Goal: Task Accomplishment & Management: Manage account settings

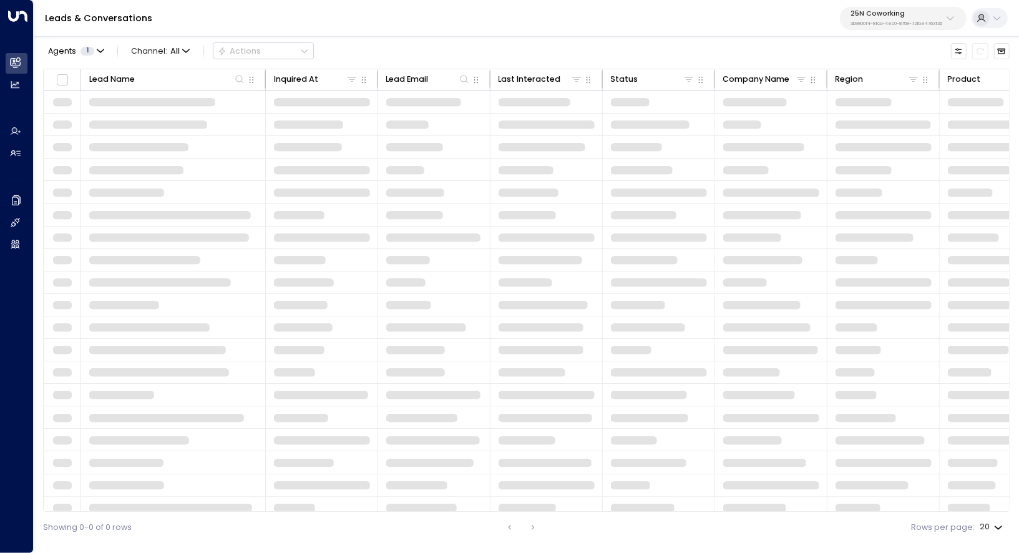
click at [917, 15] on p "25N Coworking" at bounding box center [897, 13] width 92 height 7
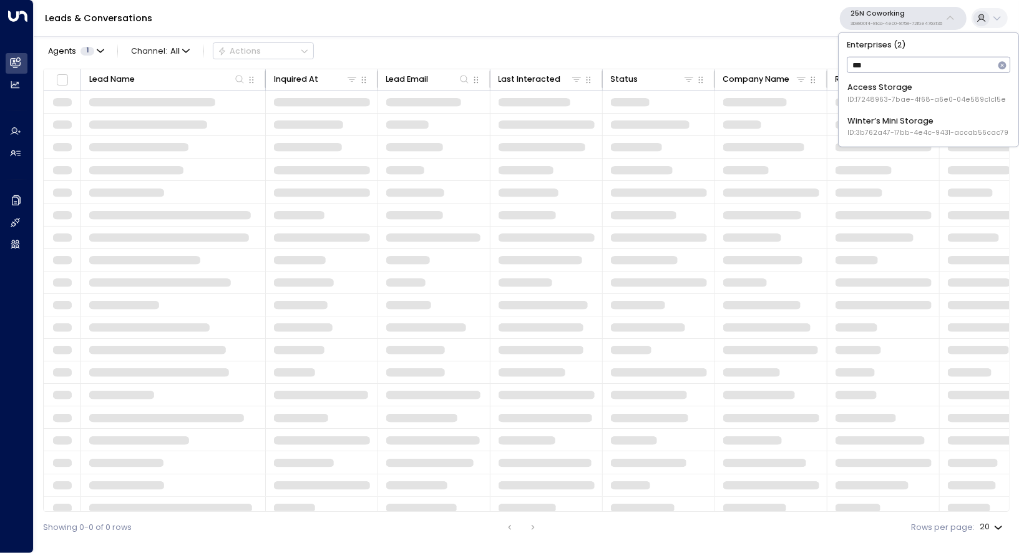
type input "***"
click at [888, 88] on div "Access Storage ID: 17248963-7bae-4f68-a6e0-04e589c1c15e" at bounding box center [927, 93] width 159 height 23
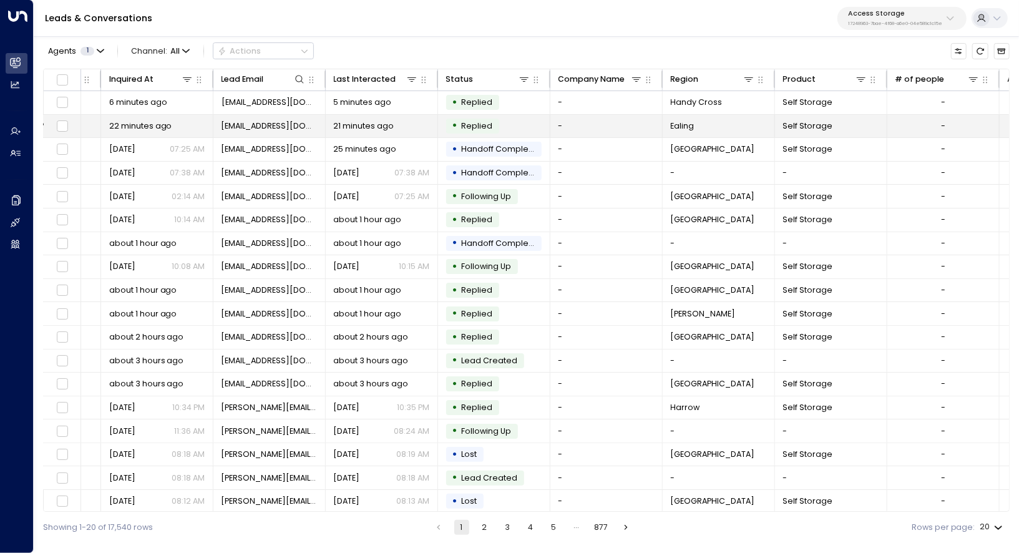
scroll to position [0, 205]
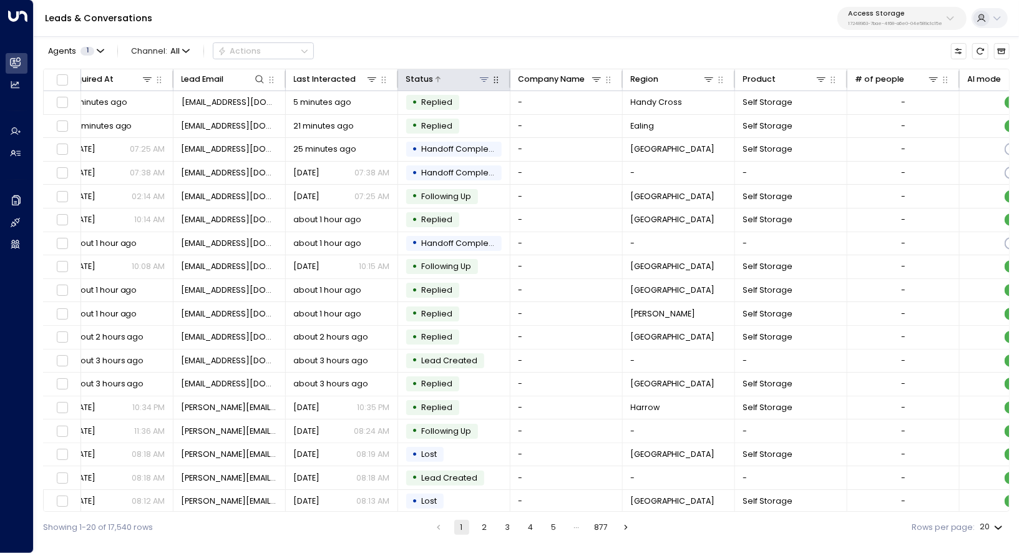
click at [481, 77] on icon at bounding box center [484, 79] width 10 height 10
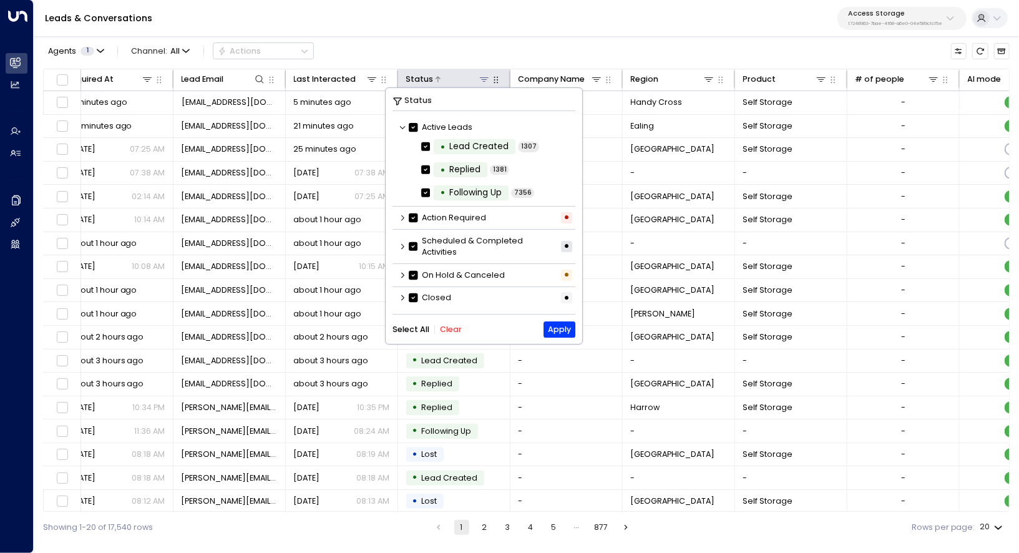
click at [481, 76] on icon at bounding box center [484, 79] width 10 height 10
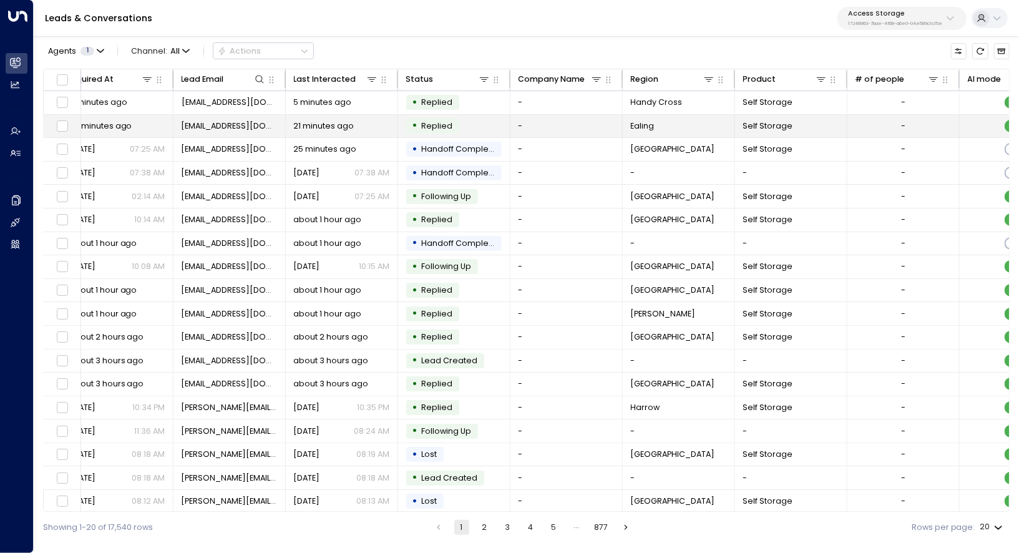
scroll to position [0, 0]
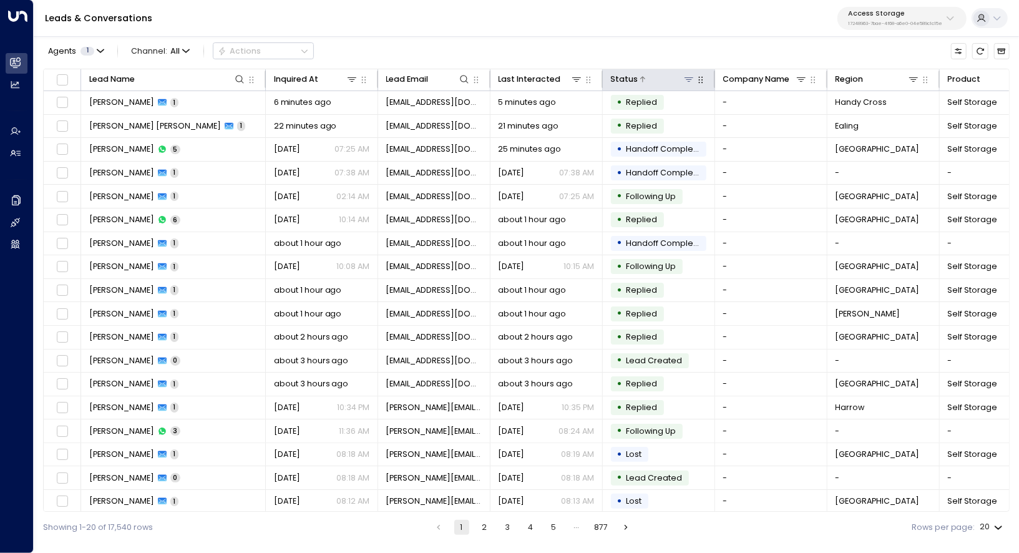
click at [689, 81] on icon at bounding box center [689, 79] width 9 height 4
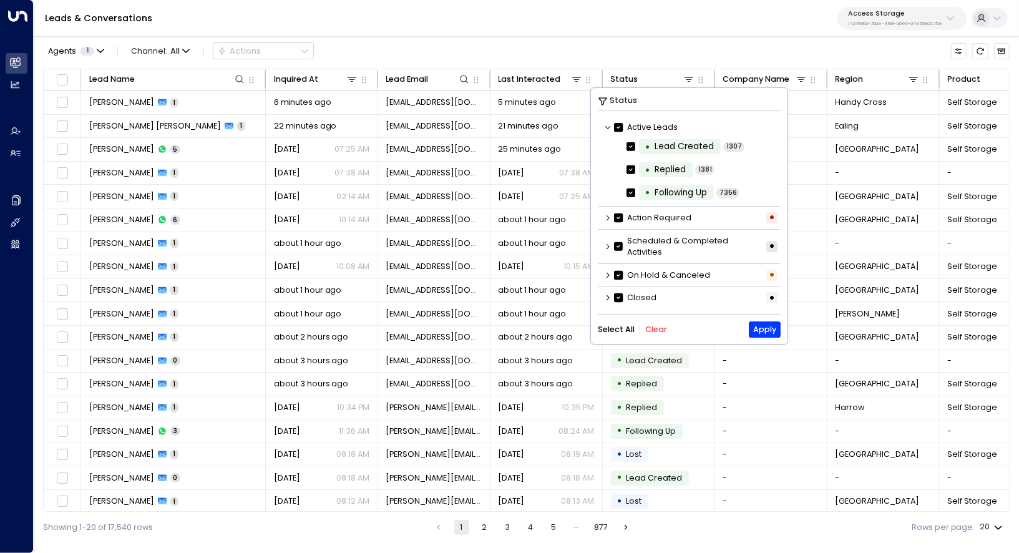
click at [649, 330] on button "Clear" at bounding box center [656, 329] width 22 height 9
click at [607, 217] on icon at bounding box center [607, 217] width 7 height 7
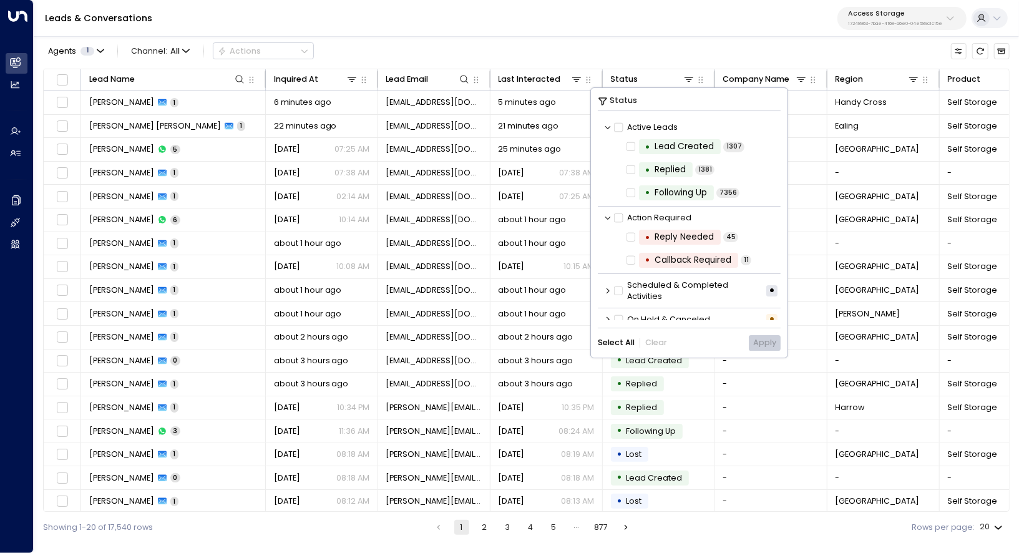
click at [606, 289] on icon at bounding box center [607, 290] width 7 height 7
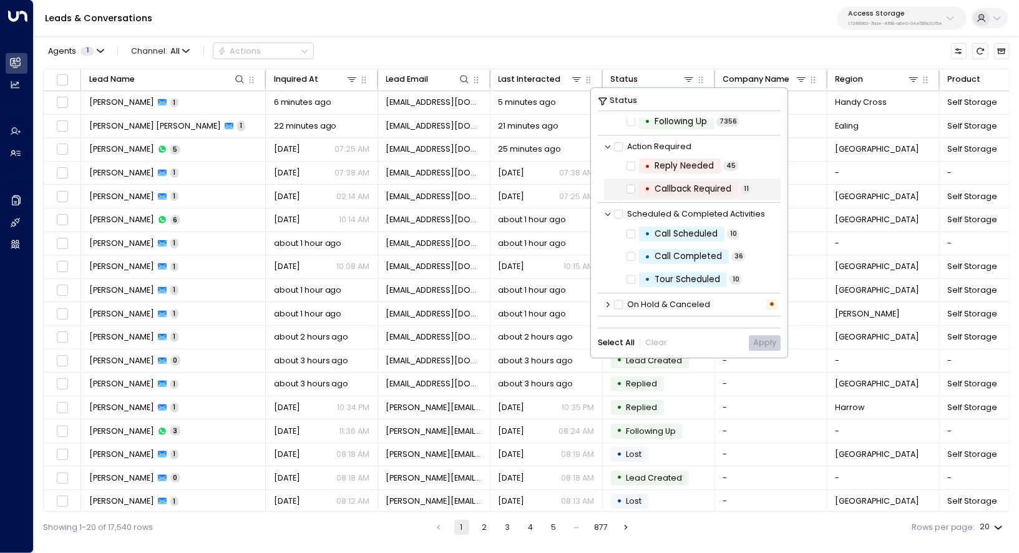
scroll to position [90, 0]
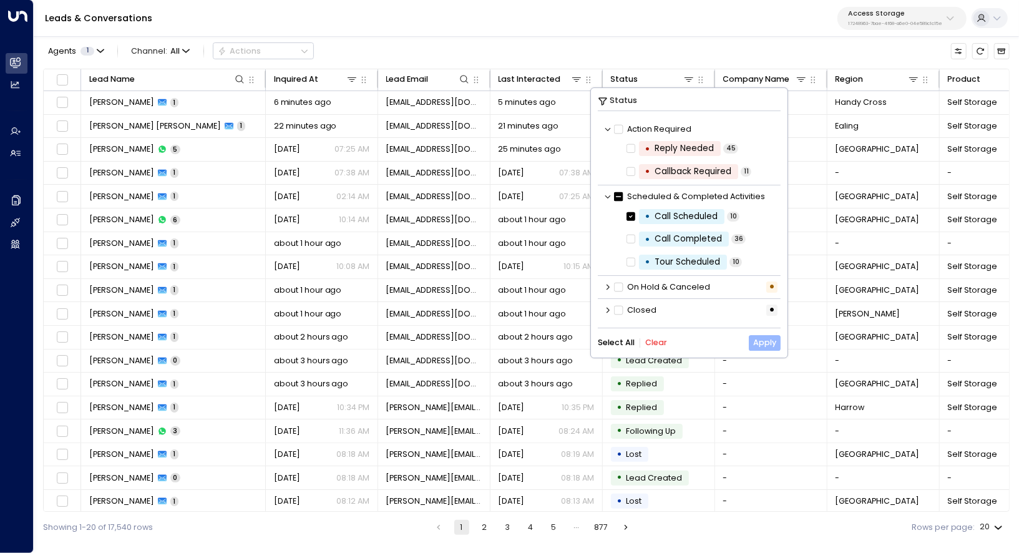
click at [768, 340] on button "Apply" at bounding box center [765, 343] width 32 height 16
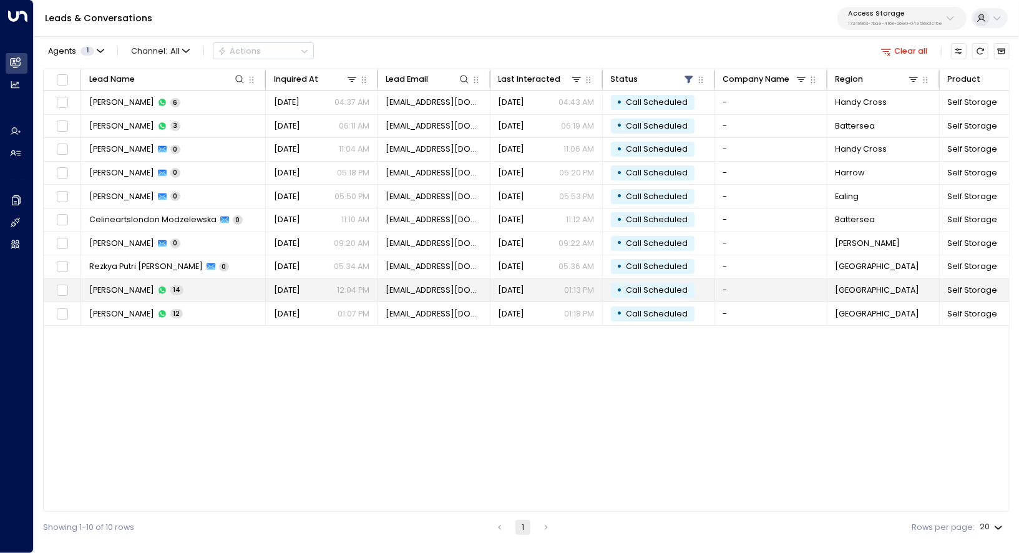
click at [185, 289] on td "Dave Fielding 14" at bounding box center [173, 290] width 185 height 23
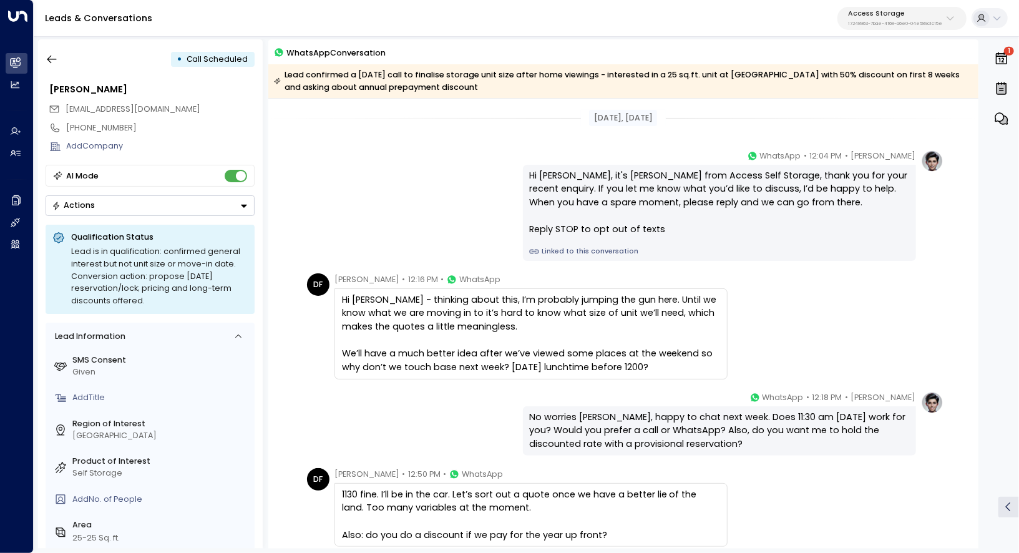
click at [624, 183] on div "Hi Dave, it's Laura Chambers from Access Self Storage, thank you for your recen…" at bounding box center [719, 202] width 380 height 67
click at [99, 88] on div "[PERSON_NAME]" at bounding box center [151, 90] width 205 height 14
click at [99, 88] on input "**********" at bounding box center [150, 90] width 202 height 14
click at [52, 62] on icon "button" at bounding box center [52, 59] width 12 height 12
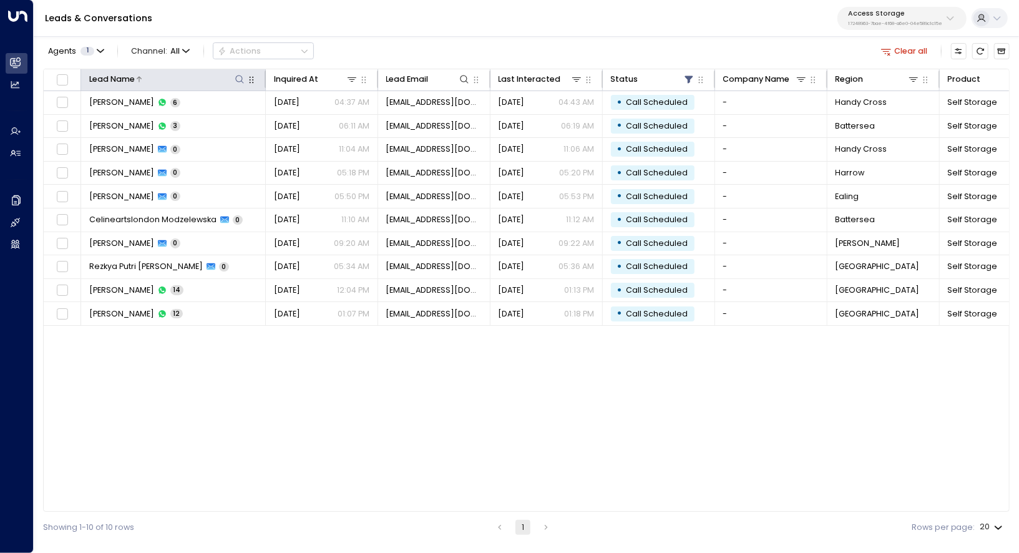
click at [242, 79] on icon at bounding box center [240, 79] width 10 height 10
type input "**********"
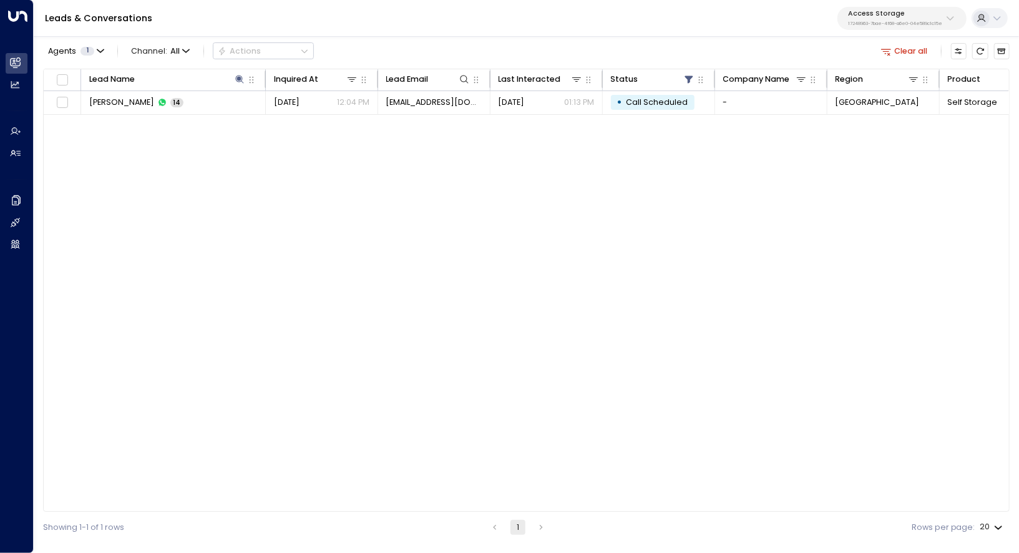
click at [142, 141] on div "Lead Name Inquired At Lead Email Last Interacted Status Company Name Region Pro…" at bounding box center [526, 291] width 967 height 444
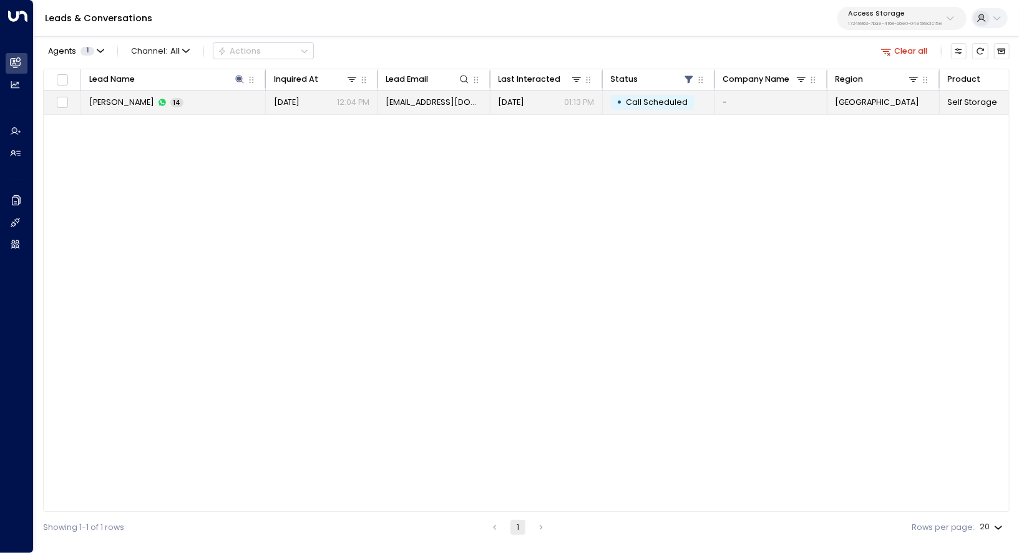
click at [139, 104] on span "[PERSON_NAME]" at bounding box center [121, 102] width 65 height 11
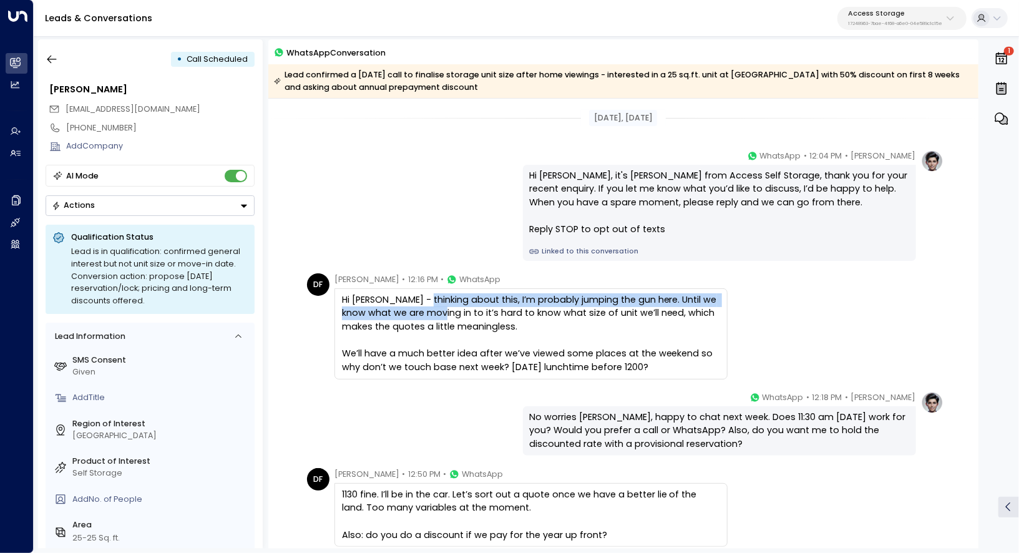
drag, startPoint x: 423, startPoint y: 302, endPoint x: 423, endPoint y: 316, distance: 14.4
click at [423, 316] on div "Hi Laura - thinking about this, I’m probably jumping the gun here. Until we kno…" at bounding box center [531, 333] width 378 height 81
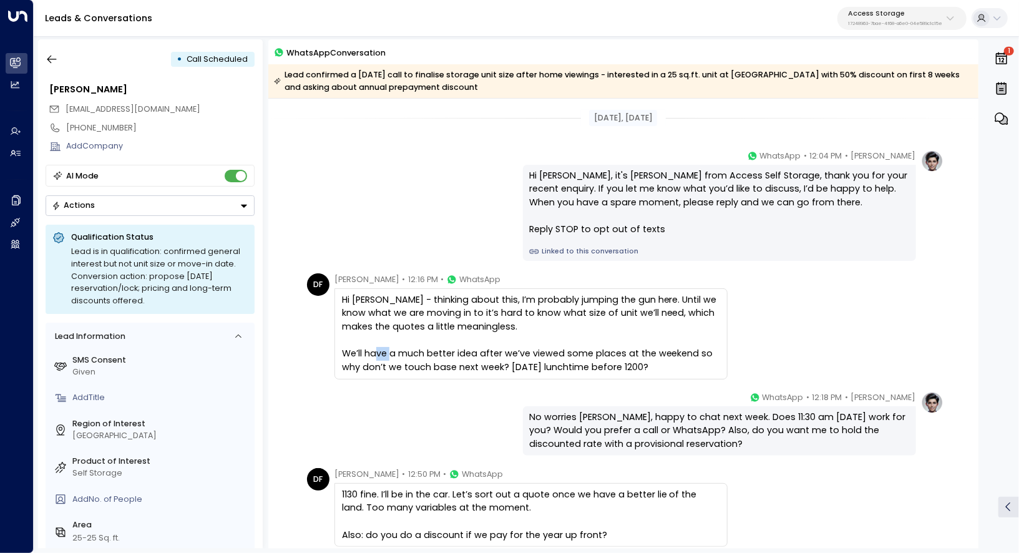
drag, startPoint x: 417, startPoint y: 349, endPoint x: 434, endPoint y: 349, distance: 17.5
click at [434, 349] on div "Hi Laura - thinking about this, I’m probably jumping the gun here. Until we kno…" at bounding box center [531, 333] width 378 height 81
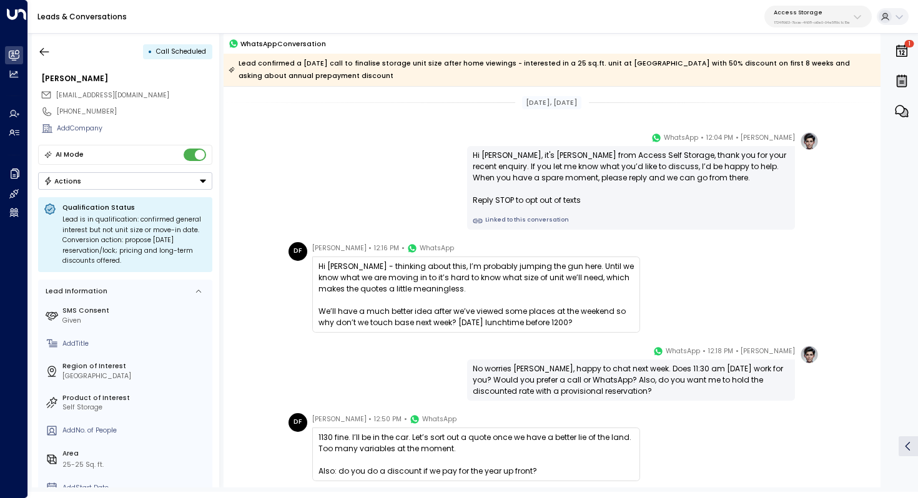
click at [417, 314] on div "Hi Laura - thinking about this, I’m probably jumping the gun here. Until we kno…" at bounding box center [475, 294] width 315 height 67
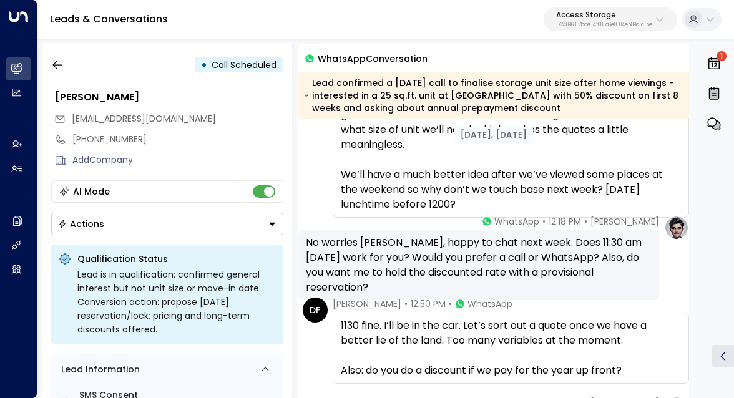
scroll to position [252, 0]
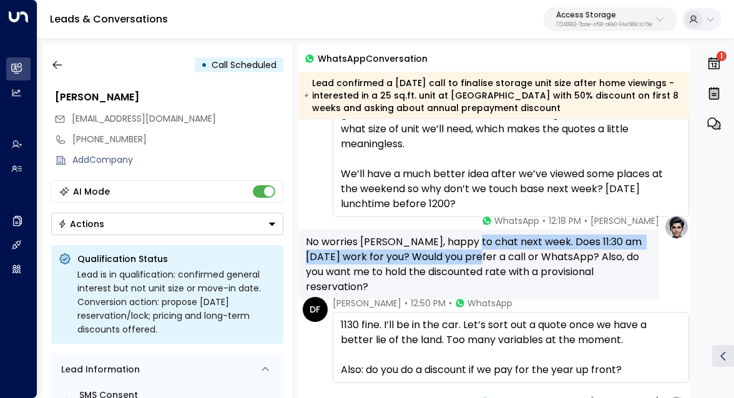
drag, startPoint x: 468, startPoint y: 245, endPoint x: 468, endPoint y: 253, distance: 8.1
click at [468, 253] on div "No worries Dave, happy to chat next week. Does 11:30 am on Tuesday work for you…" at bounding box center [479, 265] width 346 height 60
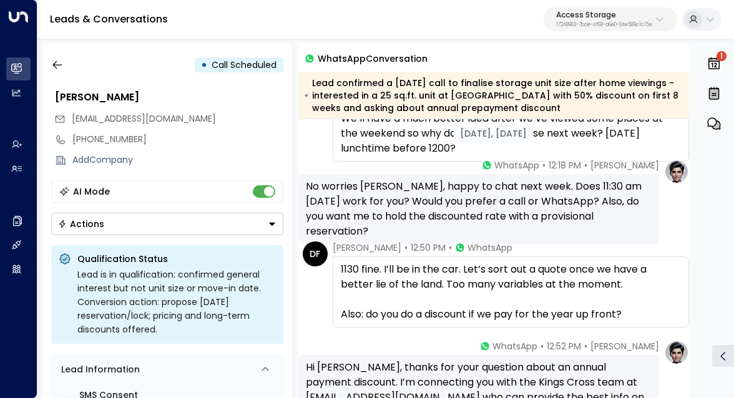
scroll to position [308, 0]
drag, startPoint x: 462, startPoint y: 216, endPoint x: 491, endPoint y: 215, distance: 29.3
click at [491, 215] on div "No worries Dave, happy to chat next week. Does 11:30 am on Tuesday work for you…" at bounding box center [479, 209] width 346 height 60
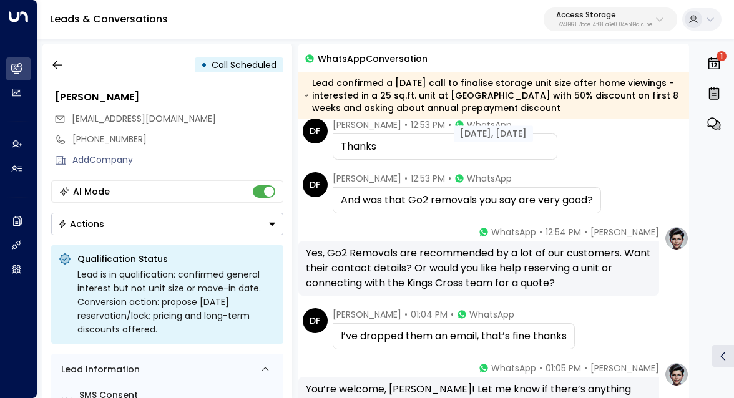
scroll to position [665, 0]
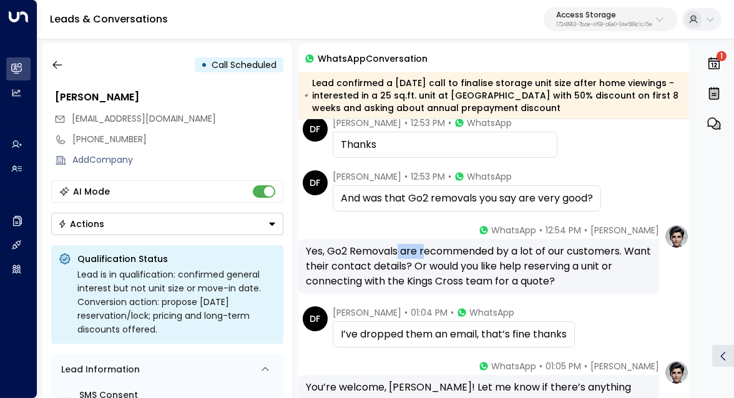
drag, startPoint x: 400, startPoint y: 252, endPoint x: 428, endPoint y: 252, distance: 28.1
click at [428, 252] on div "Yes, Go2 Removals are recommended by a lot of our customers. Want their contact…" at bounding box center [479, 266] width 346 height 45
click at [468, 254] on div "Yes, Go2 Removals are recommended by a lot of our customers. Want their contact…" at bounding box center [479, 266] width 346 height 45
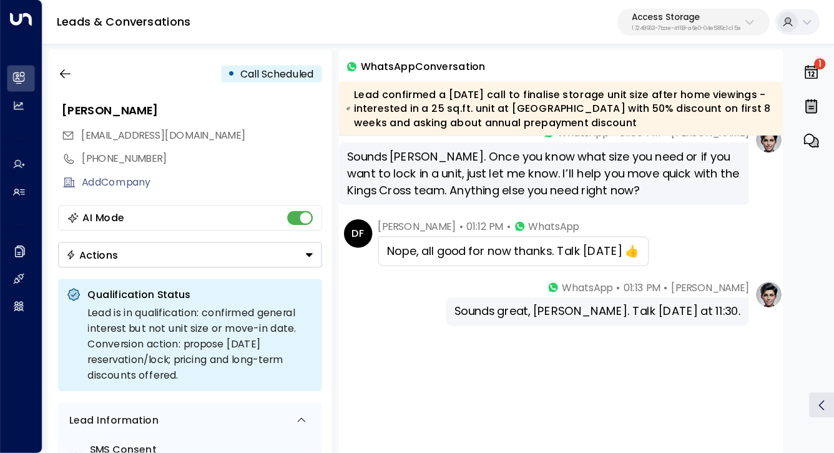
scroll to position [1054, 0]
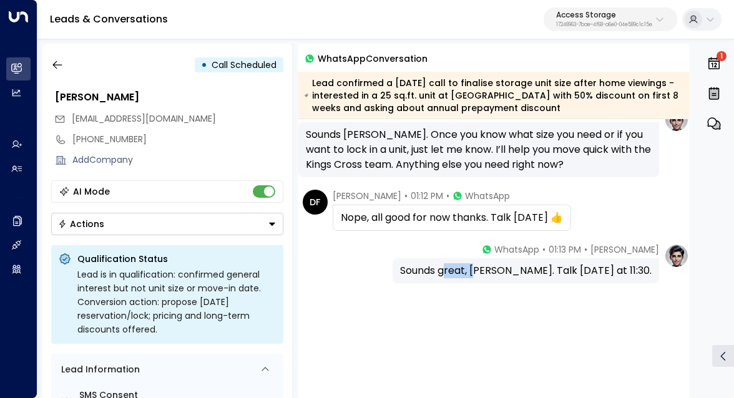
drag, startPoint x: 471, startPoint y: 265, endPoint x: 504, endPoint y: 268, distance: 33.8
click at [504, 268] on div "Sounds great, Dave. Talk on Tuesday at 11:30." at bounding box center [526, 270] width 252 height 15
click at [519, 272] on div "Sounds great, Dave. Talk on Tuesday at 11:30." at bounding box center [526, 270] width 252 height 15
click at [57, 65] on icon "button" at bounding box center [56, 65] width 9 height 8
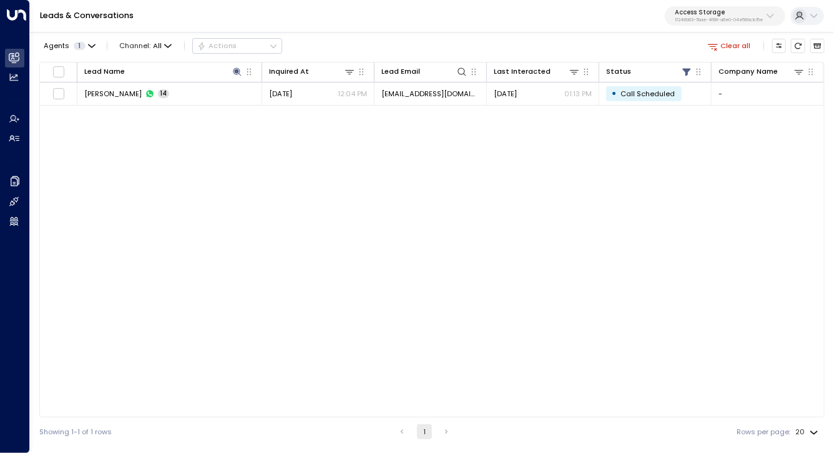
click at [419, 166] on div "Lead Name Inquired At Lead Email Last Interacted Status Company Name Region Pro…" at bounding box center [431, 239] width 785 height 355
click at [688, 71] on icon at bounding box center [686, 71] width 8 height 7
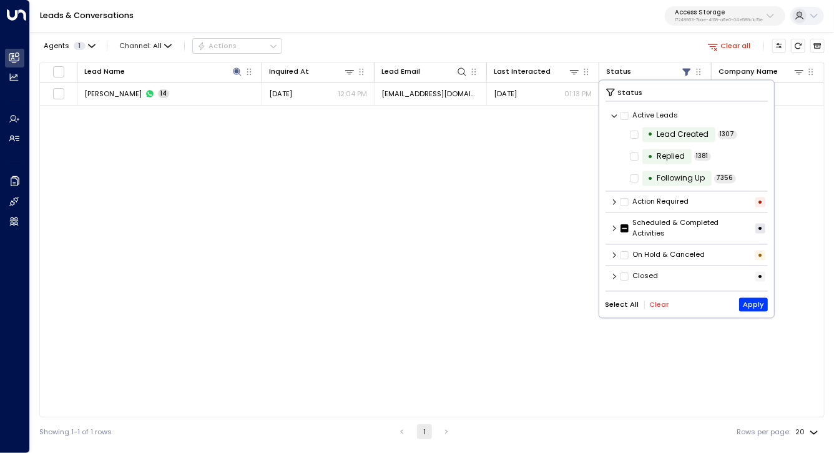
click at [368, 152] on div "Lead Name Inquired At Lead Email Last Interacted Status Company Name Region Pro…" at bounding box center [431, 239] width 785 height 355
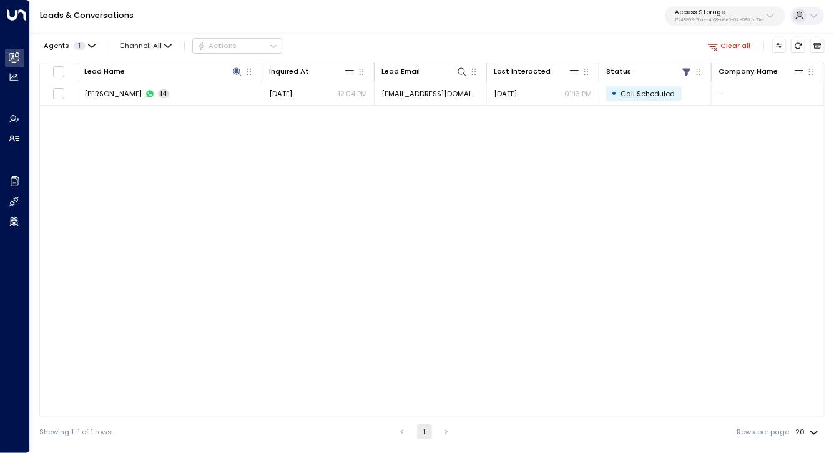
click at [737, 44] on button "Clear all" at bounding box center [730, 46] width 52 height 14
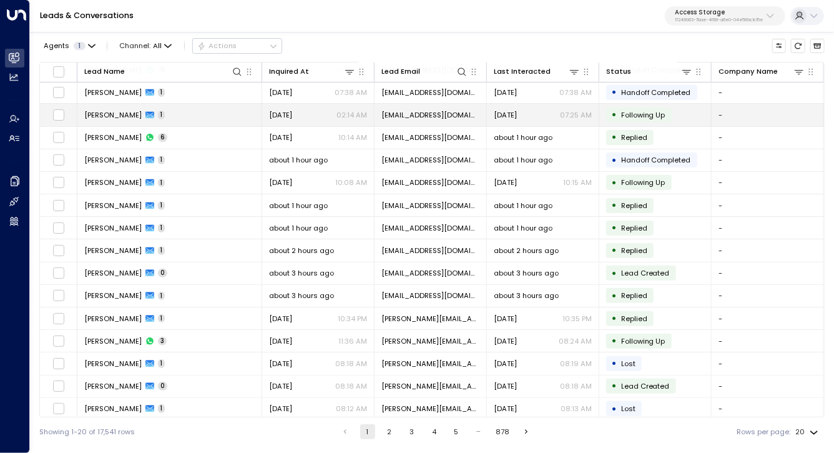
scroll to position [119, 0]
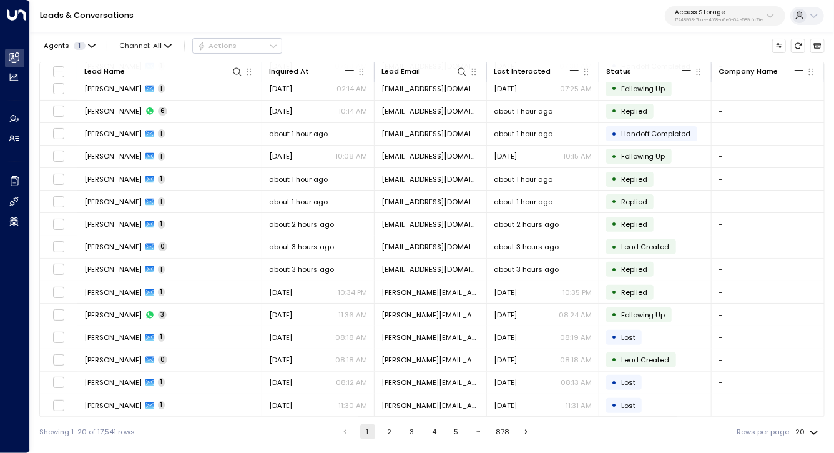
click at [717, 14] on p "Access Storage" at bounding box center [719, 12] width 88 height 7
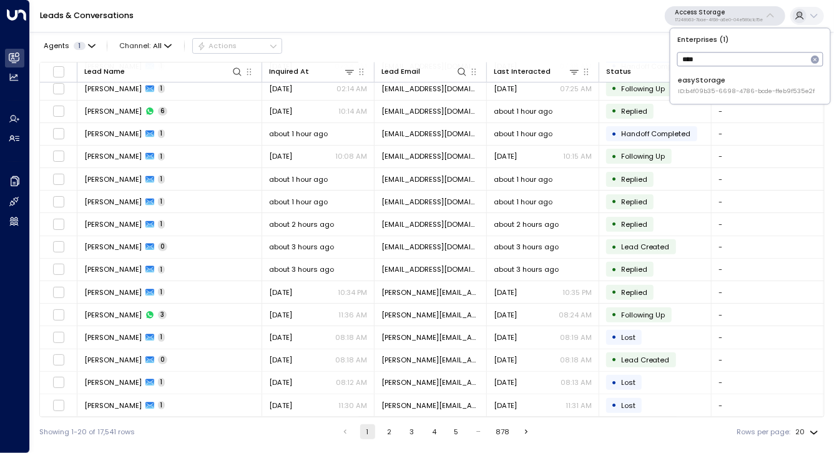
type input "****"
click at [714, 84] on div "easyStorage ID: b4f09b35-6698-4786-bcde-ffeb9f535e2f" at bounding box center [747, 85] width 137 height 21
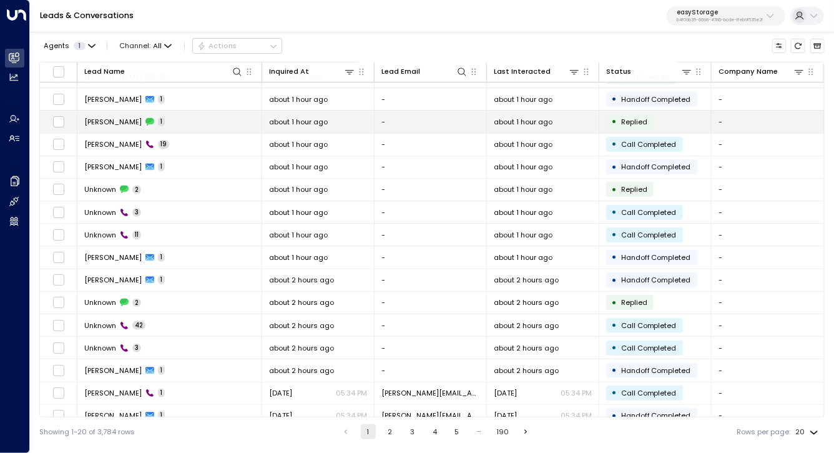
scroll to position [119, 0]
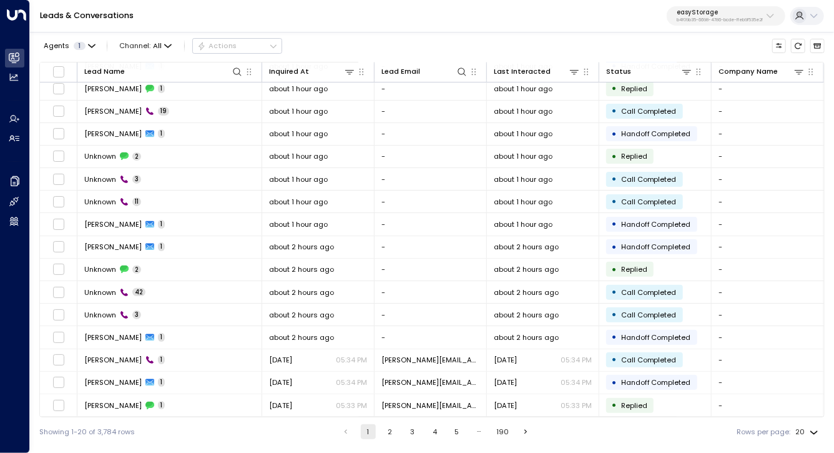
click at [416, 432] on button "3" at bounding box center [412, 431] width 15 height 15
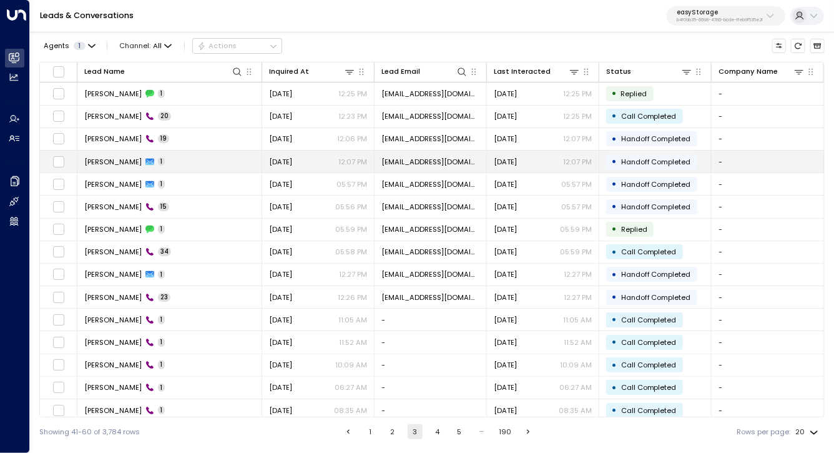
click at [170, 167] on td "Muzammil Khan 1" at bounding box center [169, 161] width 185 height 22
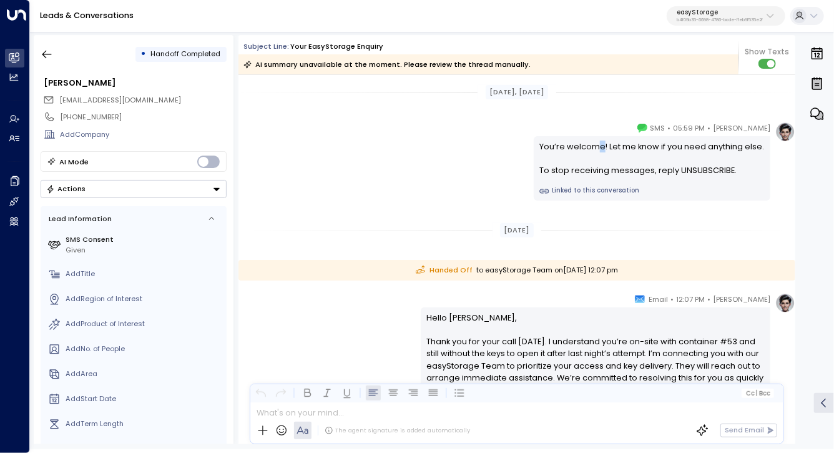
drag, startPoint x: 596, startPoint y: 147, endPoint x: 610, endPoint y: 147, distance: 14.4
click at [606, 147] on div "You’re welcome! Let me know if you need anything else. To stop receiving messag…" at bounding box center [651, 158] width 225 height 36
click at [610, 147] on div "You’re welcome! Let me know if you need anything else. To stop receiving messag…" at bounding box center [651, 158] width 225 height 36
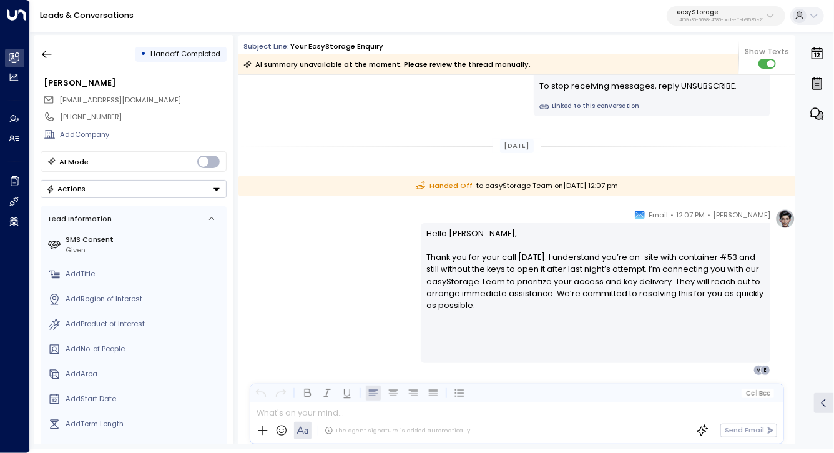
scroll to position [92, 0]
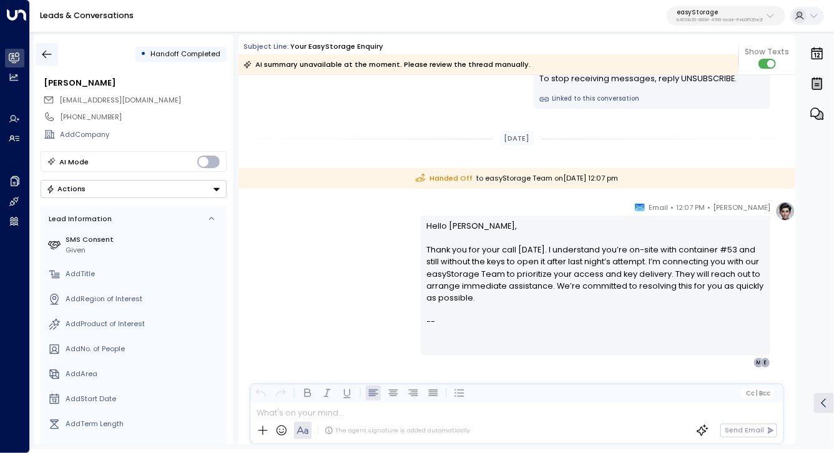
click at [49, 57] on icon "button" at bounding box center [47, 54] width 12 height 12
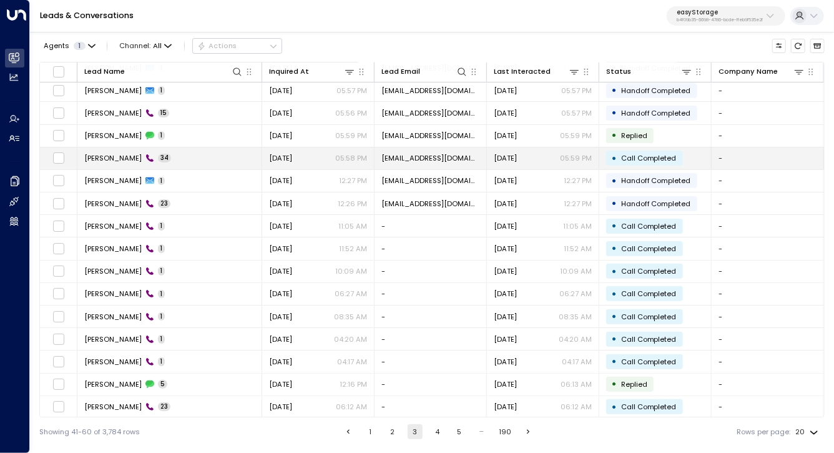
scroll to position [119, 0]
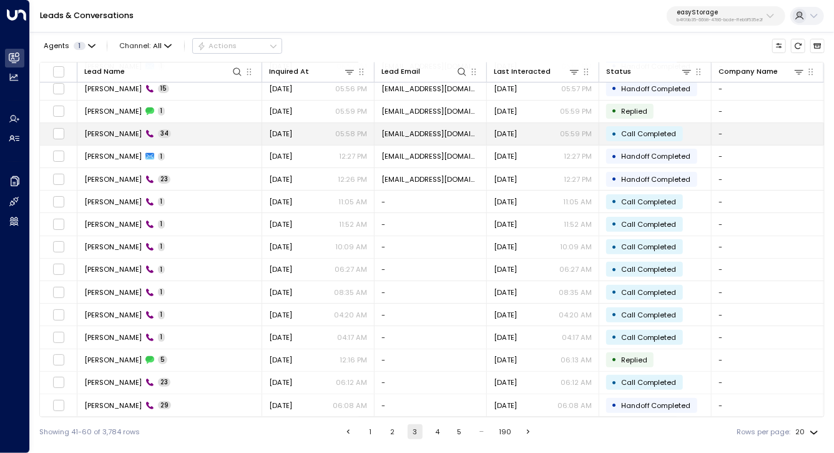
click at [180, 139] on td "Muzammil Khan 34" at bounding box center [169, 134] width 185 height 22
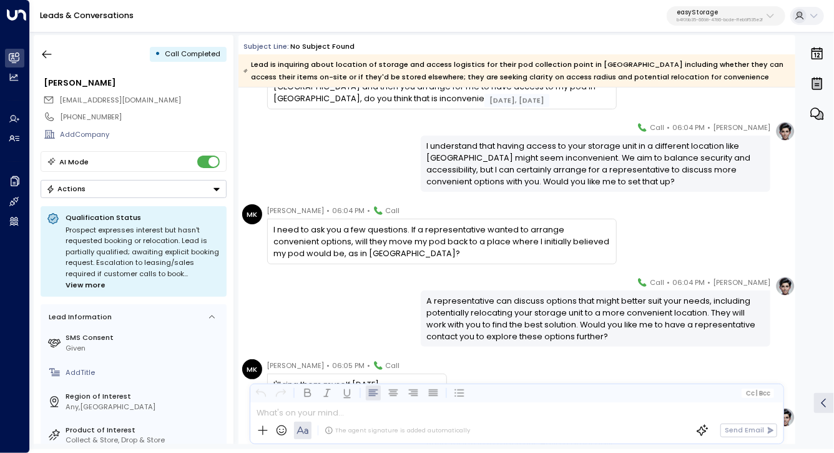
scroll to position [6121, 0]
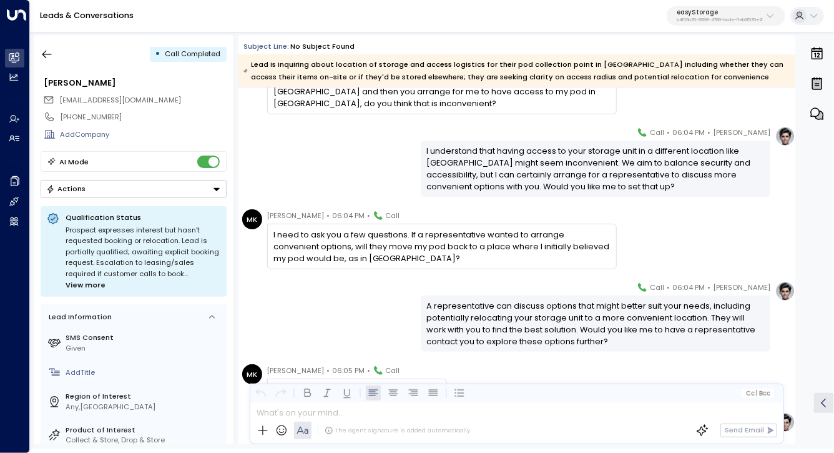
click at [428, 246] on div "I need to ask you a few questions. If a representative wanted to arrange conven…" at bounding box center [441, 246] width 336 height 36
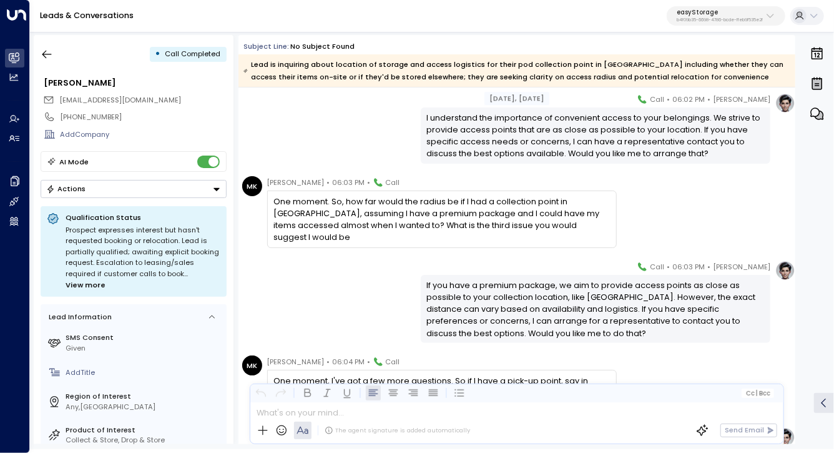
scroll to position [4824, 0]
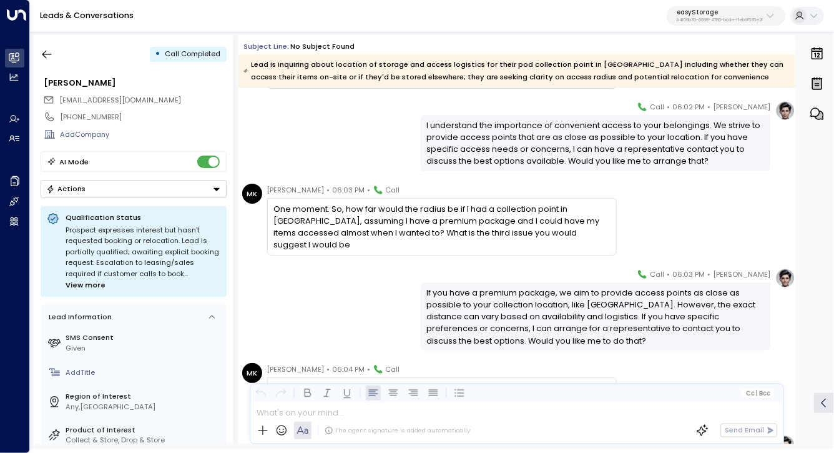
click at [400, 212] on div "One moment. So, how far would the radius be if I had a collection point in Berm…" at bounding box center [441, 227] width 336 height 48
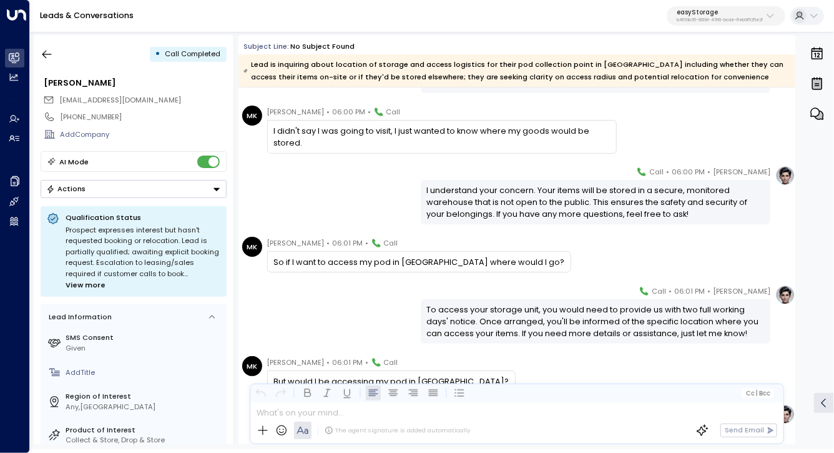
scroll to position [890, 0]
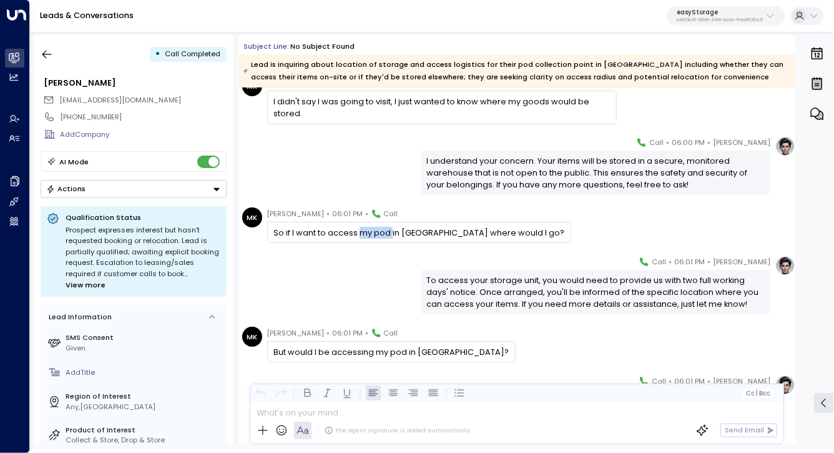
drag, startPoint x: 361, startPoint y: 230, endPoint x: 393, endPoint y: 230, distance: 32.5
click at [393, 230] on div "So if I want to access my pod in Bermondsey where would I go?" at bounding box center [418, 233] width 291 height 12
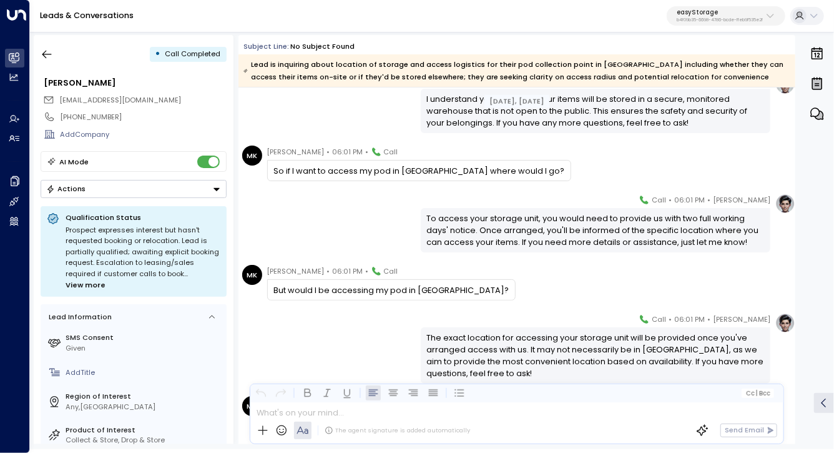
scroll to position [952, 0]
click at [45, 56] on icon "button" at bounding box center [47, 54] width 12 height 12
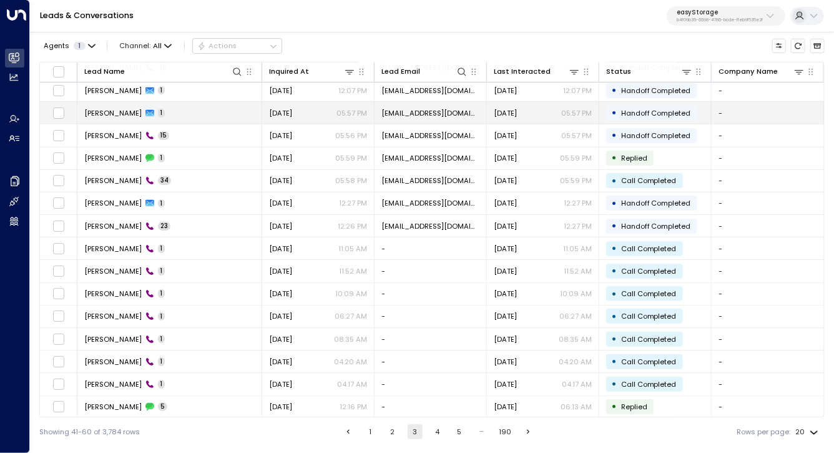
scroll to position [119, 0]
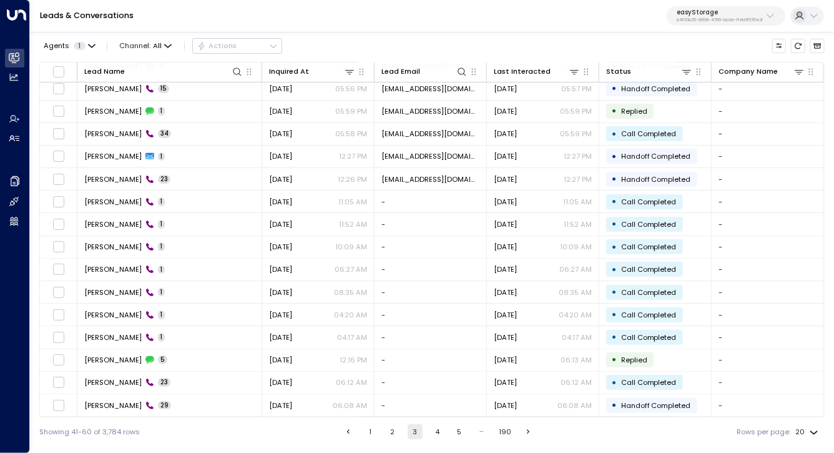
click at [438, 437] on button "4" at bounding box center [436, 431] width 15 height 15
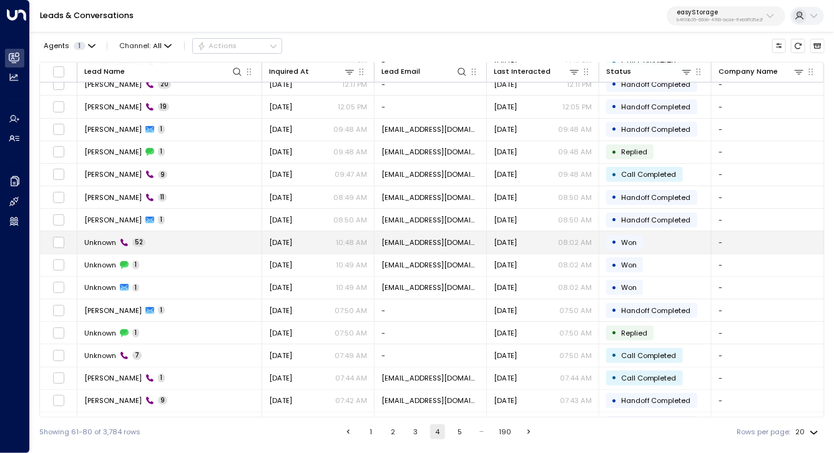
scroll to position [119, 0]
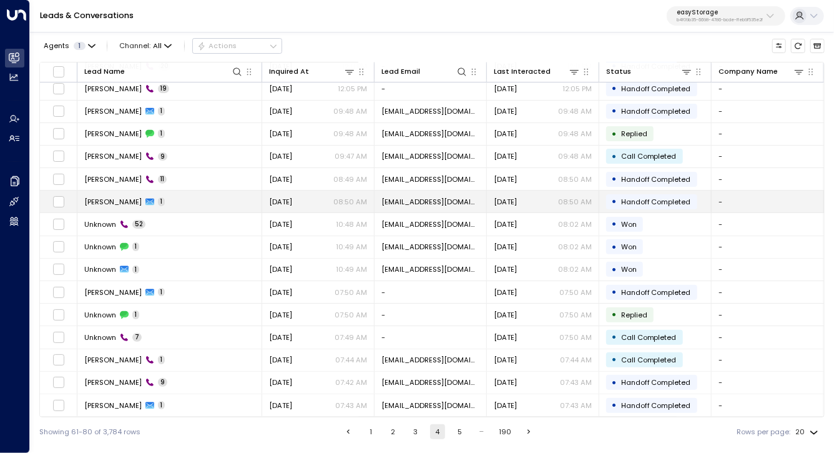
click at [168, 197] on td "Hubert Routidlo 1" at bounding box center [169, 201] width 185 height 22
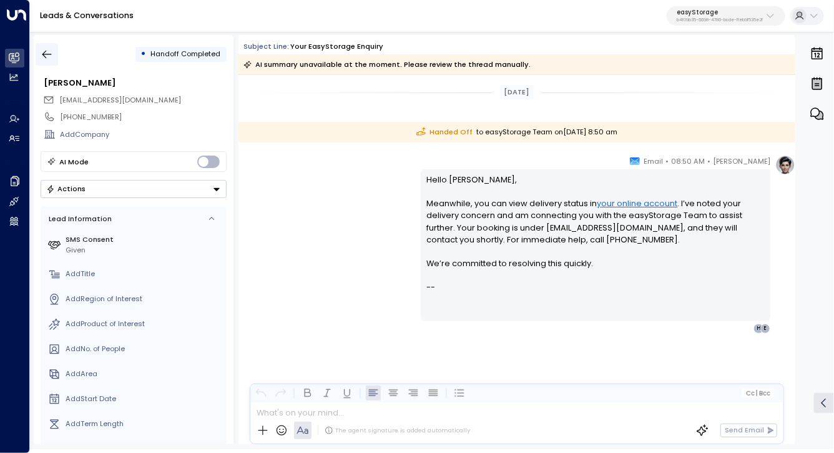
click at [47, 53] on icon "button" at bounding box center [47, 54] width 12 height 12
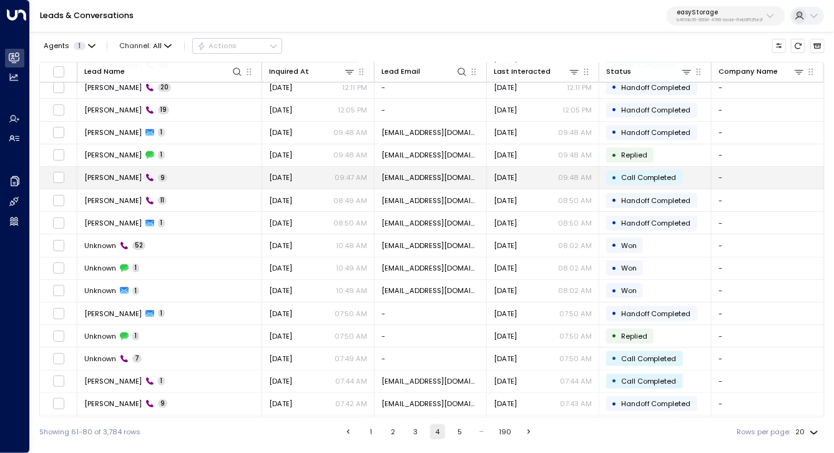
scroll to position [116, 0]
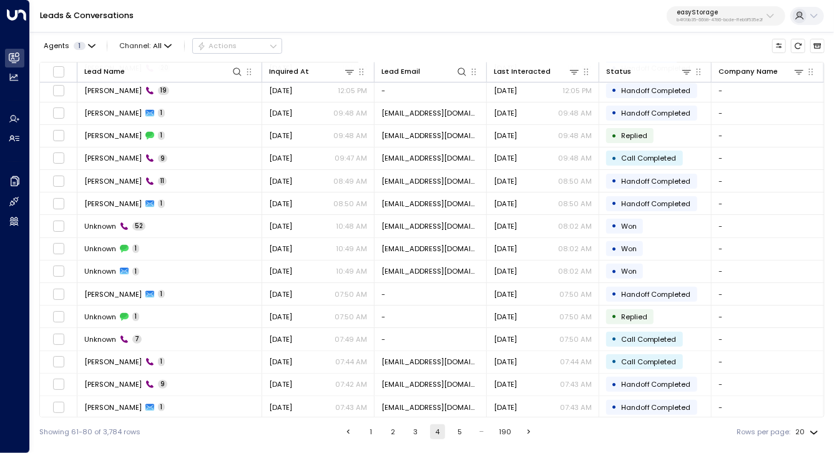
click at [720, 21] on p "b4f09b35-6698-4786-bcde-ffeb9f535e2f" at bounding box center [720, 19] width 86 height 5
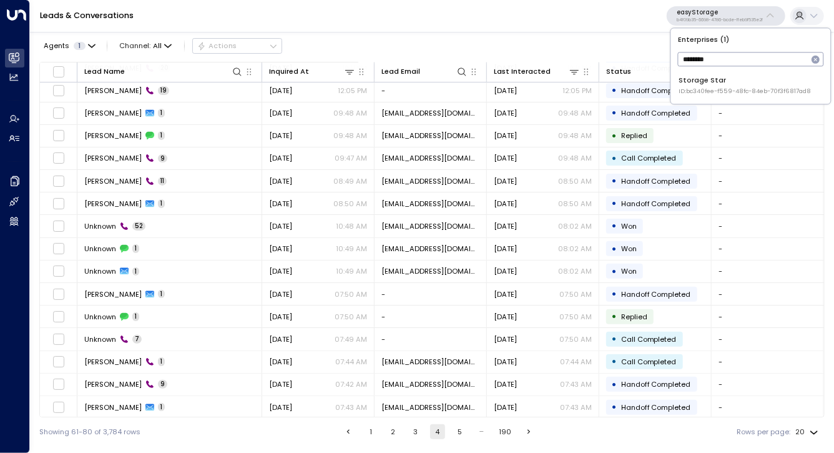
type input "*******"
click at [727, 81] on div "Storage Star ID: bc340fee-f559-48fc-84eb-70f3f6817ad8" at bounding box center [745, 85] width 132 height 21
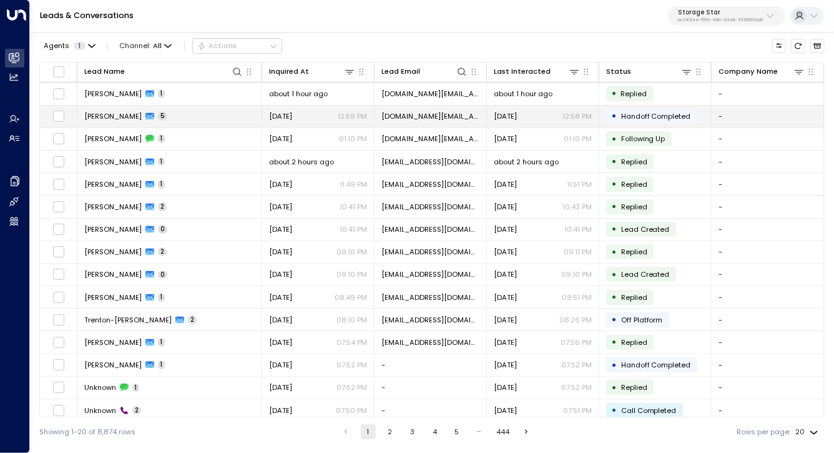
click at [110, 115] on span "[PERSON_NAME]" at bounding box center [112, 116] width 57 height 10
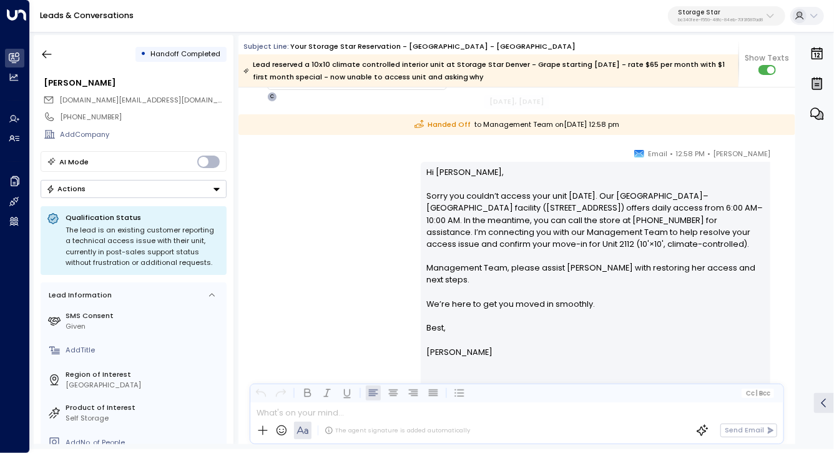
scroll to position [1901, 0]
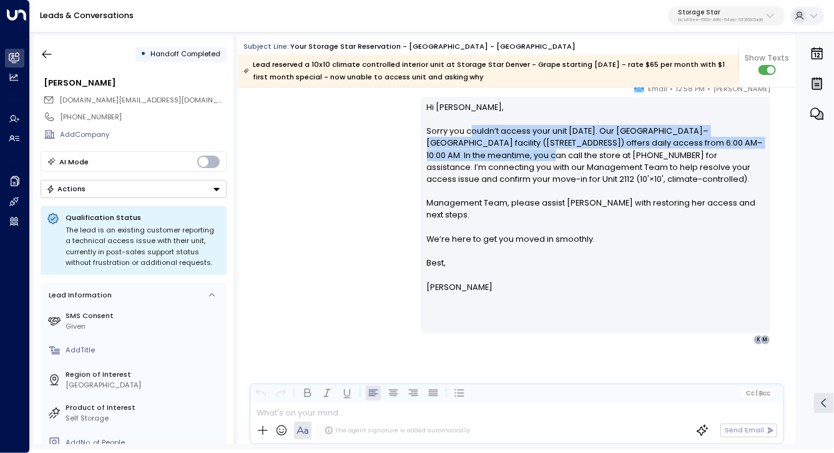
drag, startPoint x: 469, startPoint y: 135, endPoint x: 468, endPoint y: 153, distance: 17.5
click at [468, 153] on p "Hi Kimberly, Sorry you couldn’t access your unit today. Our Denver–Grape facili…" at bounding box center [596, 178] width 338 height 155
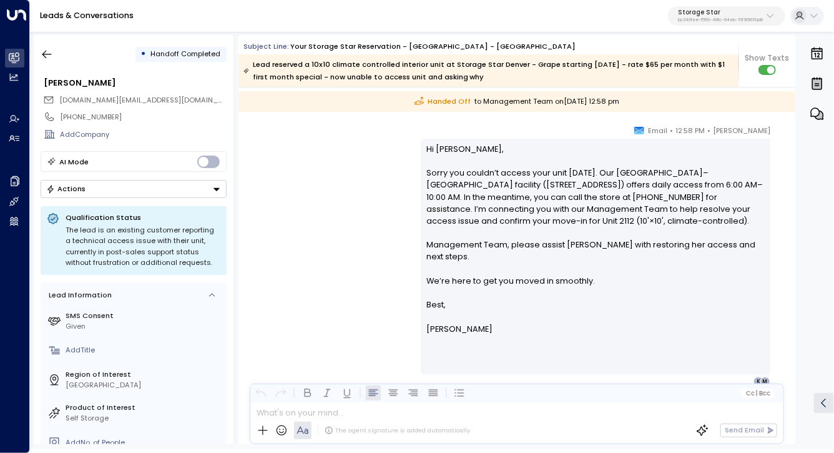
scroll to position [1860, 0]
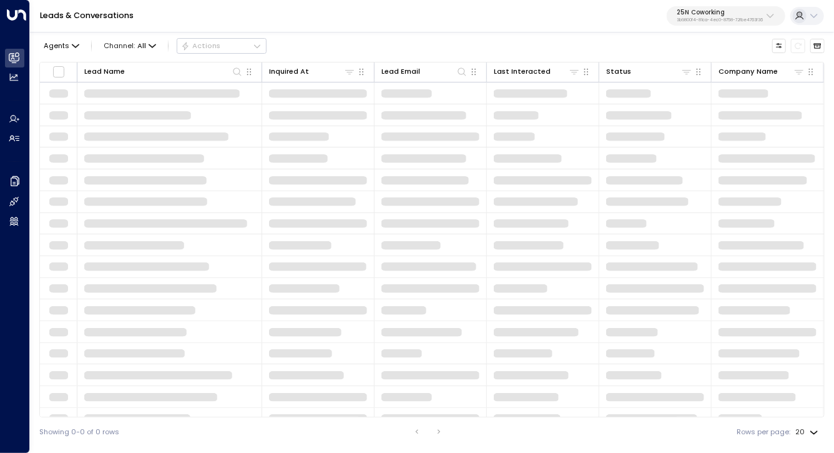
click at [751, 22] on p "3b9800f4-81ca-4ec0-8758-72fbe4763f36" at bounding box center [720, 19] width 86 height 5
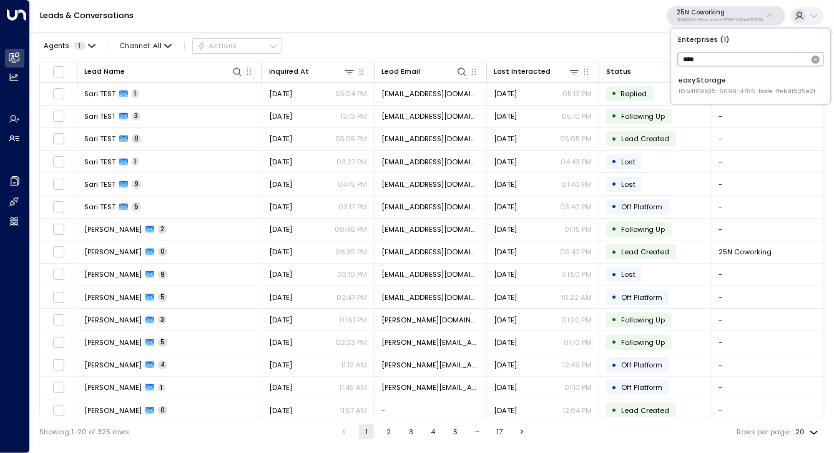
type input "****"
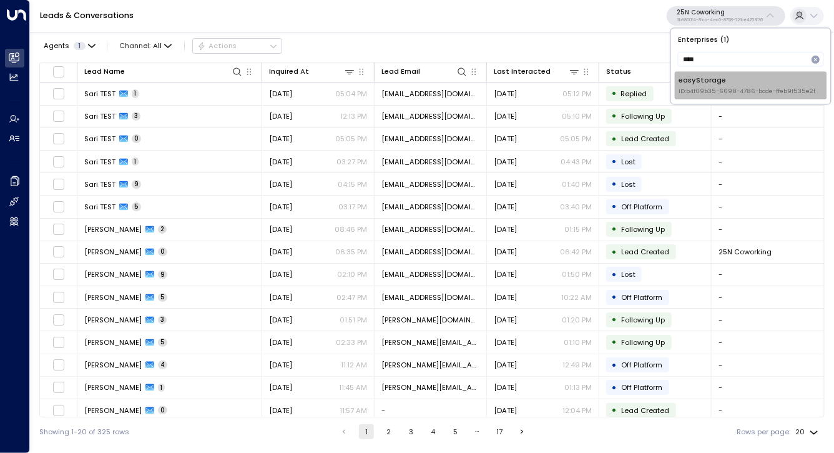
click at [727, 91] on span "ID: b4f09b35-6698-4786-bcde-ffeb9f535e2f" at bounding box center [747, 91] width 137 height 9
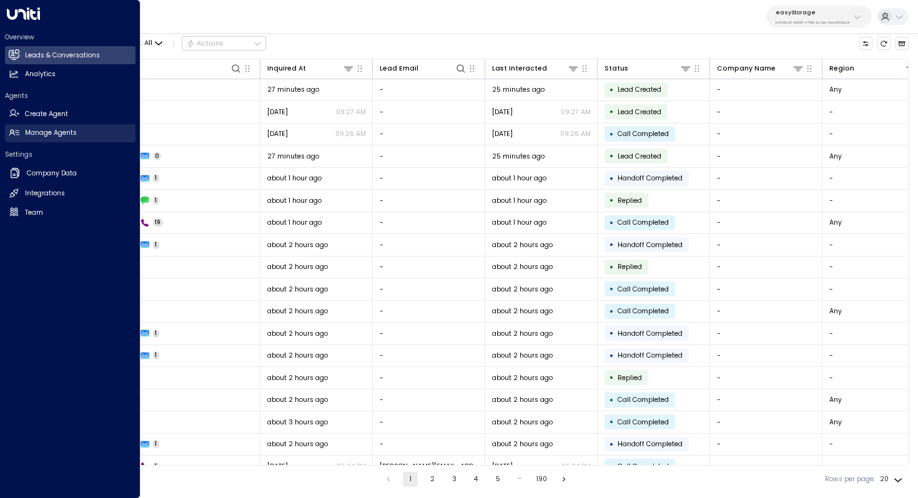
click at [52, 137] on h2 "Manage Agents" at bounding box center [51, 133] width 52 height 10
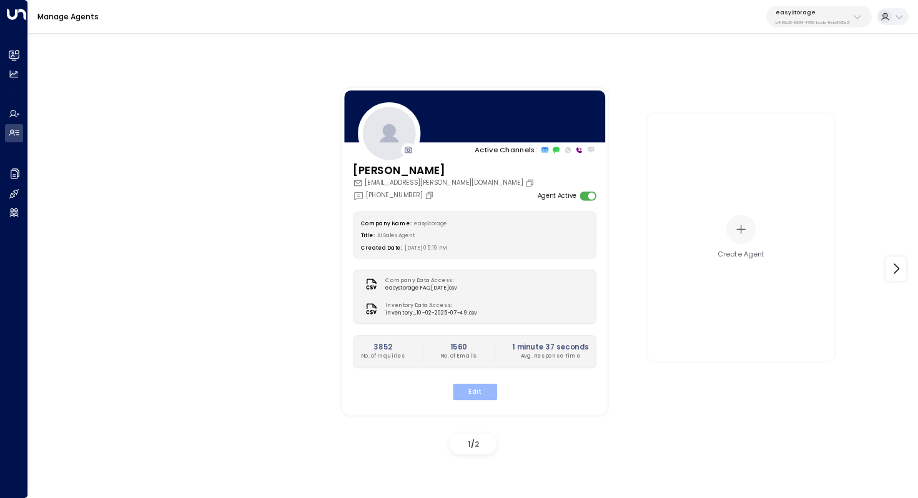
click at [473, 389] on button "Edit" at bounding box center [474, 391] width 44 height 16
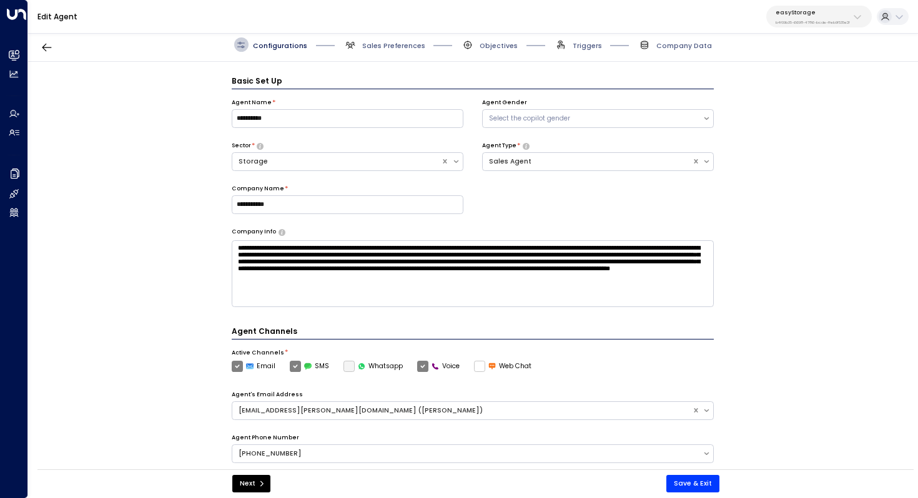
scroll to position [14, 0]
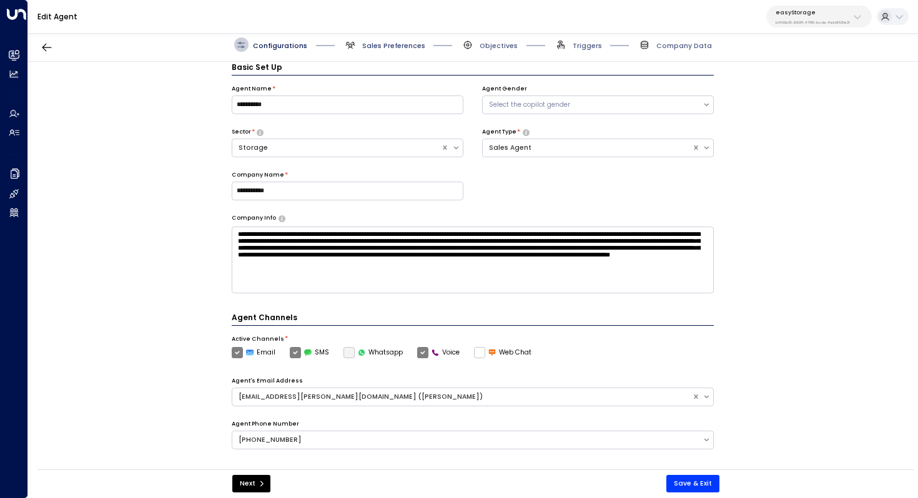
click at [401, 47] on span "Sales Preferences" at bounding box center [393, 45] width 63 height 9
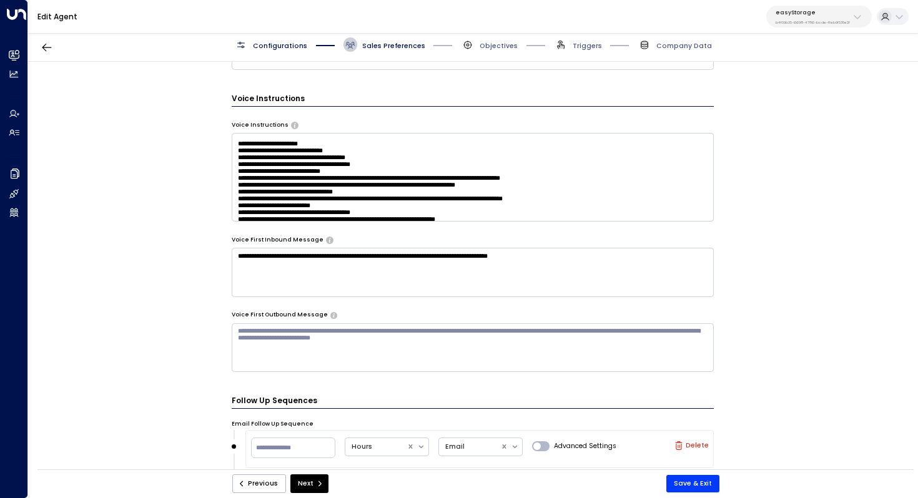
scroll to position [710, 0]
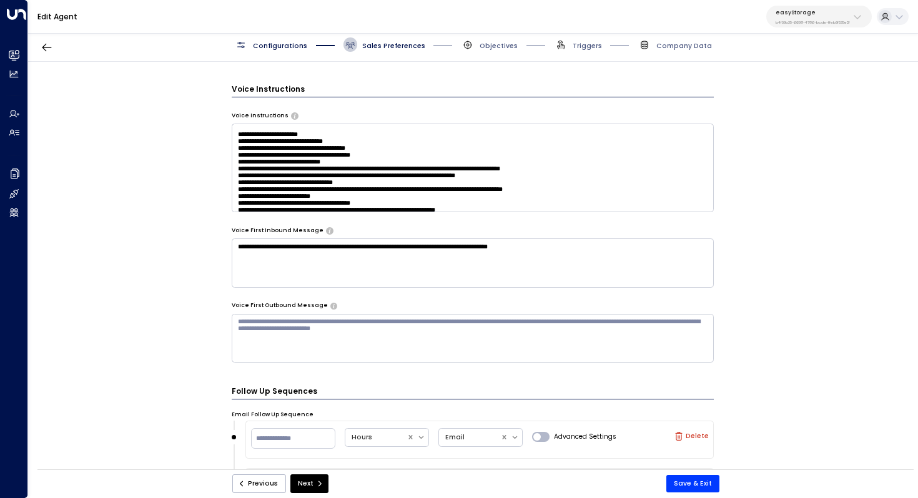
click at [645, 198] on textarea at bounding box center [473, 168] width 483 height 89
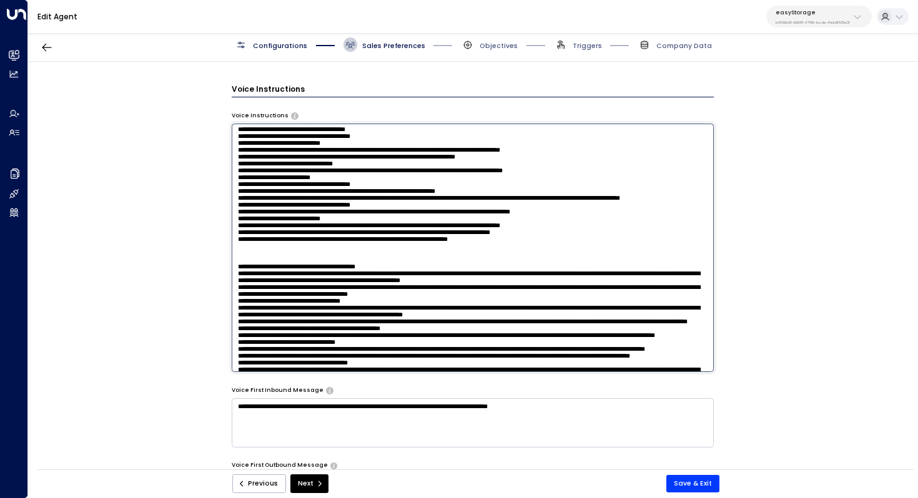
scroll to position [45, 0]
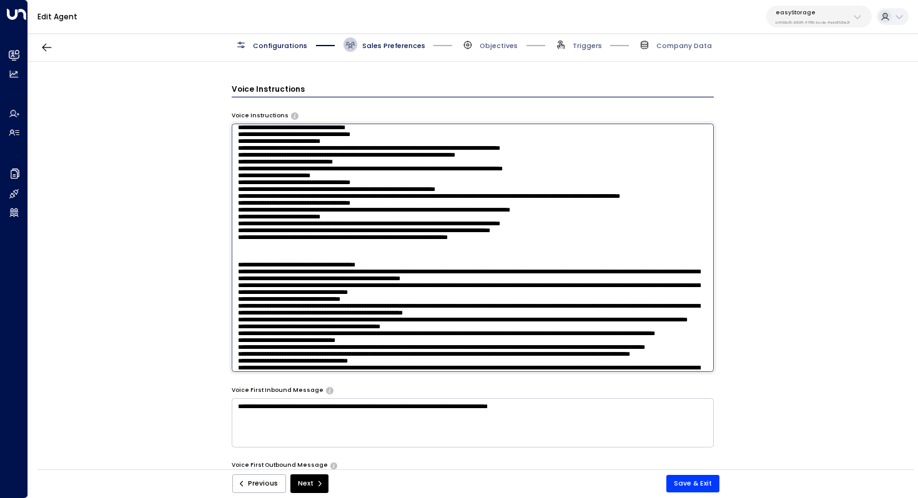
click at [405, 215] on textarea at bounding box center [473, 248] width 483 height 248
click at [424, 221] on textarea at bounding box center [473, 248] width 483 height 248
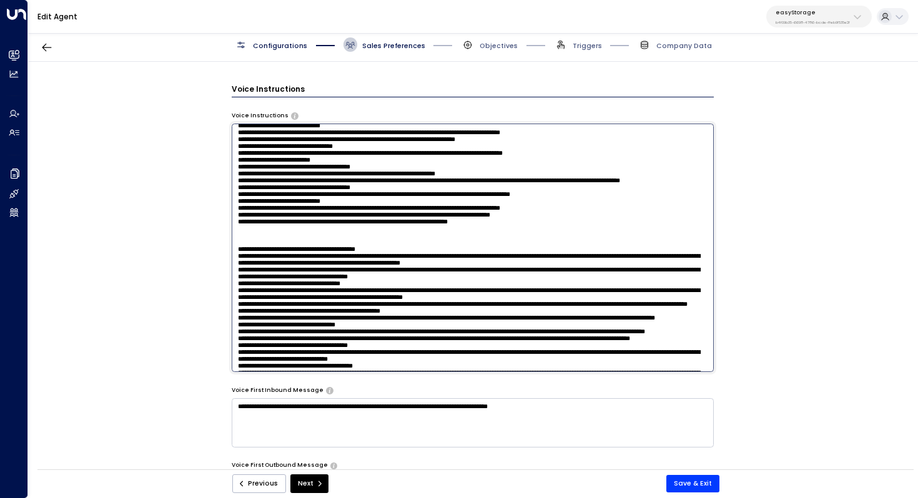
scroll to position [62, 0]
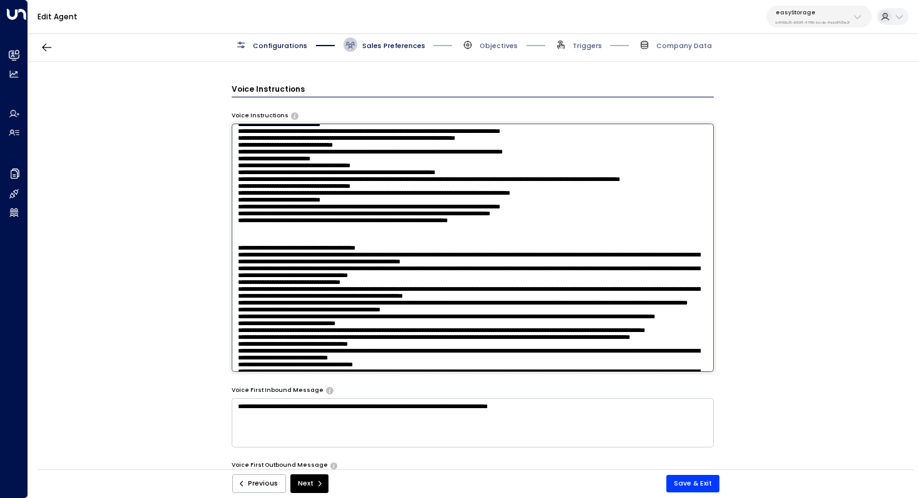
click at [393, 215] on textarea at bounding box center [473, 248] width 483 height 248
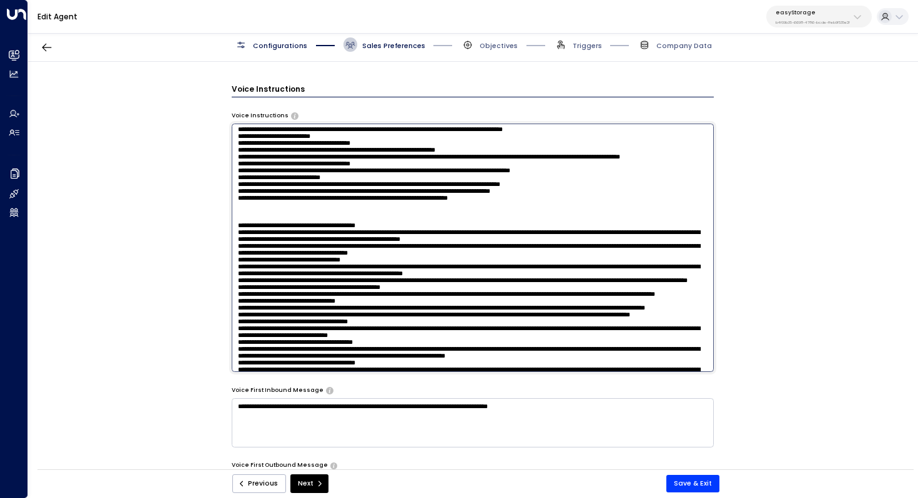
scroll to position [87, 0]
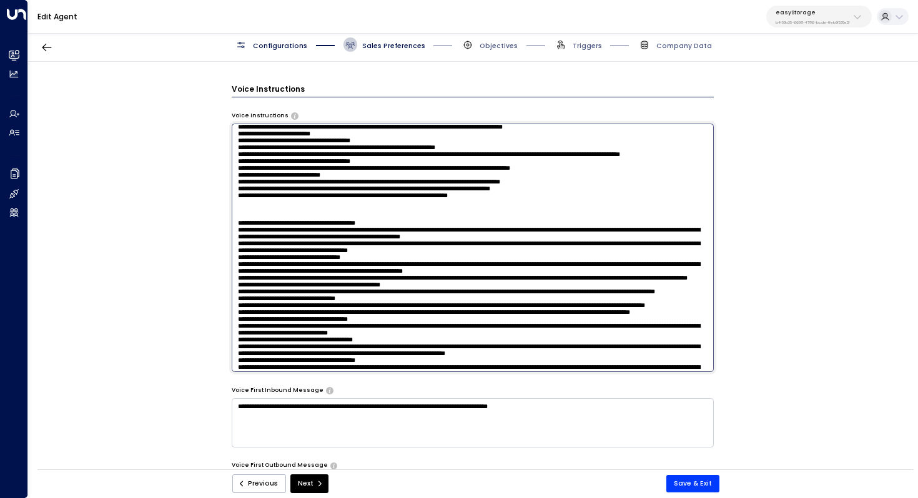
click at [417, 217] on textarea at bounding box center [473, 248] width 483 height 248
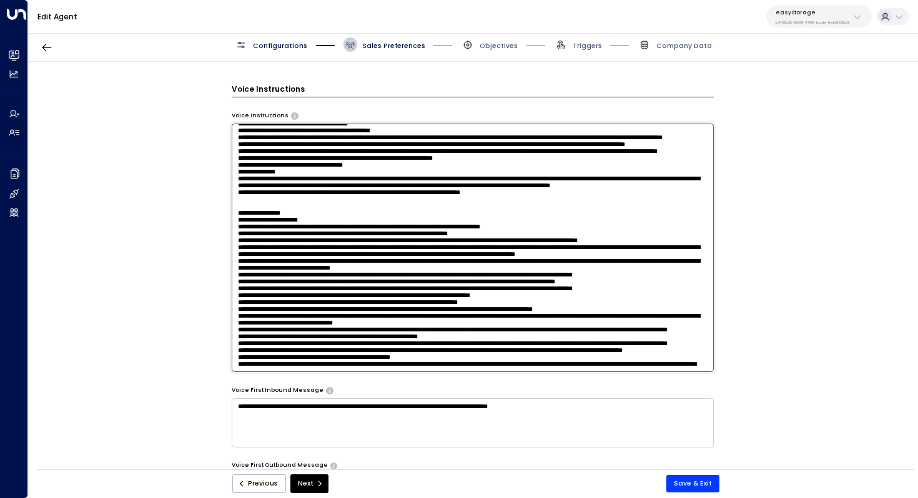
scroll to position [902, 0]
click at [376, 294] on textarea at bounding box center [473, 248] width 483 height 248
click at [481, 316] on textarea at bounding box center [473, 248] width 483 height 248
drag, startPoint x: 461, startPoint y: 312, endPoint x: 599, endPoint y: 306, distance: 138.7
click at [599, 306] on textarea at bounding box center [473, 248] width 483 height 248
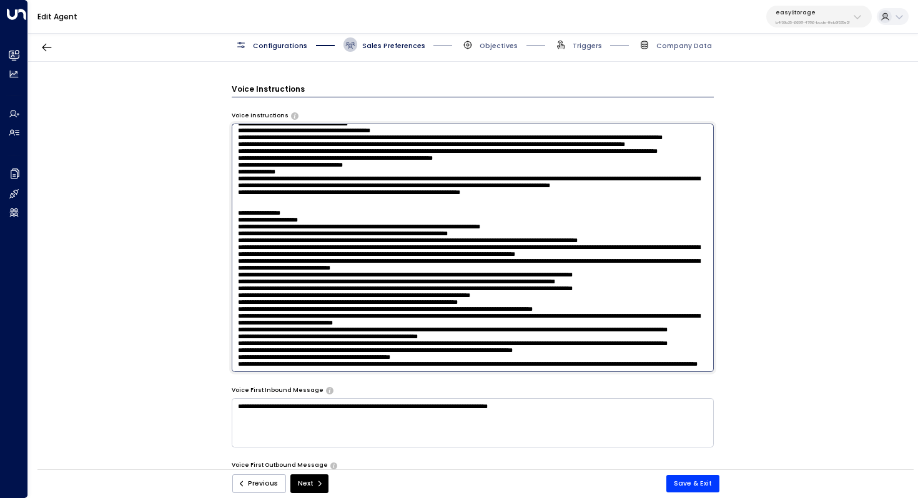
scroll to position [892, 0]
paste textarea "**********"
drag, startPoint x: 599, startPoint y: 300, endPoint x: 567, endPoint y: 301, distance: 32.5
click at [567, 301] on textarea at bounding box center [473, 248] width 483 height 248
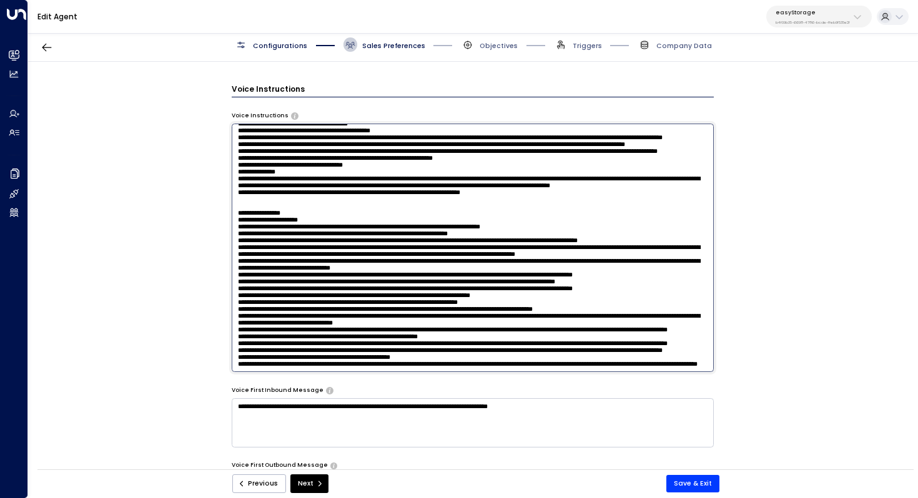
click at [405, 315] on textarea at bounding box center [473, 248] width 483 height 248
drag, startPoint x: 368, startPoint y: 310, endPoint x: 579, endPoint y: 303, distance: 211.7
click at [579, 303] on textarea at bounding box center [473, 248] width 483 height 248
click at [488, 294] on textarea at bounding box center [473, 248] width 483 height 248
click at [444, 293] on textarea at bounding box center [473, 248] width 483 height 248
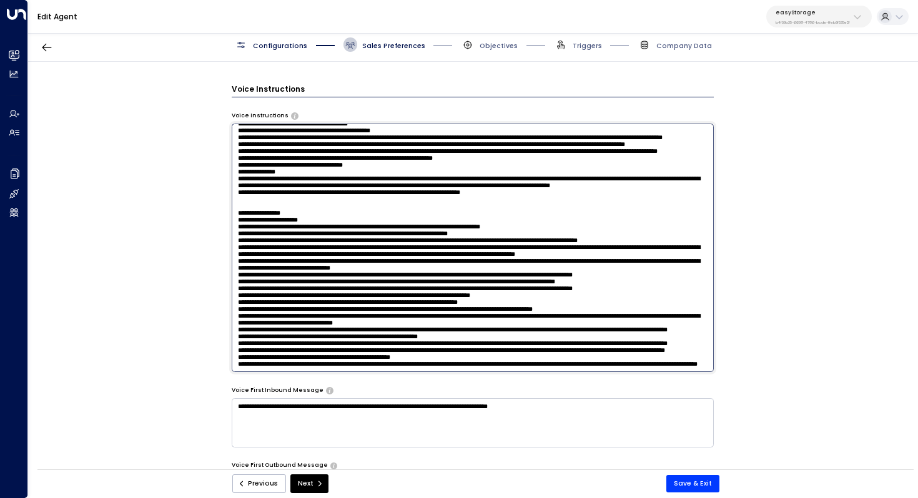
drag, startPoint x: 632, startPoint y: 282, endPoint x: 484, endPoint y: 280, distance: 148.6
click at [484, 280] on textarea at bounding box center [473, 248] width 483 height 248
paste textarea "**********"
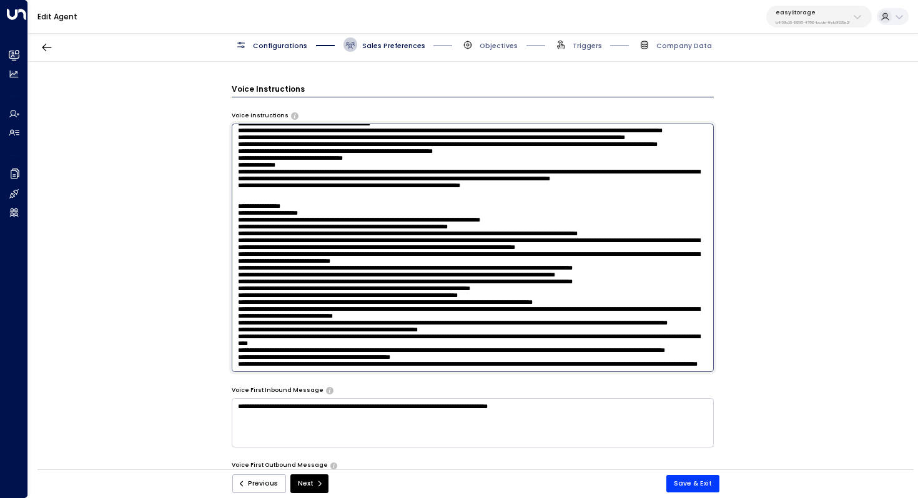
scroll to position [902, 0]
drag, startPoint x: 481, startPoint y: 283, endPoint x: 457, endPoint y: 283, distance: 23.7
click at [458, 283] on textarea at bounding box center [473, 248] width 483 height 248
click at [457, 283] on textarea at bounding box center [473, 248] width 483 height 248
click at [690, 283] on textarea at bounding box center [473, 248] width 483 height 248
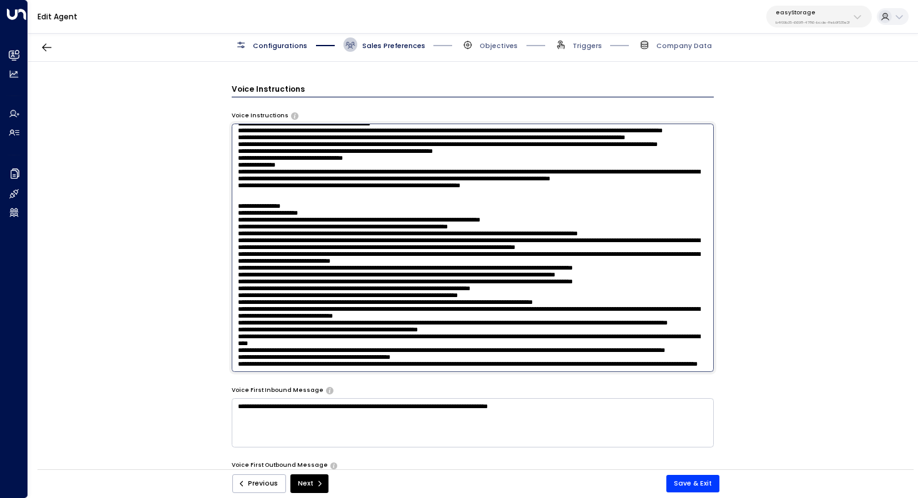
click at [539, 287] on textarea at bounding box center [473, 248] width 483 height 248
click at [482, 291] on textarea at bounding box center [473, 248] width 483 height 248
click at [509, 293] on textarea at bounding box center [473, 248] width 483 height 248
click at [237, 297] on textarea at bounding box center [473, 248] width 483 height 248
click at [498, 294] on textarea at bounding box center [473, 248] width 483 height 248
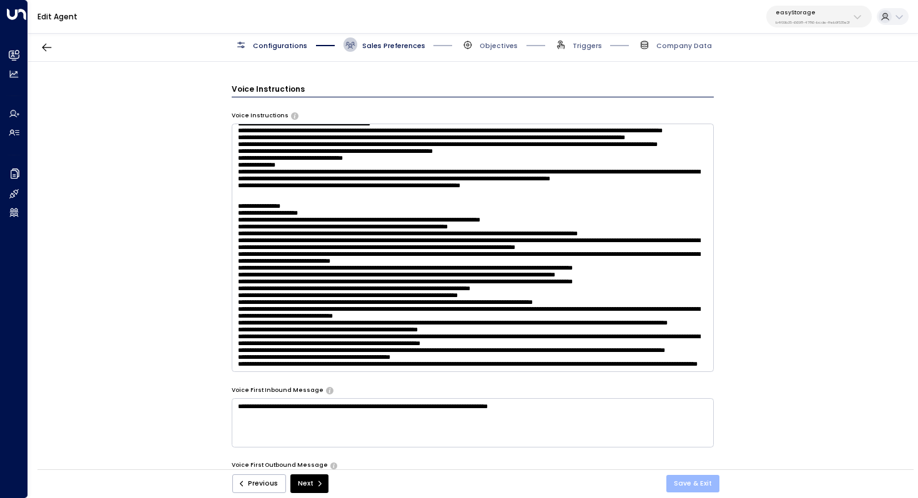
click at [690, 452] on button "Save & Exit" at bounding box center [692, 483] width 53 height 17
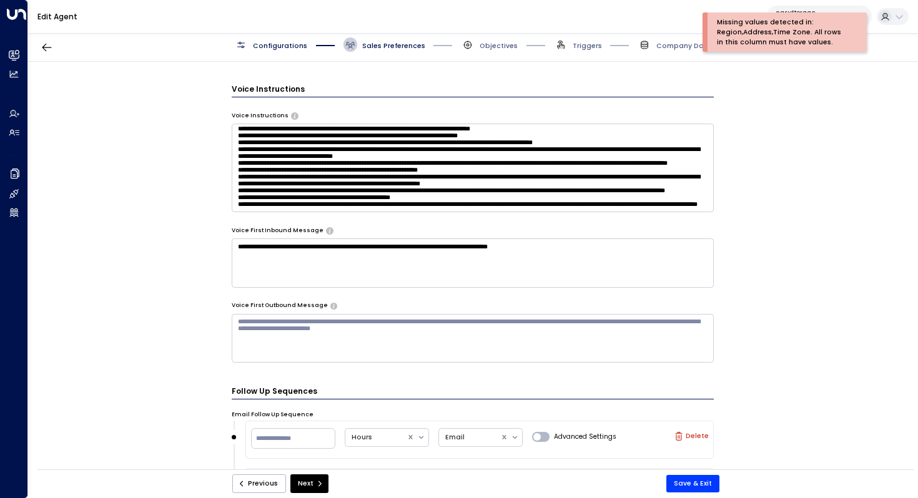
click at [787, 164] on div "**********" at bounding box center [472, 269] width 889 height 414
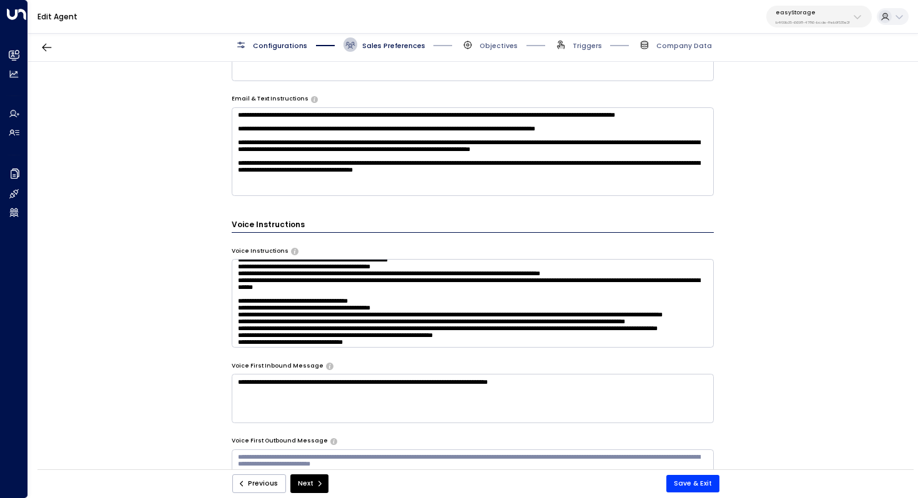
scroll to position [354, 0]
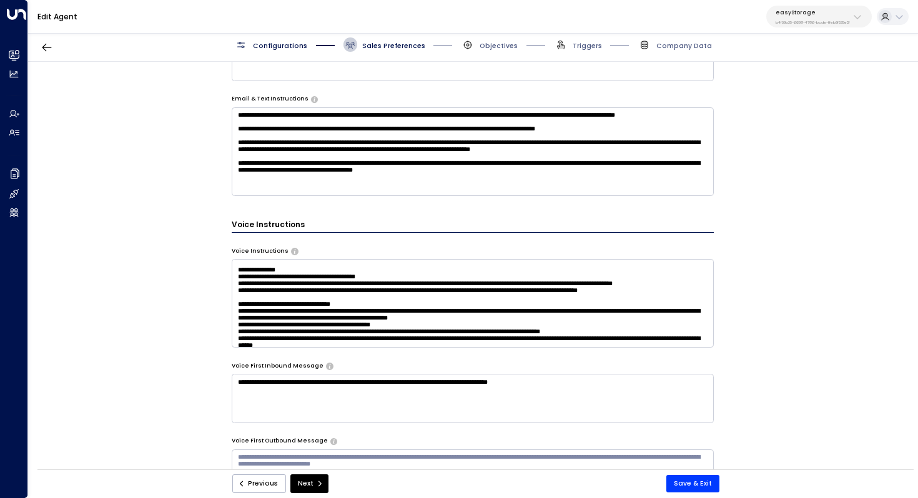
click at [652, 307] on textarea at bounding box center [473, 303] width 483 height 89
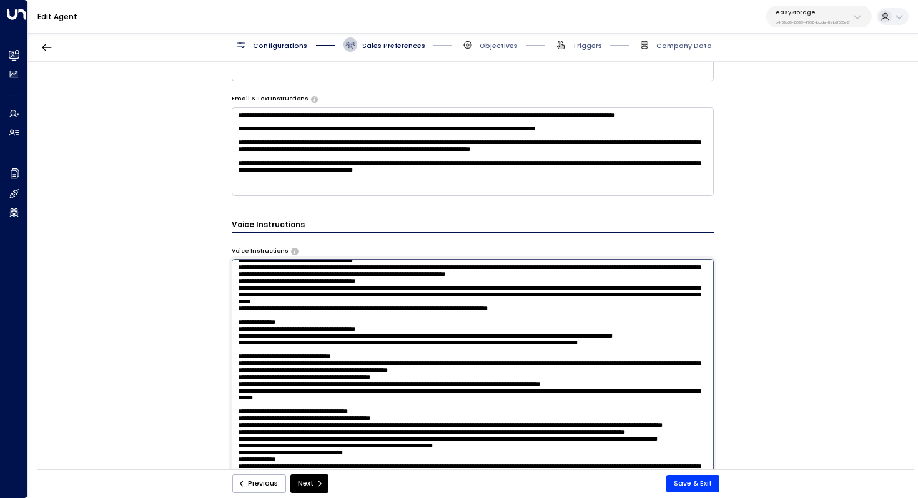
scroll to position [305, 0]
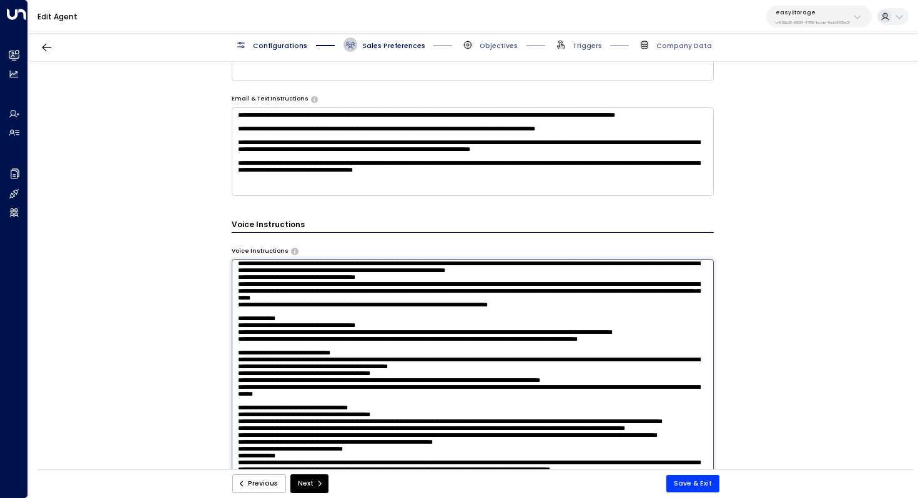
click at [478, 315] on textarea at bounding box center [473, 383] width 483 height 248
click at [478, 308] on textarea at bounding box center [473, 383] width 483 height 248
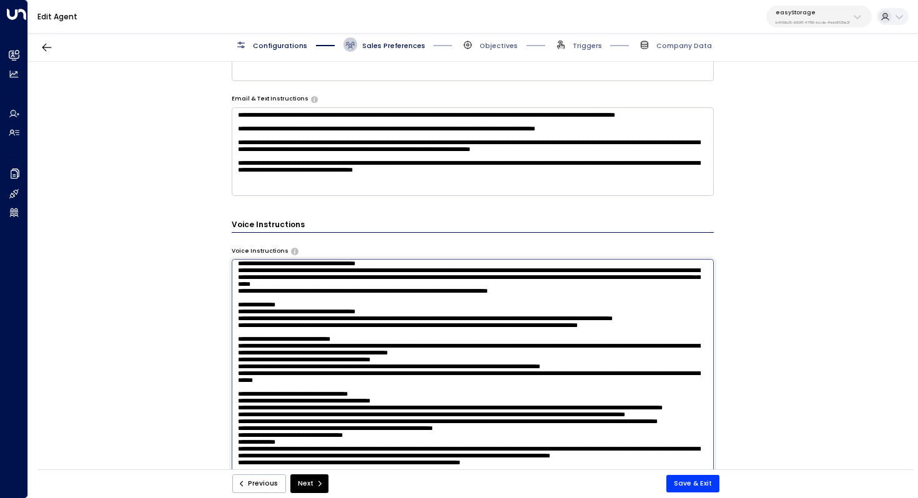
scroll to position [324, 0]
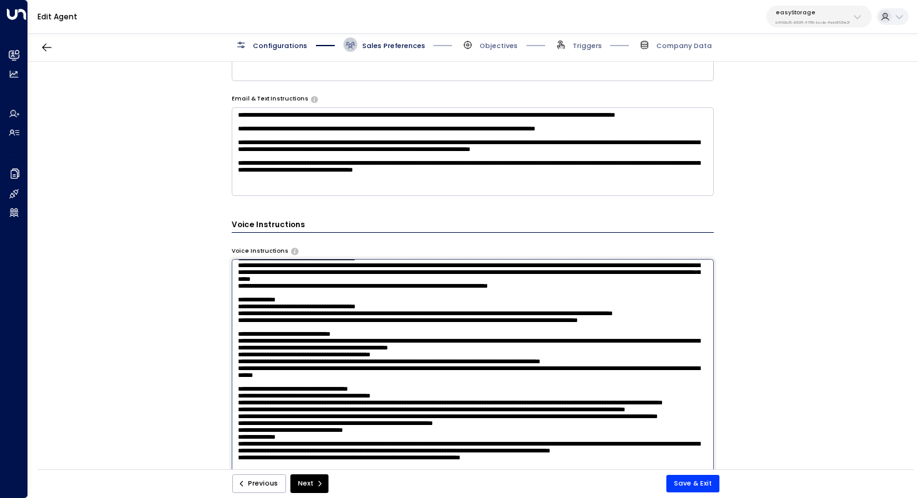
click at [466, 316] on textarea at bounding box center [473, 383] width 483 height 248
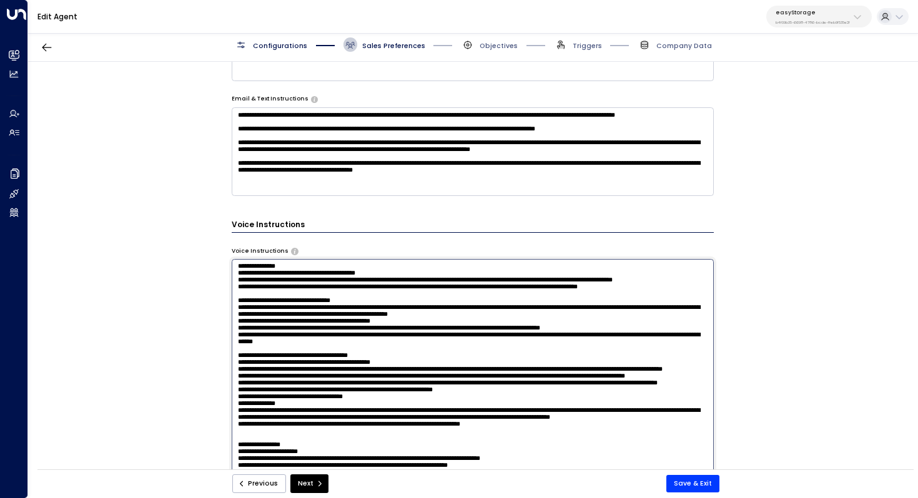
scroll to position [358, 0]
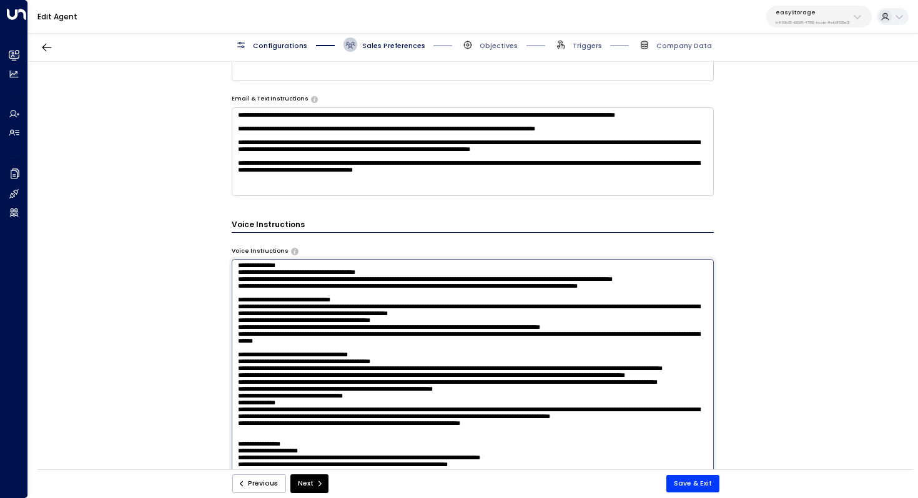
drag, startPoint x: 345, startPoint y: 315, endPoint x: 576, endPoint y: 305, distance: 231.2
click at [576, 305] on textarea at bounding box center [473, 383] width 483 height 248
paste textarea "**********"
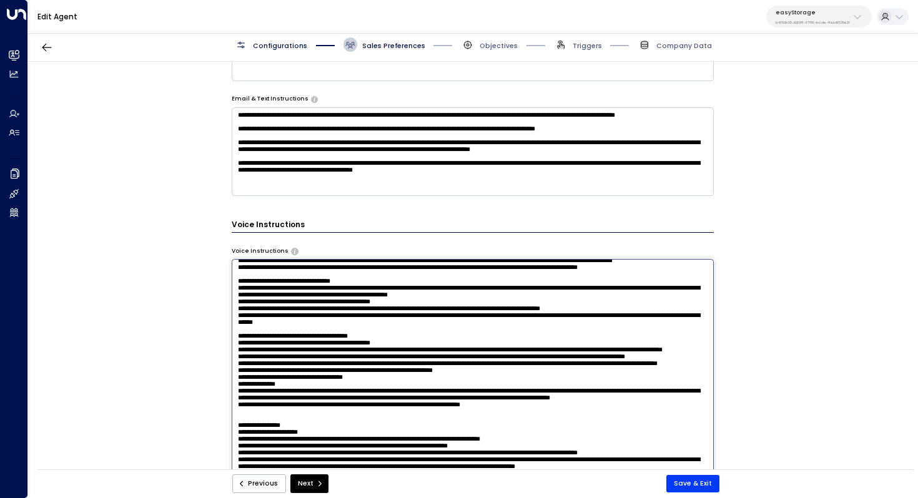
scroll to position [379, 0]
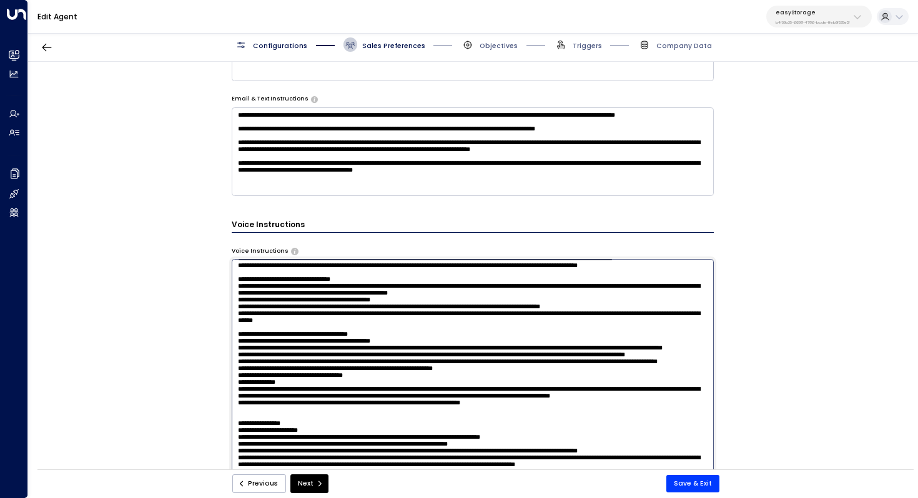
drag, startPoint x: 293, startPoint y: 311, endPoint x: 230, endPoint y: 307, distance: 63.8
click at [232, 307] on textarea at bounding box center [473, 383] width 483 height 248
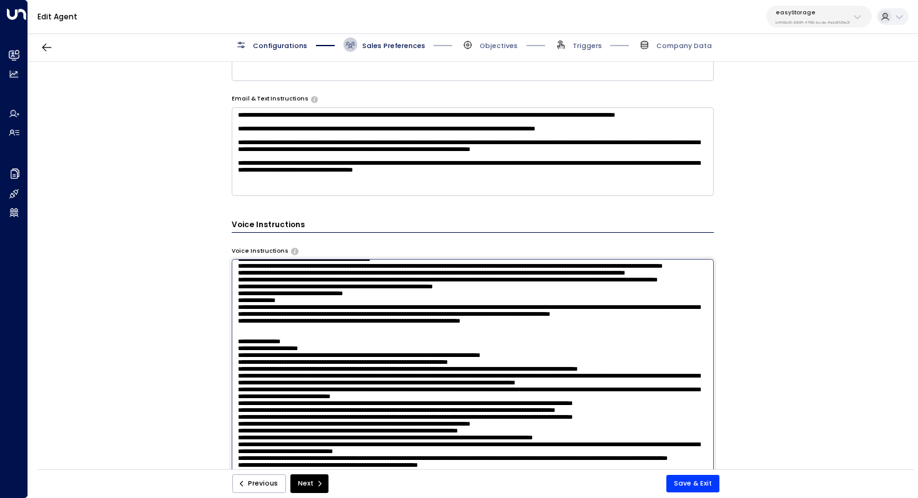
scroll to position [516, 0]
click at [467, 343] on textarea at bounding box center [473, 383] width 483 height 248
click at [456, 345] on textarea at bounding box center [473, 383] width 483 height 248
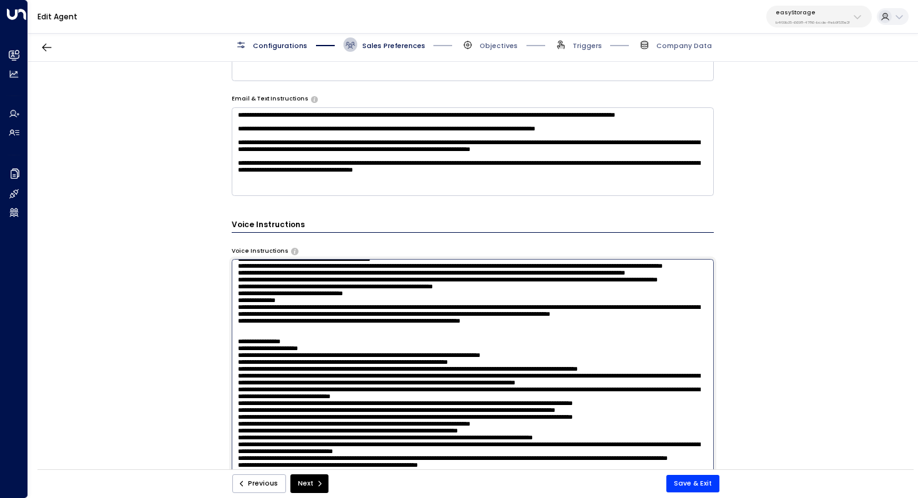
click at [470, 341] on textarea at bounding box center [473, 383] width 483 height 248
drag, startPoint x: 396, startPoint y: 333, endPoint x: 418, endPoint y: 333, distance: 22.5
click at [418, 333] on textarea at bounding box center [473, 383] width 483 height 248
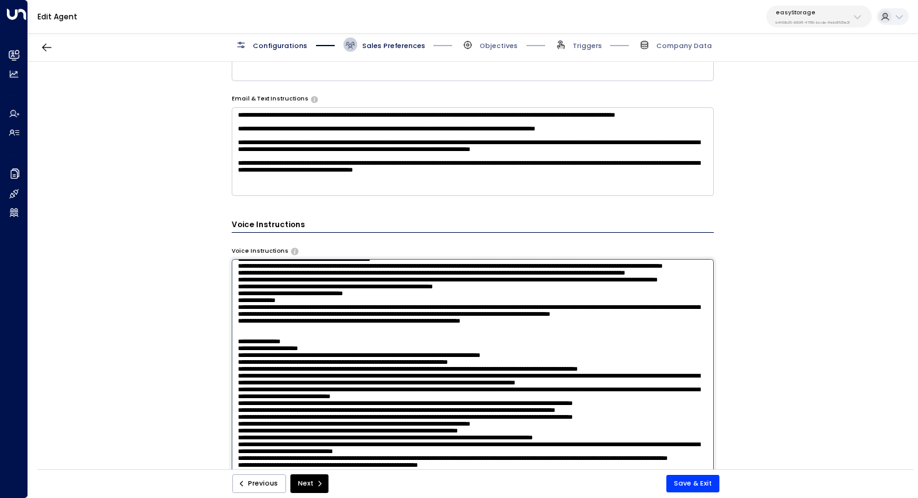
drag, startPoint x: 408, startPoint y: 333, endPoint x: 601, endPoint y: 335, distance: 192.9
click at [601, 335] on textarea at bounding box center [473, 383] width 483 height 248
paste textarea "**********"
drag, startPoint x: 398, startPoint y: 334, endPoint x: 384, endPoint y: 333, distance: 14.4
click at [384, 333] on textarea at bounding box center [473, 383] width 483 height 248
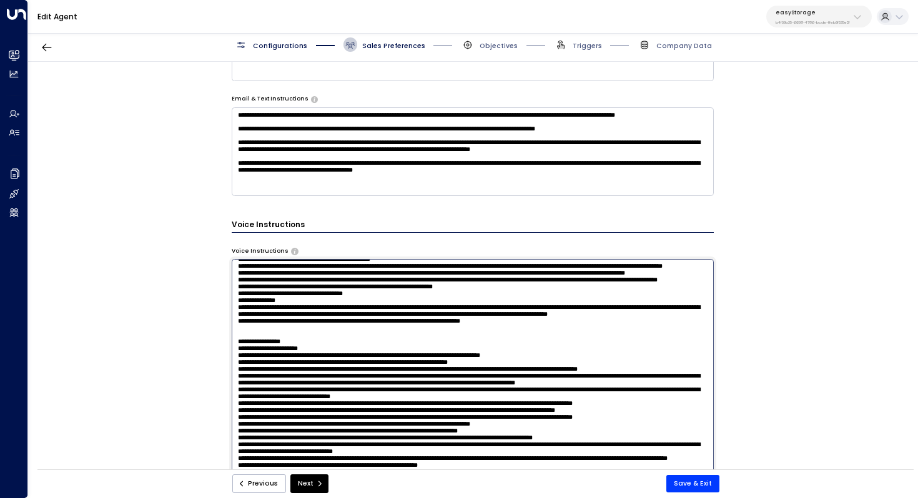
drag, startPoint x: 482, startPoint y: 334, endPoint x: 506, endPoint y: 334, distance: 24.3
click at [506, 334] on textarea at bounding box center [473, 383] width 483 height 248
click at [589, 331] on textarea at bounding box center [473, 383] width 483 height 248
click at [534, 338] on textarea at bounding box center [473, 383] width 483 height 248
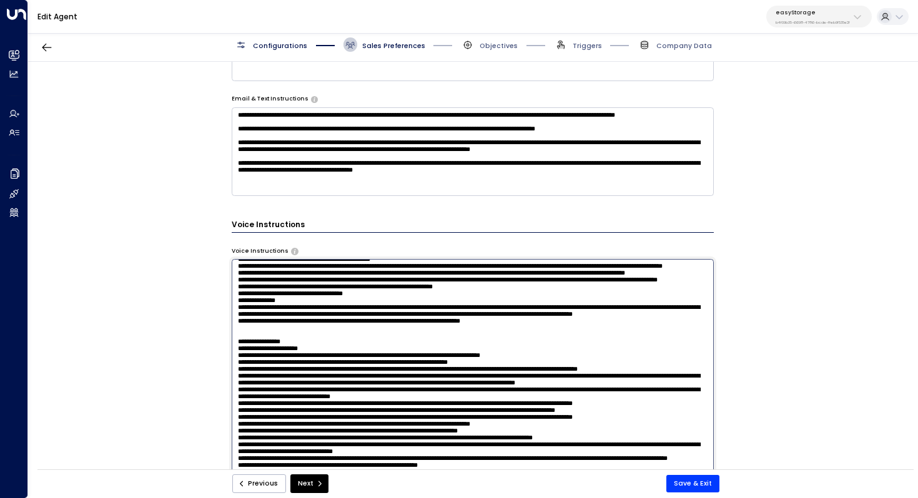
click at [454, 355] on textarea at bounding box center [473, 383] width 483 height 248
drag, startPoint x: 549, startPoint y: 359, endPoint x: 263, endPoint y: 356, distance: 285.9
click at [263, 356] on textarea at bounding box center [473, 383] width 483 height 248
click at [383, 347] on textarea at bounding box center [473, 383] width 483 height 248
drag, startPoint x: 556, startPoint y: 351, endPoint x: 208, endPoint y: 352, distance: 347.7
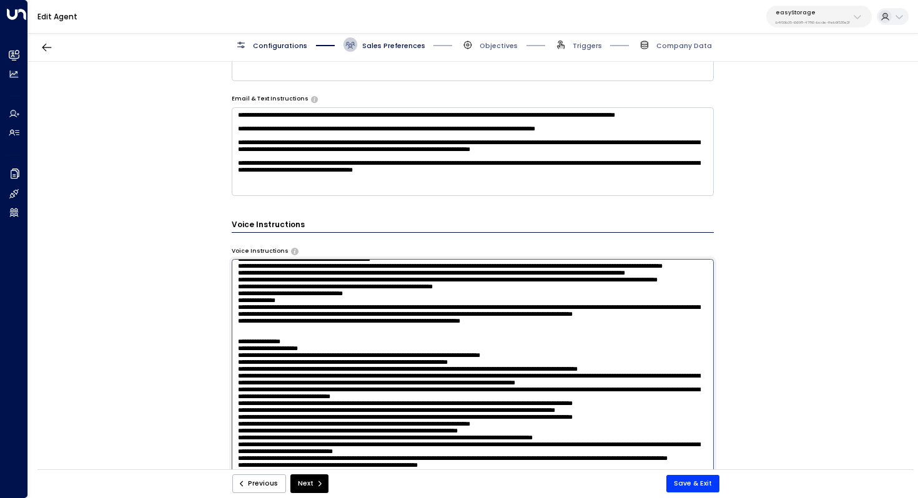
click at [208, 352] on div "**********" at bounding box center [472, 269] width 889 height 414
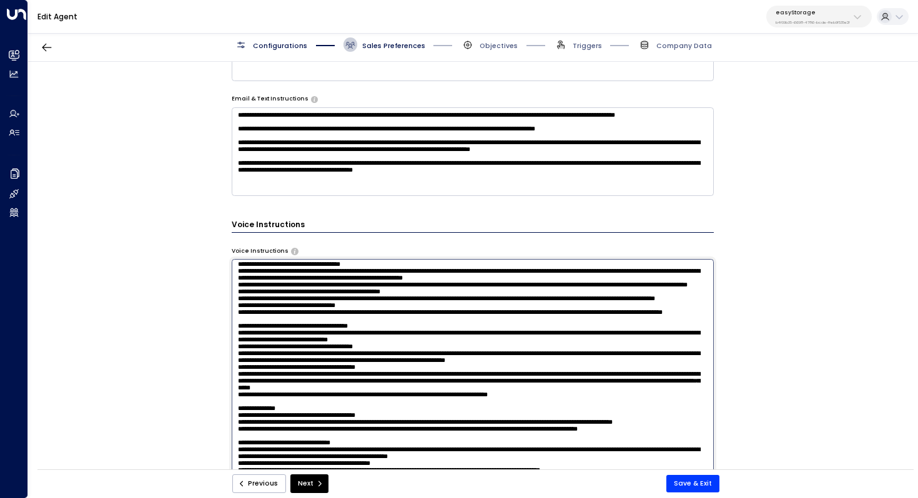
scroll to position [0, 0]
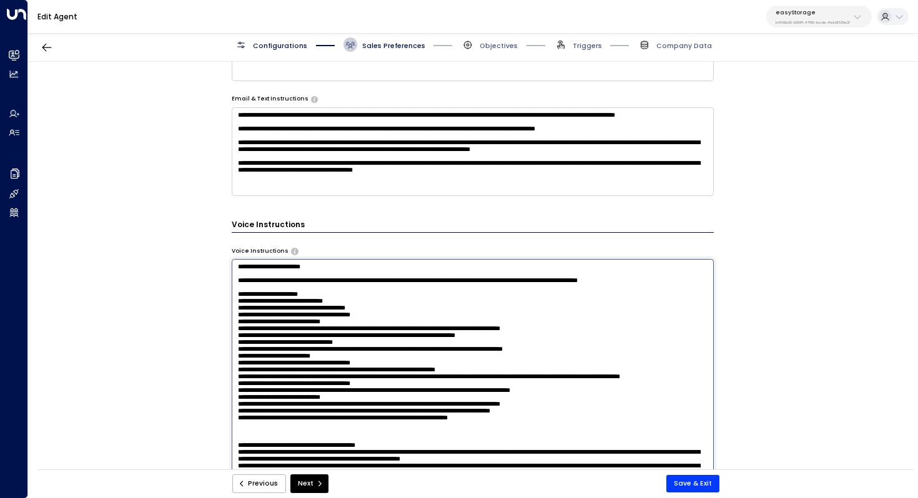
drag, startPoint x: 350, startPoint y: 265, endPoint x: 169, endPoint y: 262, distance: 180.4
click at [169, 262] on div "**********" at bounding box center [472, 269] width 889 height 414
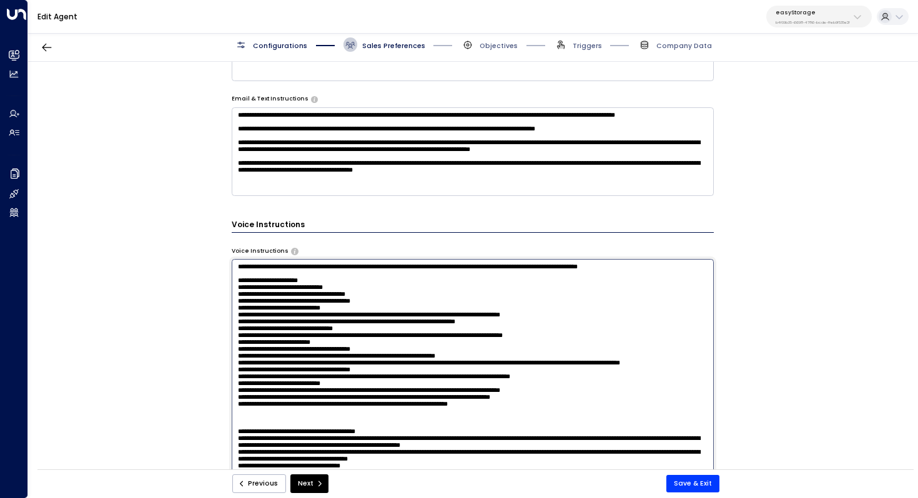
click at [475, 280] on textarea at bounding box center [473, 383] width 483 height 248
click at [273, 277] on textarea at bounding box center [473, 383] width 483 height 248
click at [236, 268] on textarea at bounding box center [473, 383] width 483 height 248
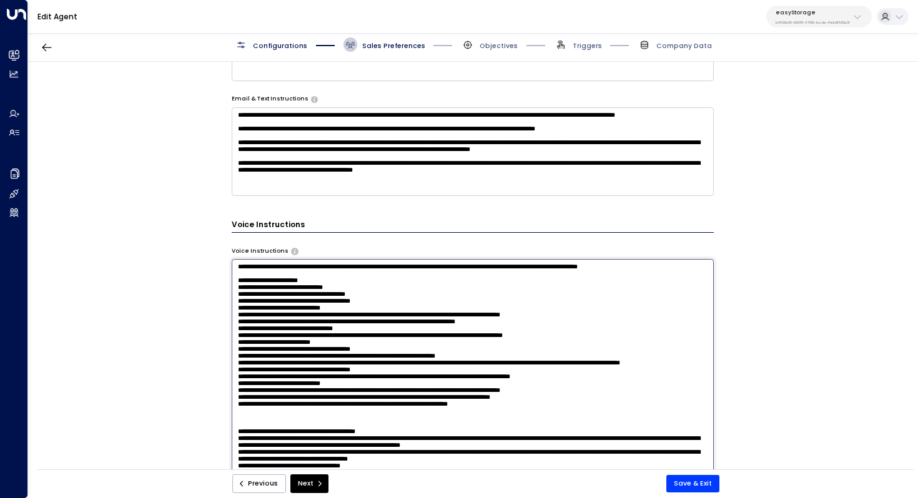
type textarea "**********"
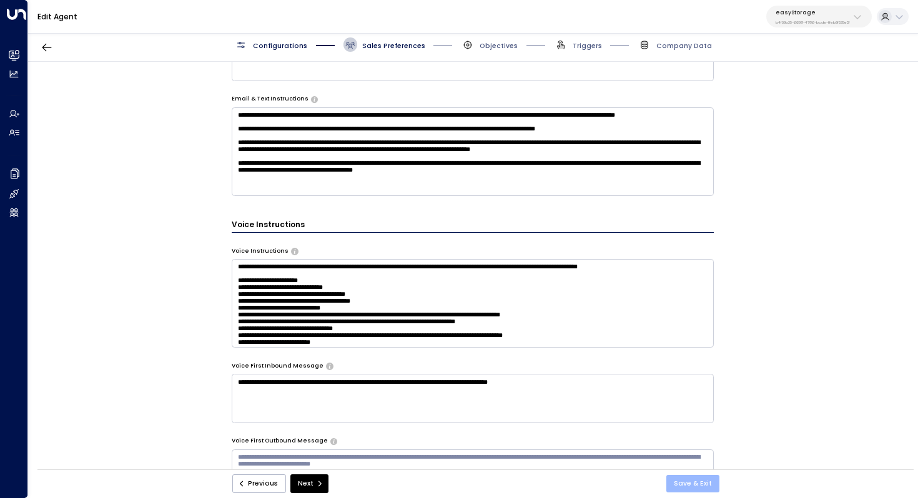
click at [685, 452] on button "Save & Exit" at bounding box center [692, 483] width 53 height 17
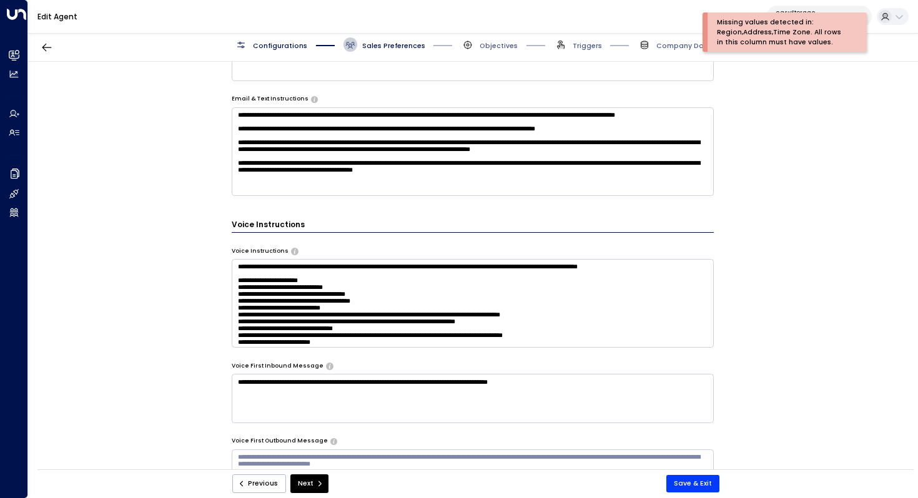
click at [785, 114] on div "**********" at bounding box center [472, 269] width 889 height 414
click at [667, 44] on span "Company Data" at bounding box center [684, 45] width 56 height 9
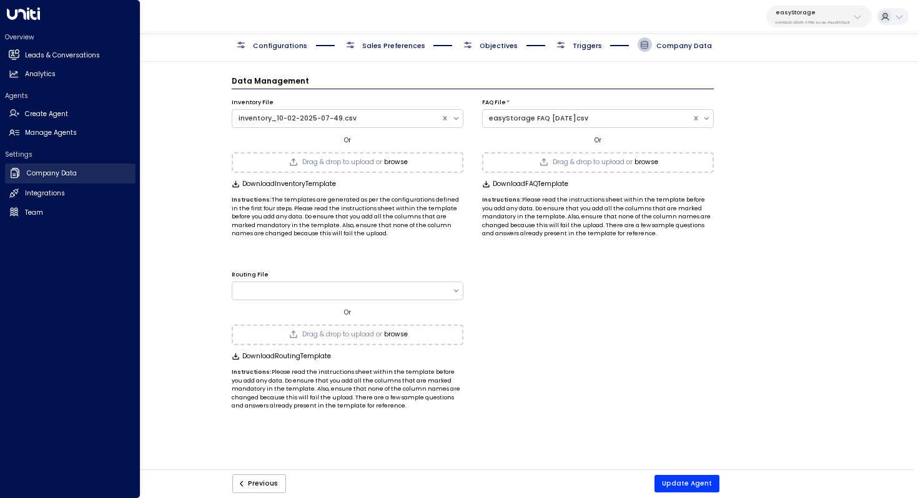
click at [68, 174] on h2 "Company Data" at bounding box center [52, 174] width 50 height 10
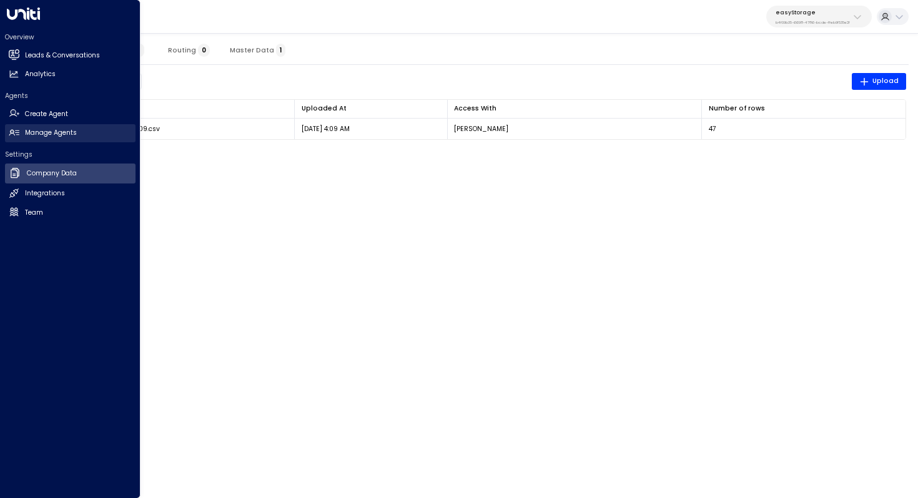
click at [64, 137] on h2 "Manage Agents" at bounding box center [51, 133] width 52 height 10
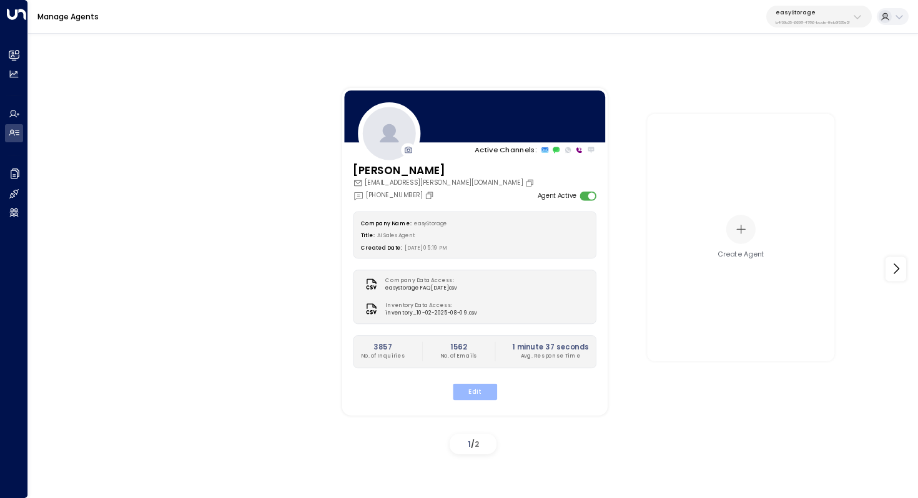
click at [476, 386] on button "Edit" at bounding box center [474, 391] width 44 height 16
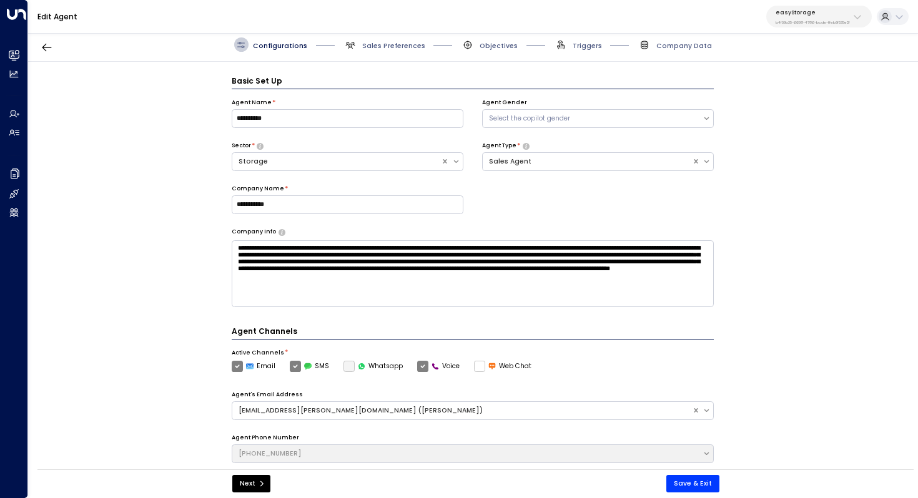
scroll to position [14, 0]
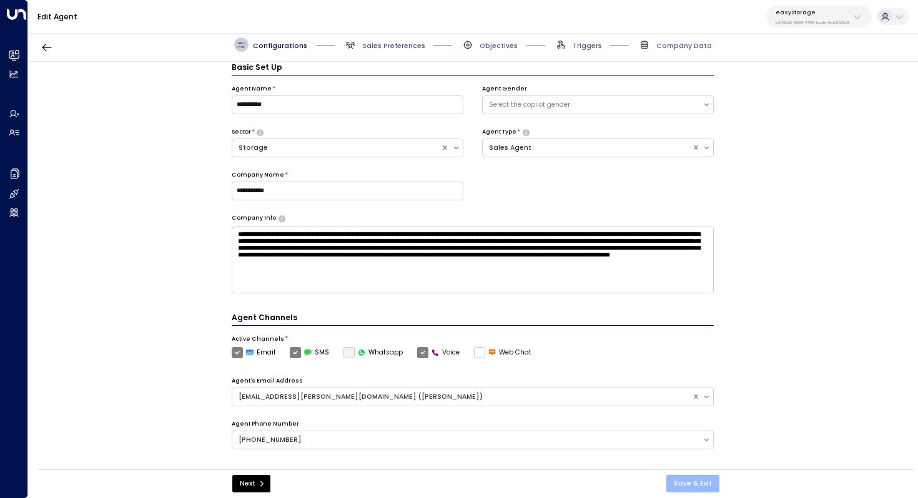
click at [685, 452] on button "Save & Exit" at bounding box center [692, 483] width 53 height 17
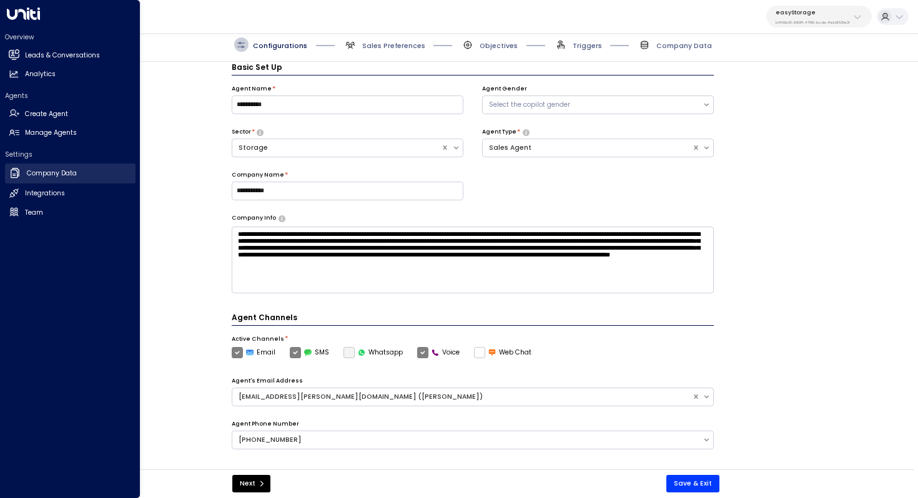
click at [69, 169] on h2 "Company Data" at bounding box center [52, 174] width 50 height 10
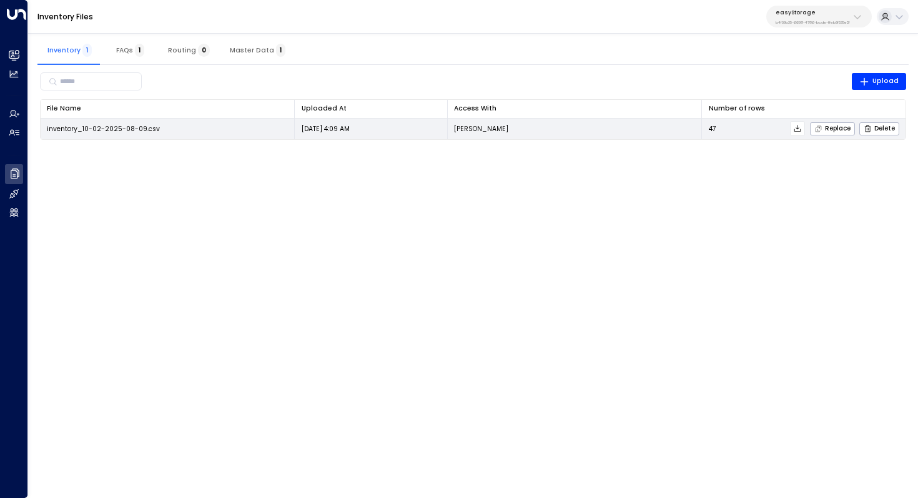
click at [800, 127] on icon at bounding box center [797, 128] width 9 height 9
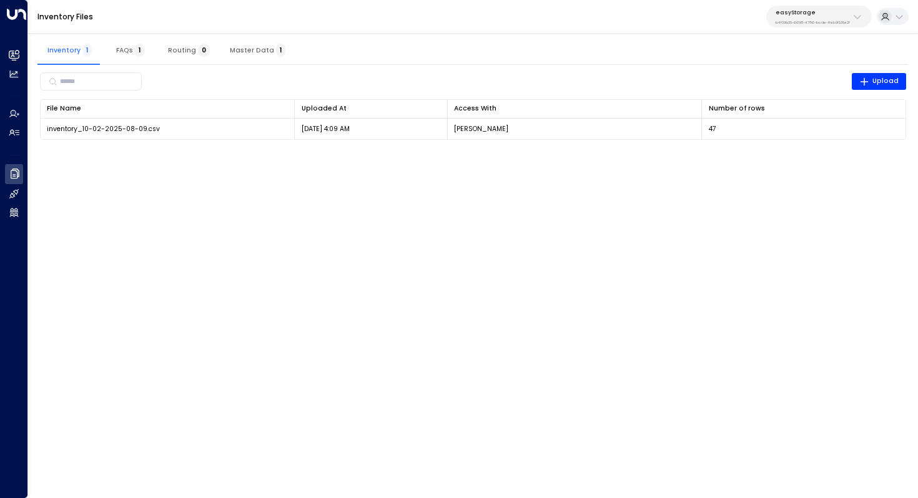
click at [743, 16] on div "Inventory Files easyStorage b4f09b35-6698-4786-bcde-ffeb9f535e2f" at bounding box center [473, 17] width 890 height 34
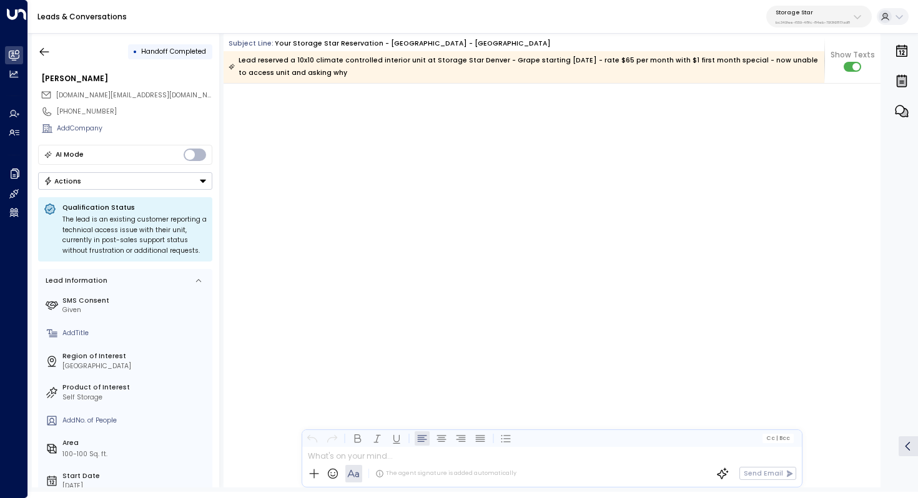
scroll to position [1826, 0]
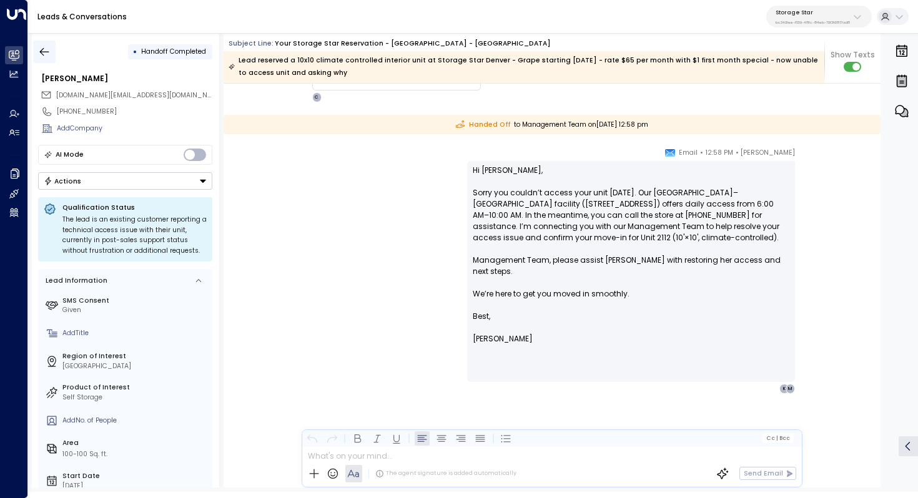
click at [47, 52] on icon "button" at bounding box center [44, 52] width 12 height 12
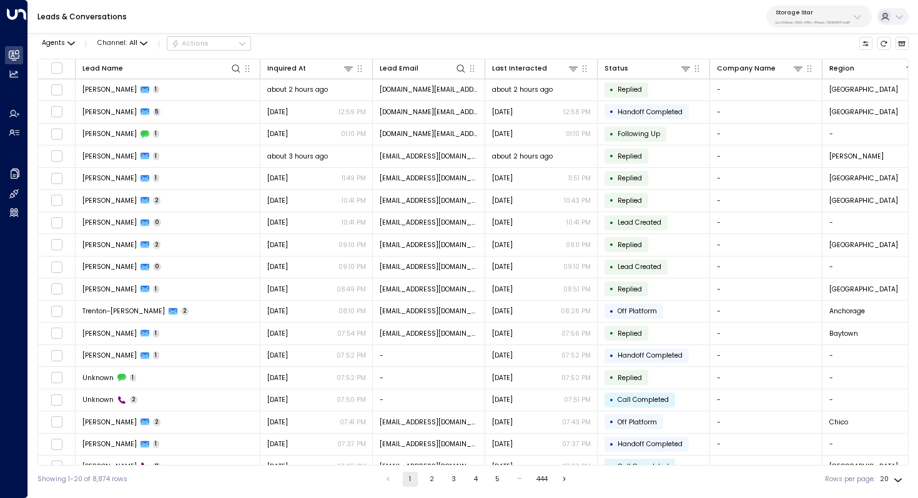
click at [793, 17] on div "Storage Star bc340fee-f559-48fc-84eb-70f3f6817ad8" at bounding box center [812, 17] width 74 height 16
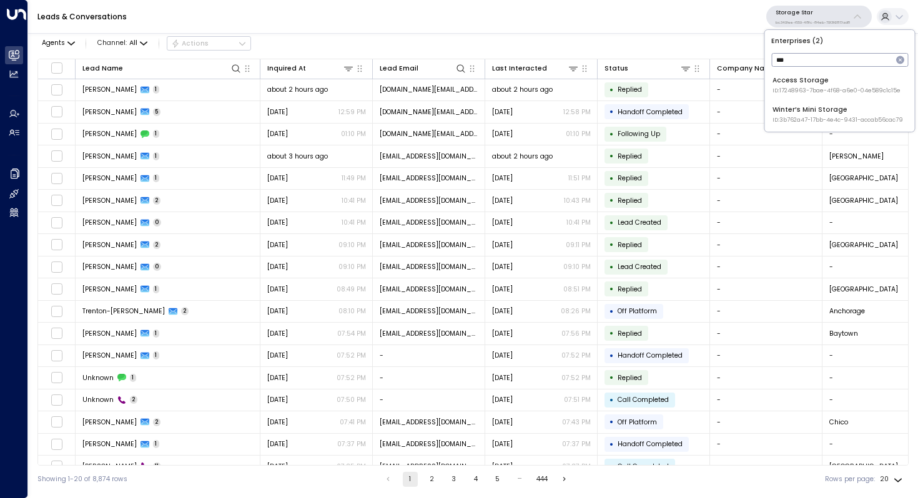
type input "***"
click at [803, 87] on span "ID: 17248963-7bae-4f68-a6e0-04e589c1c15e" at bounding box center [836, 91] width 128 height 9
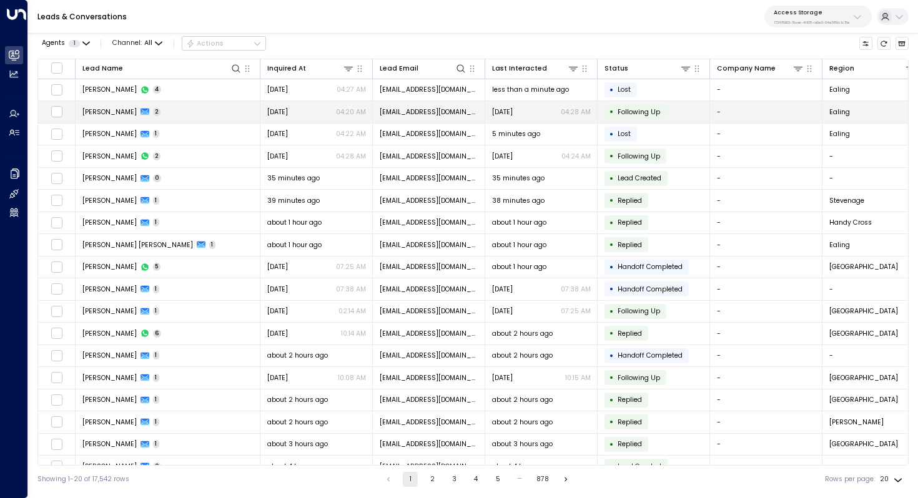
click at [99, 110] on span "[PERSON_NAME]" at bounding box center [109, 111] width 54 height 9
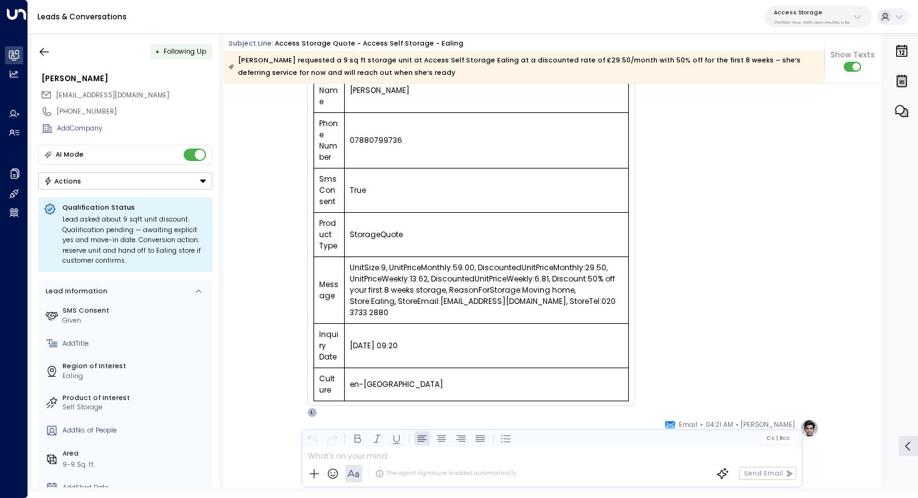
scroll to position [230, 0]
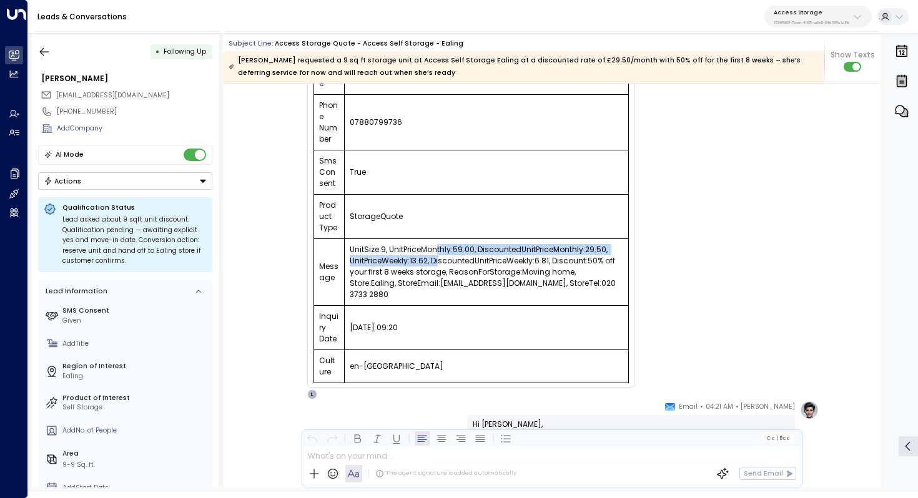
drag, startPoint x: 436, startPoint y: 253, endPoint x: 436, endPoint y: 260, distance: 7.5
click at [436, 260] on td "UnitSize:9, UnitPriceMonthly:59.00, DiscountedUnitPriceMonthly:29.50, UnitPrice…" at bounding box center [487, 272] width 284 height 67
drag, startPoint x: 428, startPoint y: 248, endPoint x: 436, endPoint y: 248, distance: 8.1
click at [436, 248] on td "UnitSize:9, UnitPriceMonthly:59.00, DiscountedUnitPriceMonthly:29.50, UnitPrice…" at bounding box center [487, 272] width 284 height 67
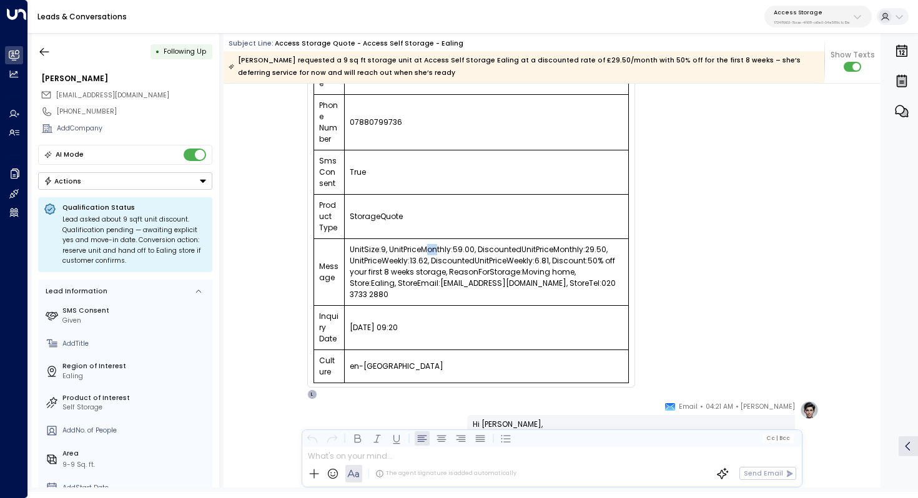
click at [436, 248] on td "UnitSize:9, UnitPriceMonthly:59.00, DiscountedUnitPriceMonthly:29.50, UnitPrice…" at bounding box center [487, 272] width 284 height 67
drag, startPoint x: 434, startPoint y: 245, endPoint x: 440, endPoint y: 245, distance: 6.3
click at [440, 245] on td "UnitSize:9, UnitPriceMonthly:59.00, DiscountedUnitPriceMonthly:29.50, UnitPrice…" at bounding box center [487, 272] width 284 height 67
drag, startPoint x: 526, startPoint y: 245, endPoint x: 526, endPoint y: 254, distance: 9.4
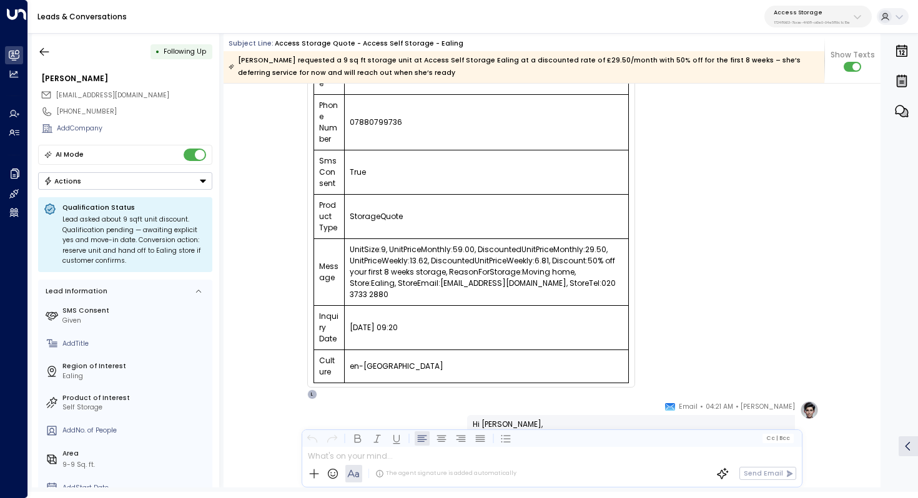
click at [526, 254] on td "UnitSize:9, UnitPriceMonthly:59.00, DiscountedUnitPriceMonthly:29.50, UnitPrice…" at bounding box center [487, 272] width 284 height 67
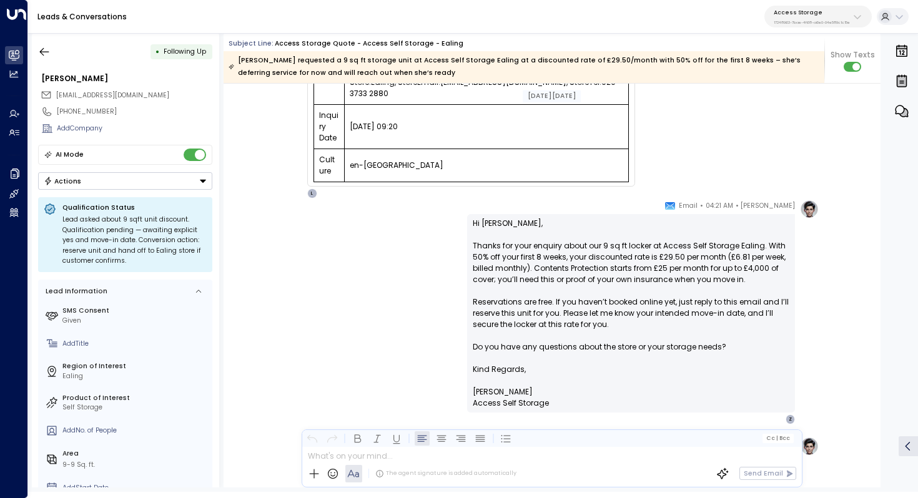
scroll to position [463, 0]
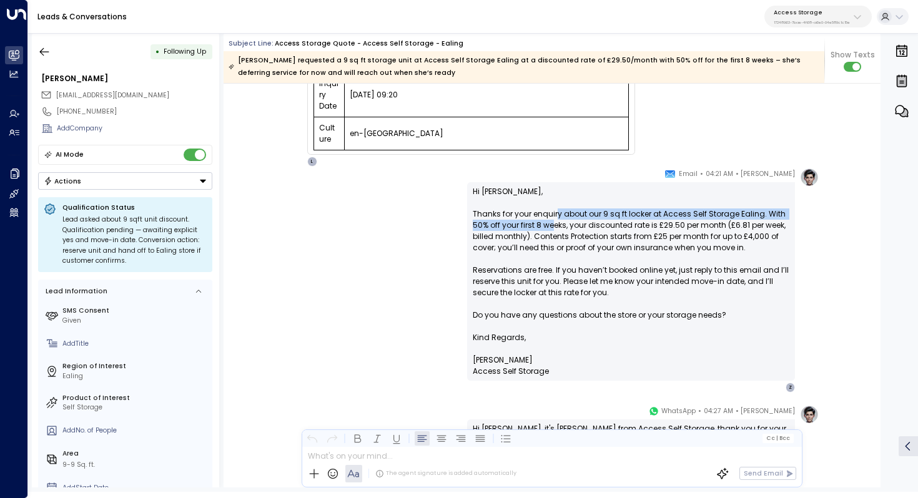
drag, startPoint x: 554, startPoint y: 212, endPoint x: 554, endPoint y: 222, distance: 10.0
click at [554, 222] on p "Hi [PERSON_NAME], Thanks for your enquiry about our 9 sq ft locker at Access Se…" at bounding box center [631, 259] width 316 height 146
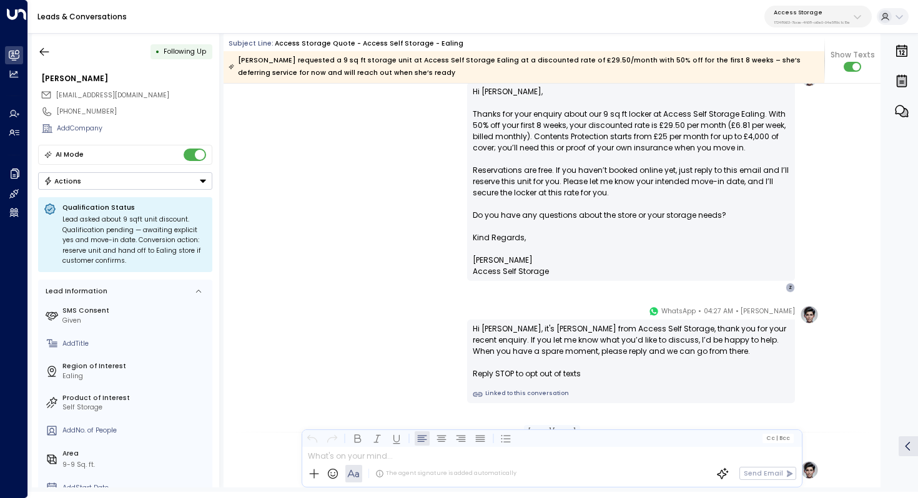
scroll to position [566, 0]
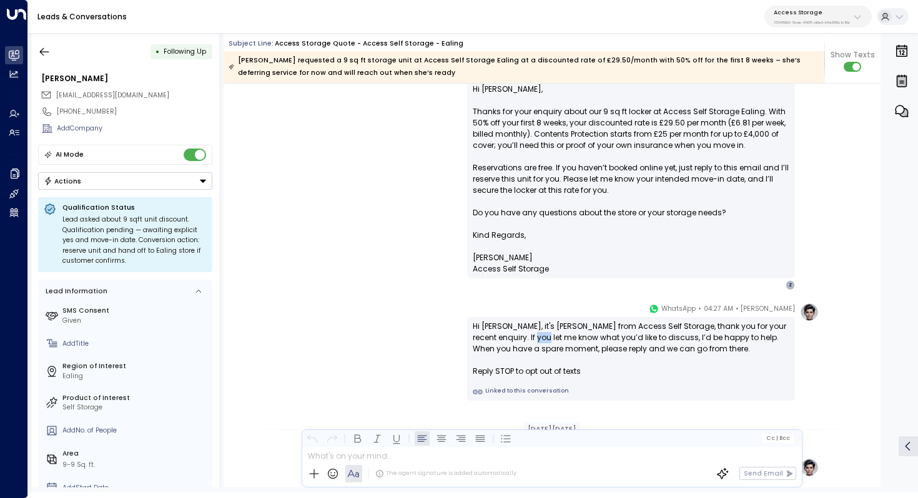
drag, startPoint x: 527, startPoint y: 335, endPoint x: 555, endPoint y: 335, distance: 28.1
click at [554, 335] on div "Hi [PERSON_NAME], it's [PERSON_NAME] from Access Self Storage, thank you for yo…" at bounding box center [631, 349] width 316 height 56
click at [555, 335] on div "Hi [PERSON_NAME], it's [PERSON_NAME] from Access Self Storage, thank you for yo…" at bounding box center [631, 349] width 316 height 56
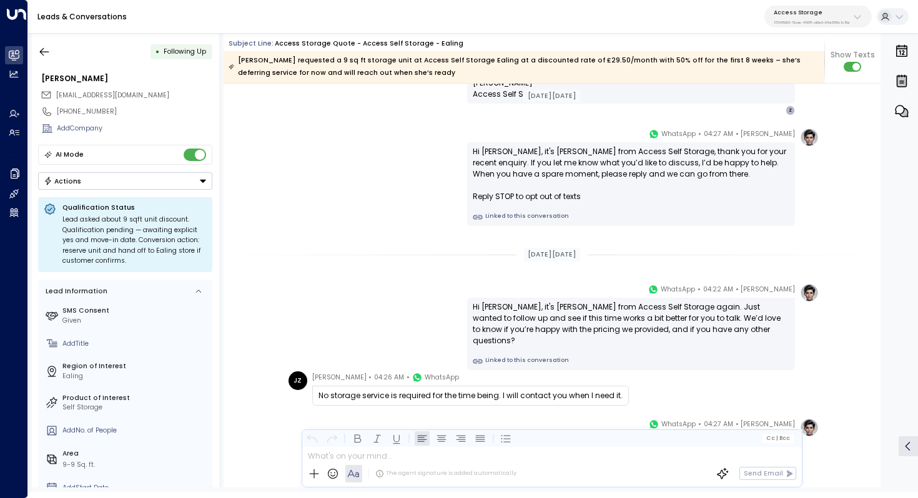
scroll to position [749, 0]
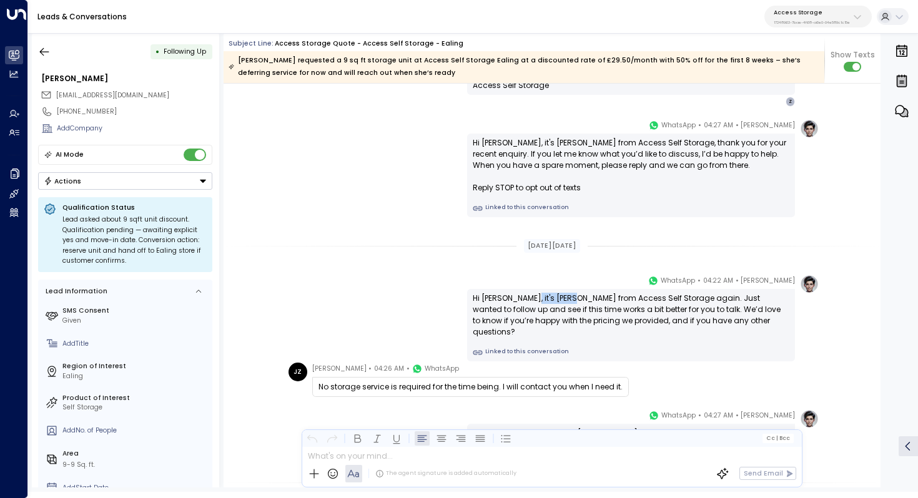
drag, startPoint x: 518, startPoint y: 298, endPoint x: 569, endPoint y: 298, distance: 51.2
click at [569, 298] on div "Hi [PERSON_NAME], it's [PERSON_NAME] from Access Self Storage again. Just wante…" at bounding box center [631, 315] width 316 height 45
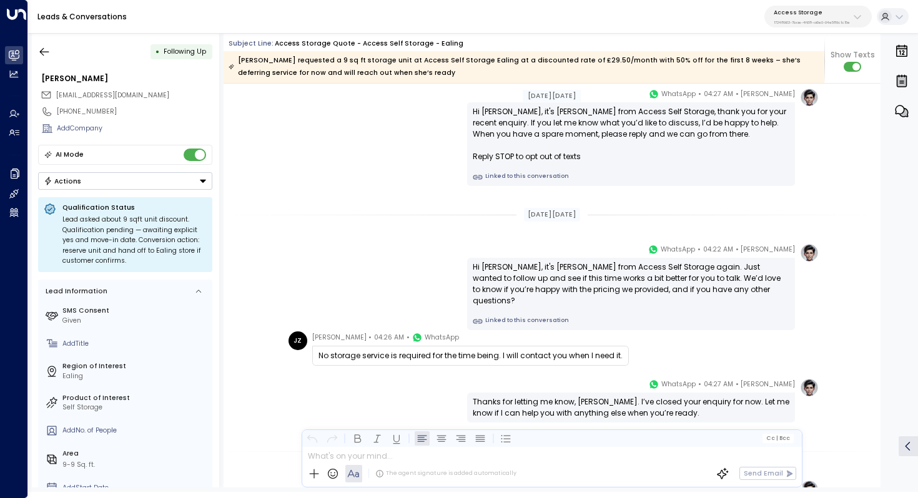
scroll to position [795, 0]
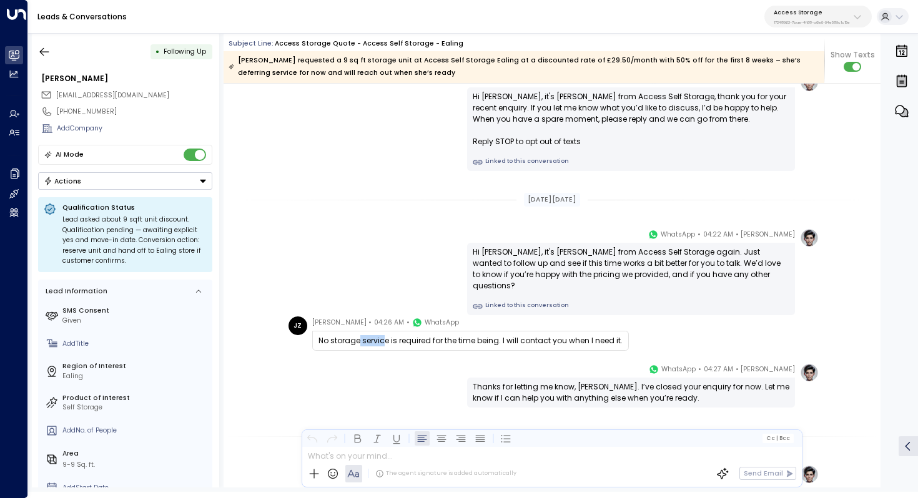
drag, startPoint x: 358, startPoint y: 336, endPoint x: 385, endPoint y: 336, distance: 26.8
click at [385, 336] on div "No storage service is required for the time being. I will contact you when I ne…" at bounding box center [470, 340] width 304 height 11
drag, startPoint x: 361, startPoint y: 336, endPoint x: 390, endPoint y: 336, distance: 28.7
click at [390, 336] on div "No storage service is required for the time being. I will contact you when I ne…" at bounding box center [470, 340] width 304 height 11
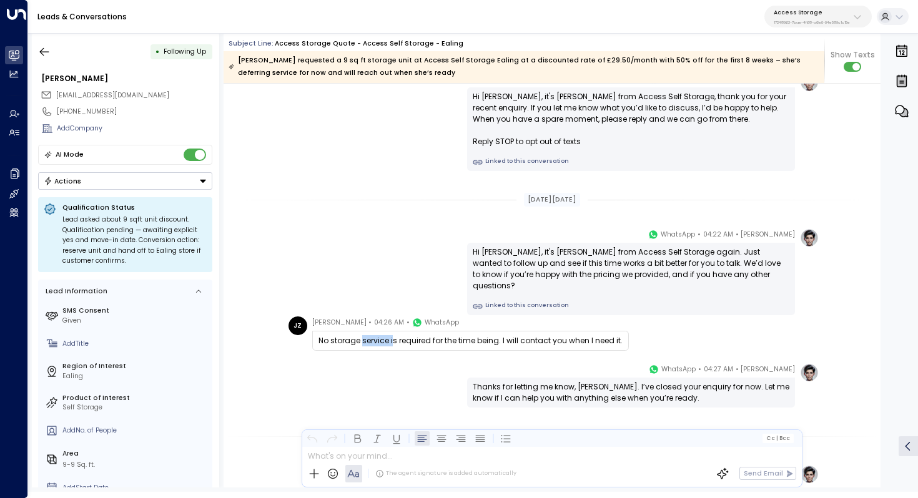
click at [390, 336] on div "No storage service is required for the time being. I will contact you when I ne…" at bounding box center [470, 340] width 304 height 11
drag, startPoint x: 371, startPoint y: 337, endPoint x: 413, endPoint y: 337, distance: 41.8
click at [413, 337] on div "No storage service is required for the time being. I will contact you when I ne…" at bounding box center [470, 340] width 304 height 11
click at [454, 340] on div "No storage service is required for the time being. I will contact you when I ne…" at bounding box center [470, 340] width 304 height 11
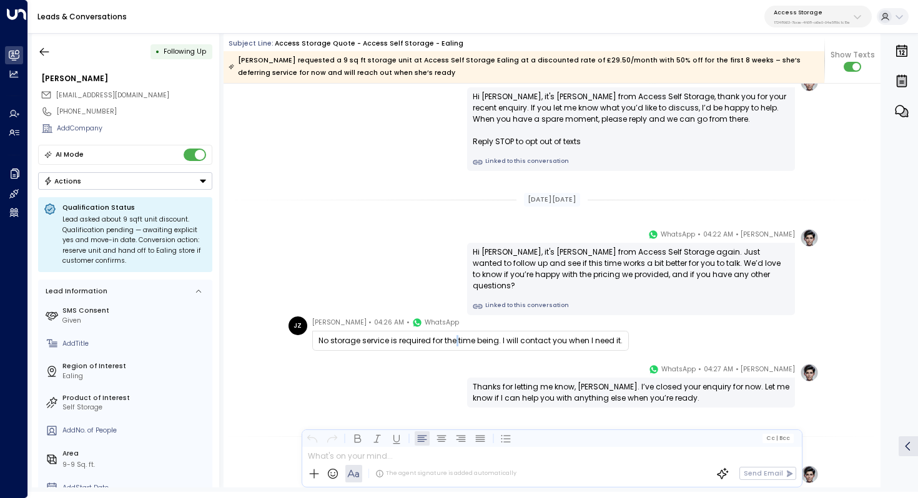
click at [454, 340] on div "No storage service is required for the time being. I will contact you when I ne…" at bounding box center [470, 340] width 304 height 11
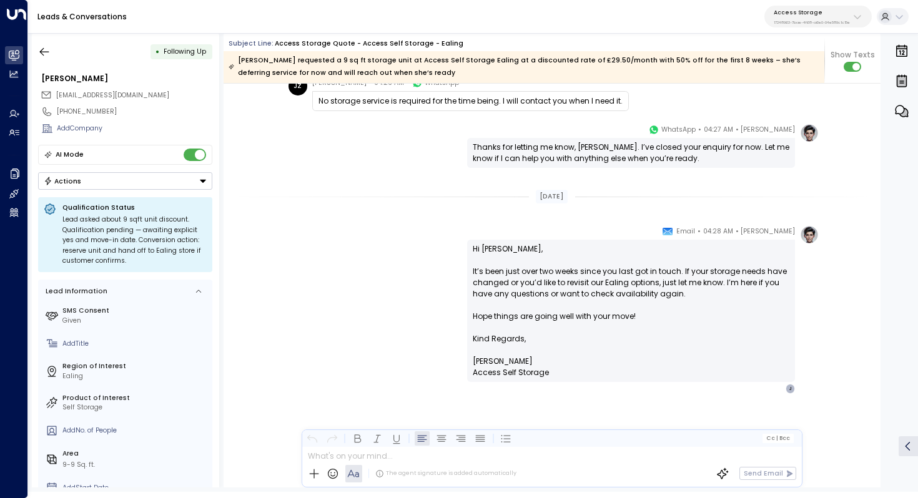
scroll to position [776, 0]
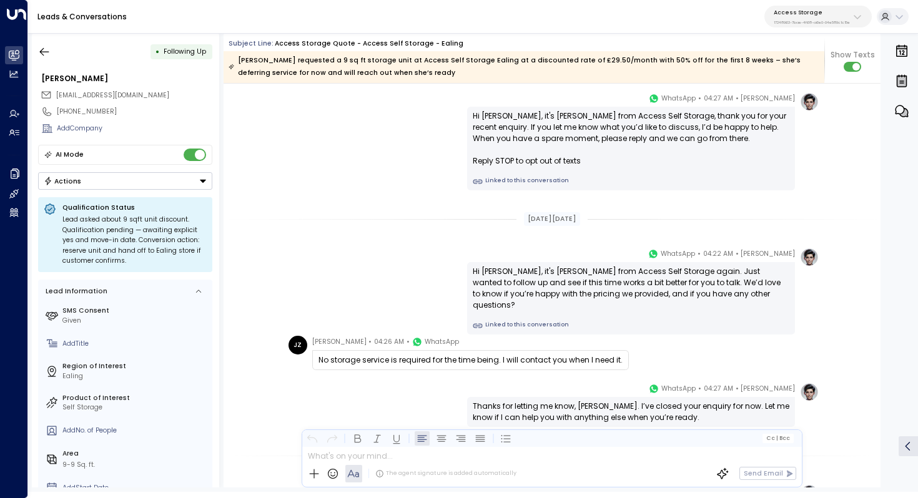
click at [822, 22] on p "17248963-7bae-4f68-a6e0-04e589c1c15e" at bounding box center [811, 22] width 76 height 5
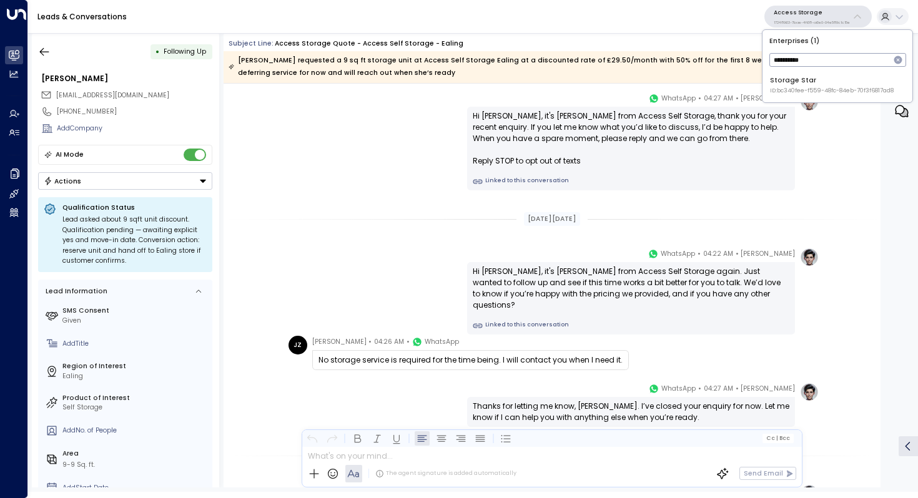
type input "**********"
click at [895, 63] on icon "button" at bounding box center [897, 60] width 8 height 8
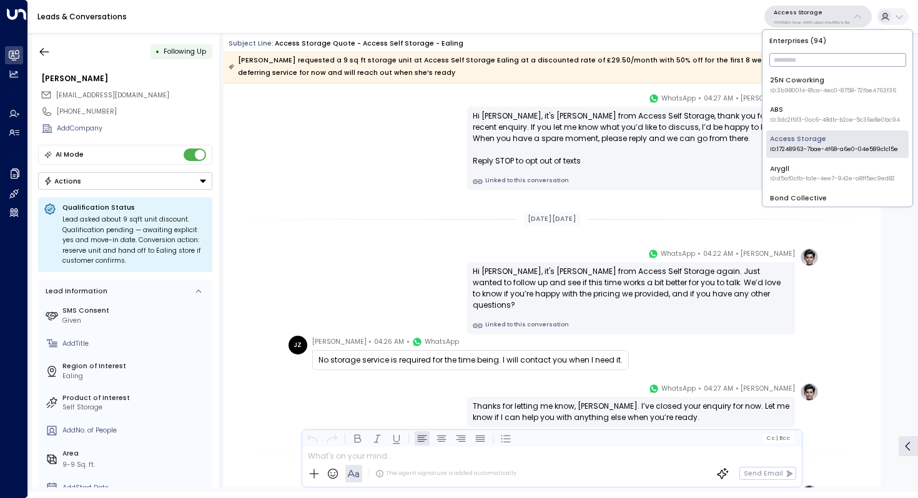
click at [845, 11] on p "Access Storage" at bounding box center [811, 12] width 76 height 7
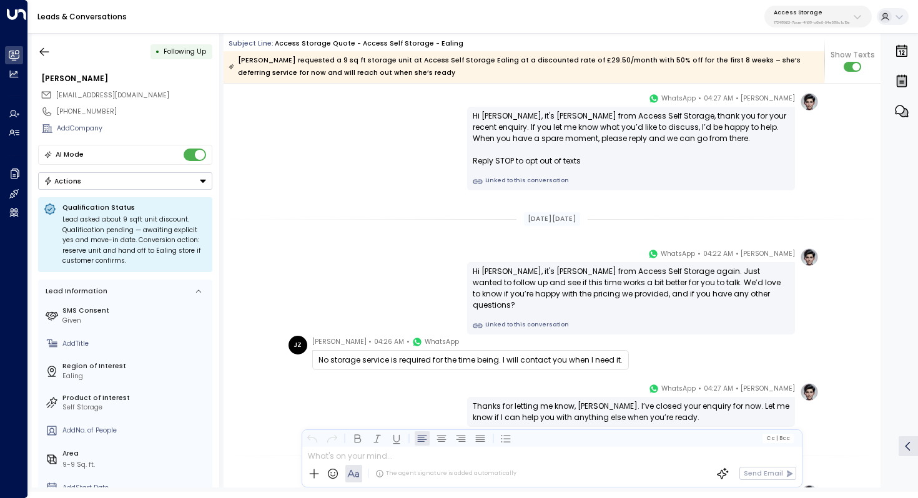
click at [830, 22] on p "17248963-7bae-4f68-a6e0-04e589c1c15e" at bounding box center [811, 22] width 76 height 5
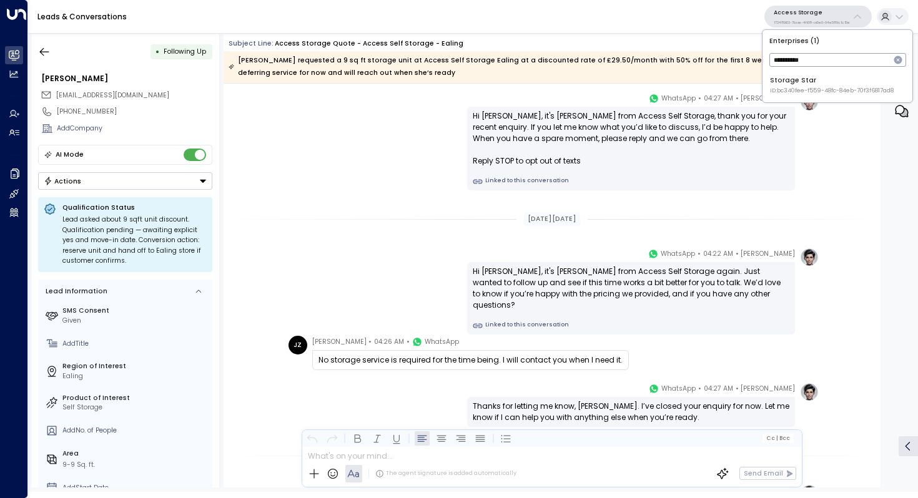
type input "**********"
click at [832, 85] on div "Storage Star ID: bc340fee-f559-48fc-84eb-70f3f6817ad8" at bounding box center [832, 85] width 124 height 19
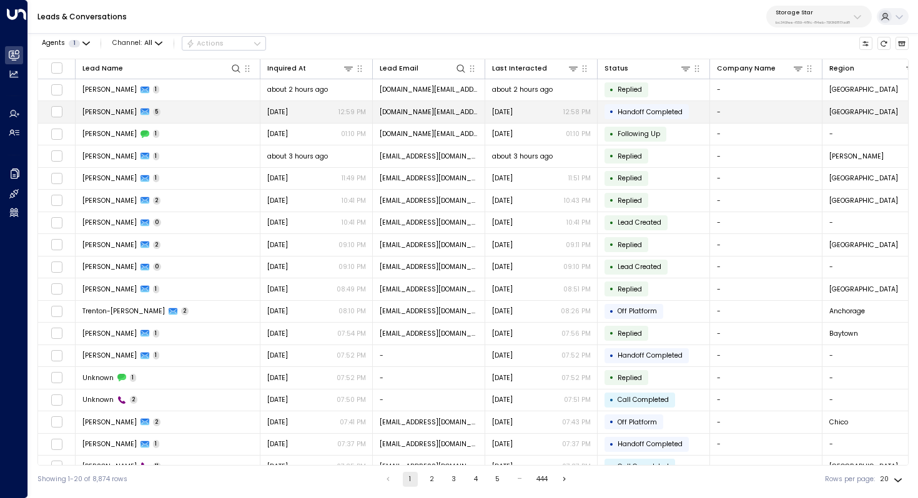
click at [170, 113] on td "[PERSON_NAME] 5" at bounding box center [168, 112] width 185 height 22
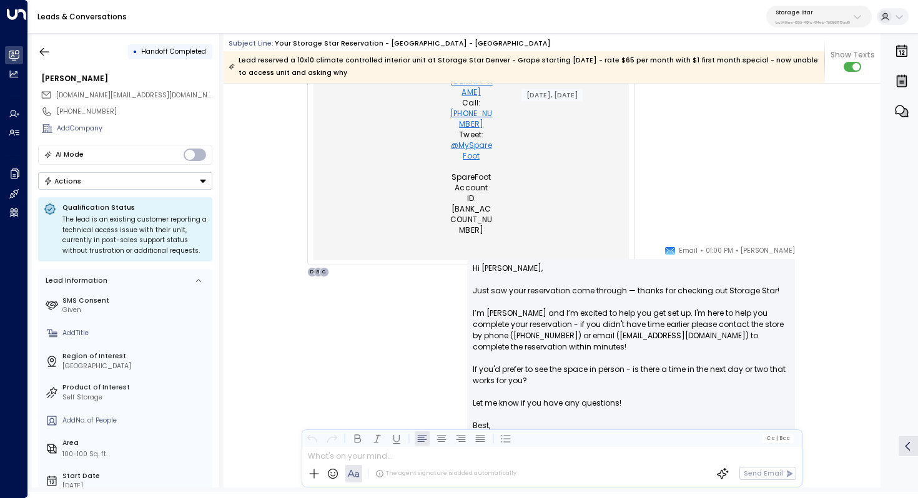
scroll to position [774, 0]
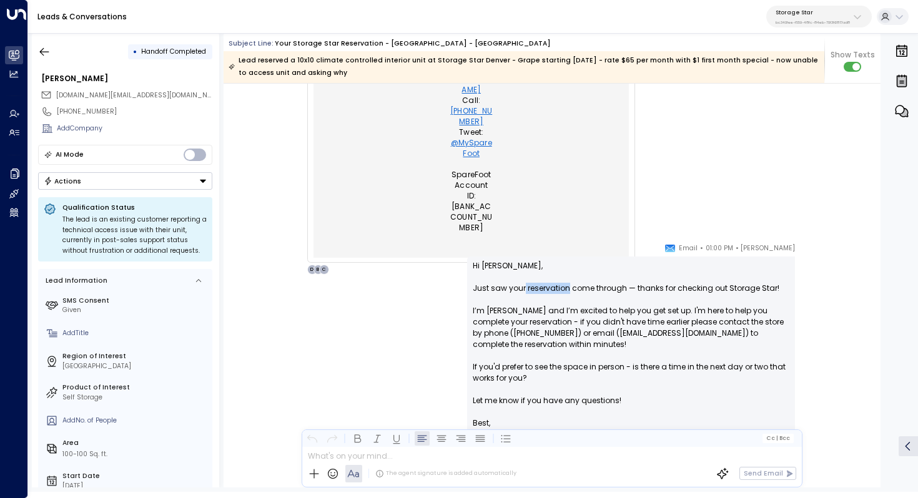
drag, startPoint x: 522, startPoint y: 293, endPoint x: 567, endPoint y: 293, distance: 44.3
click at [567, 293] on p "Hi [PERSON_NAME], Just saw your reservation come through — thanks for checking …" at bounding box center [631, 338] width 316 height 157
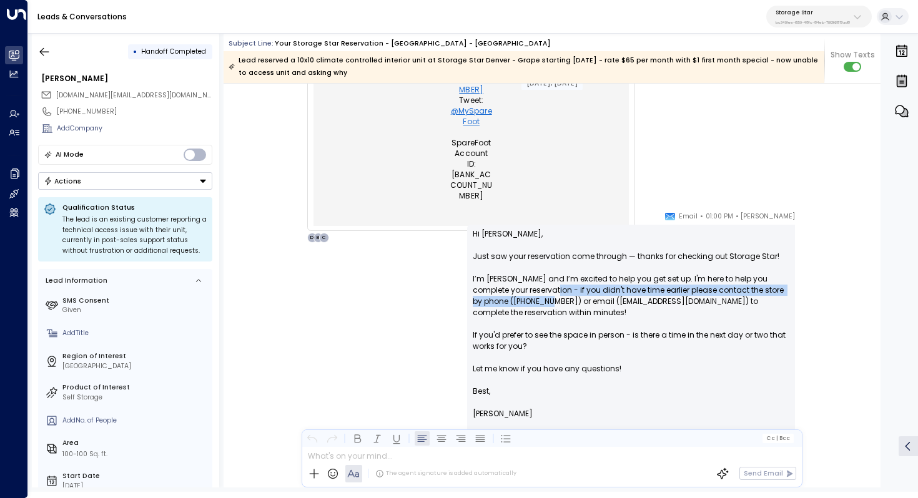
drag, startPoint x: 539, startPoint y: 286, endPoint x: 539, endPoint y: 301, distance: 15.0
click at [539, 301] on p "Hi [PERSON_NAME], Just saw your reservation come through — thanks for checking …" at bounding box center [631, 306] width 316 height 157
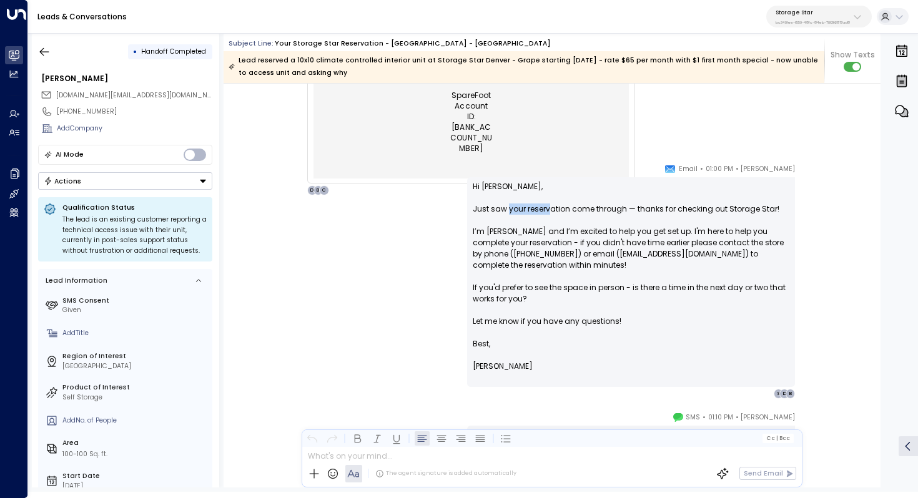
drag, startPoint x: 506, startPoint y: 212, endPoint x: 548, endPoint y: 212, distance: 42.4
click at [547, 212] on p "Hi [PERSON_NAME], Just saw your reservation come through — thanks for checking …" at bounding box center [631, 259] width 316 height 157
click at [548, 212] on p "Hi [PERSON_NAME], Just saw your reservation come through — thanks for checking …" at bounding box center [631, 259] width 316 height 157
drag, startPoint x: 522, startPoint y: 208, endPoint x: 534, endPoint y: 208, distance: 11.2
click at [531, 208] on p "Hi [PERSON_NAME], Just saw your reservation come through — thanks for checking …" at bounding box center [631, 259] width 316 height 157
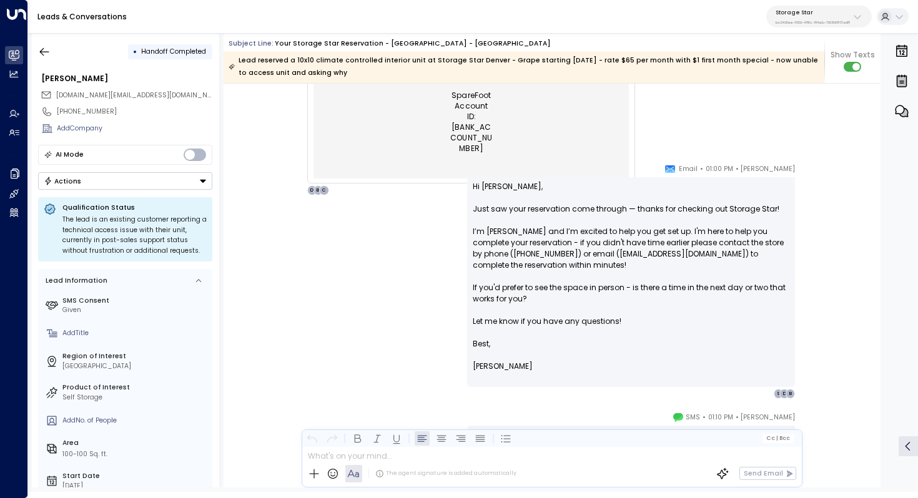
click at [534, 208] on p "Hi [PERSON_NAME], Just saw your reservation come through — thanks for checking …" at bounding box center [631, 259] width 316 height 157
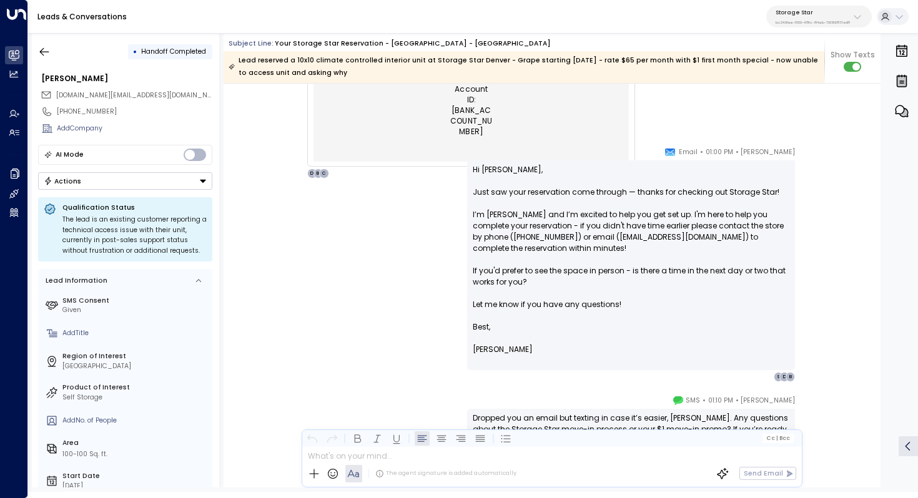
scroll to position [872, 0]
drag, startPoint x: 538, startPoint y: 199, endPoint x: 570, endPoint y: 199, distance: 31.8
click at [570, 199] on p "Hi [PERSON_NAME], Just saw your reservation come through — thanks for checking …" at bounding box center [631, 240] width 316 height 157
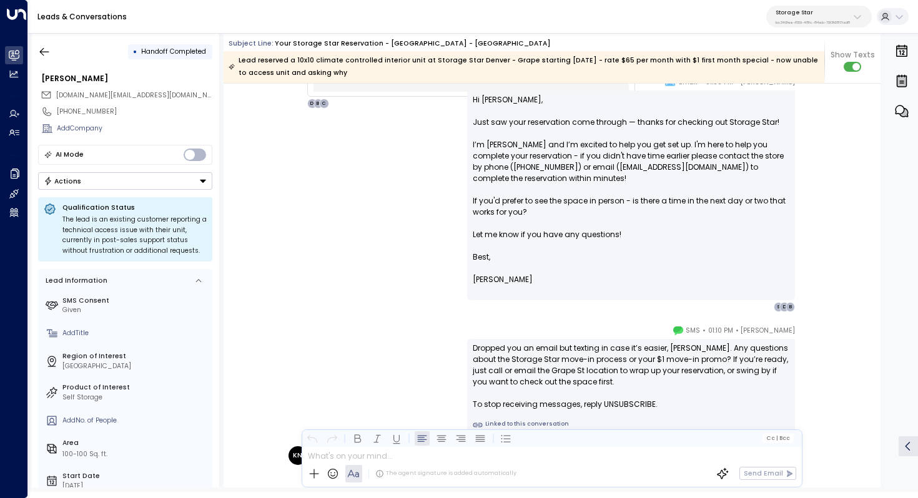
scroll to position [951, 0]
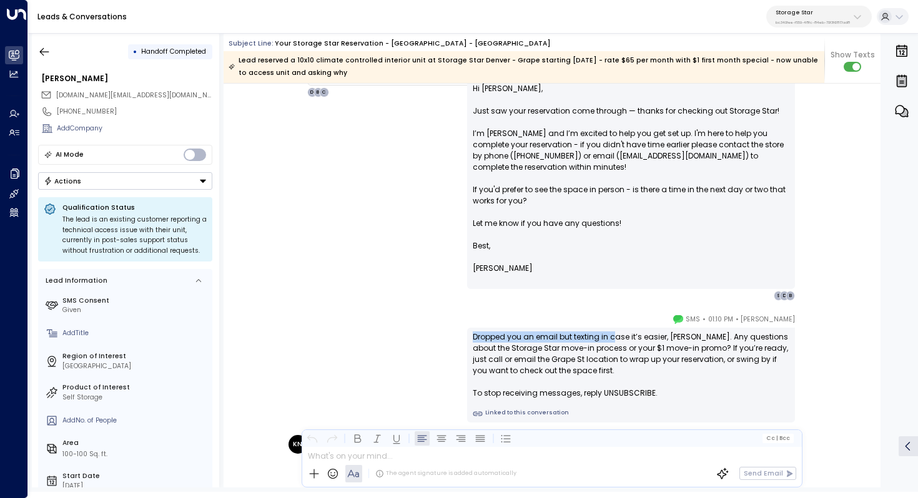
drag, startPoint x: 614, startPoint y: 330, endPoint x: 614, endPoint y: 343, distance: 13.7
click at [614, 343] on div "Dropped you an email but texting in case it’s easier, [PERSON_NAME]. Any questi…" at bounding box center [631, 375] width 328 height 95
click at [614, 343] on div "Dropped you an email but texting in case it’s easier, [PERSON_NAME]. Any questi…" at bounding box center [631, 364] width 316 height 67
drag, startPoint x: 576, startPoint y: 334, endPoint x: 597, endPoint y: 334, distance: 21.2
click at [597, 334] on div "Dropped you an email but texting in case it’s easier, [PERSON_NAME]. Any questi…" at bounding box center [631, 364] width 316 height 67
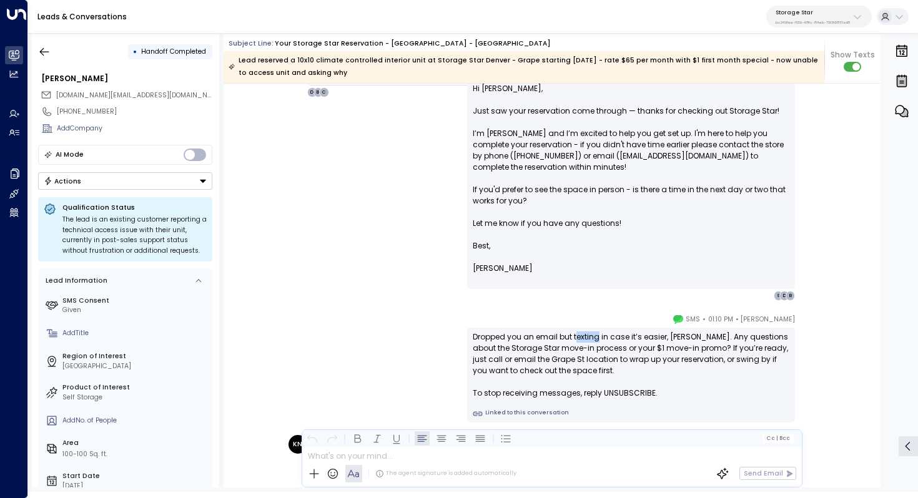
click at [597, 334] on div "Dropped you an email but texting in case it’s easier, [PERSON_NAME]. Any questi…" at bounding box center [631, 364] width 316 height 67
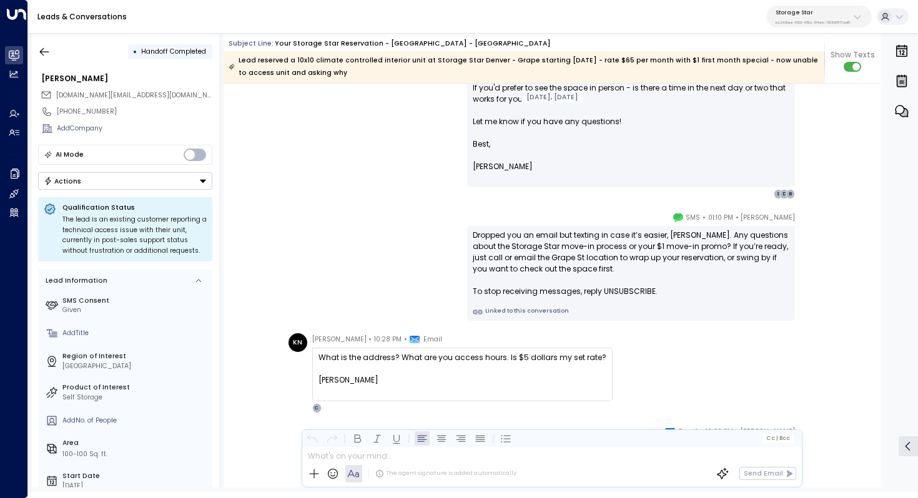
scroll to position [1055, 0]
drag, startPoint x: 376, startPoint y: 355, endPoint x: 419, endPoint y: 355, distance: 43.1
click at [419, 355] on div "What is the address? What are you access hours. Is $5 dollars my set rate?" at bounding box center [462, 355] width 288 height 11
drag, startPoint x: 360, startPoint y: 353, endPoint x: 376, endPoint y: 353, distance: 16.9
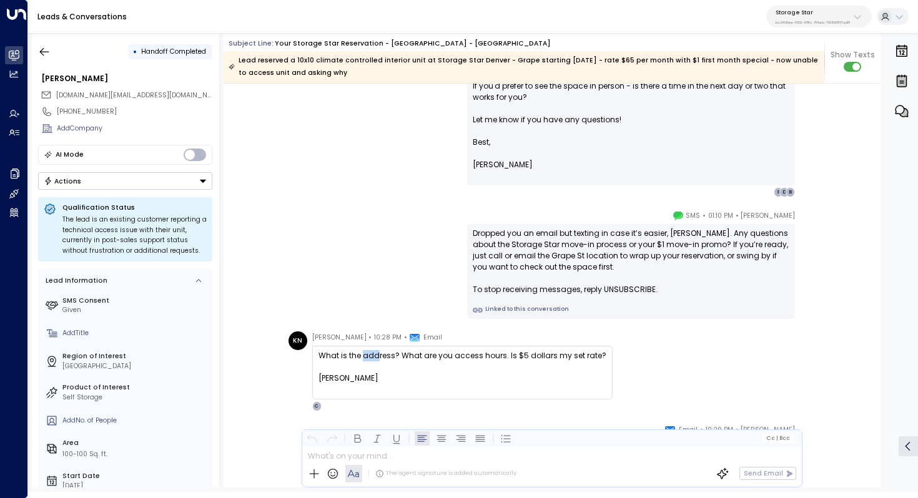
click at [376, 353] on div "What is the address? What are you access hours. Is $5 dollars my set rate?" at bounding box center [462, 355] width 288 height 11
click at [399, 355] on div "What is the address? What are you access hours. Is $5 dollars my set rate?" at bounding box center [462, 355] width 288 height 11
drag, startPoint x: 353, startPoint y: 357, endPoint x: 398, endPoint y: 358, distance: 45.6
click at [398, 358] on div "What is the address? What are you access hours. Is $5 dollars my set rate?" at bounding box center [462, 355] width 288 height 11
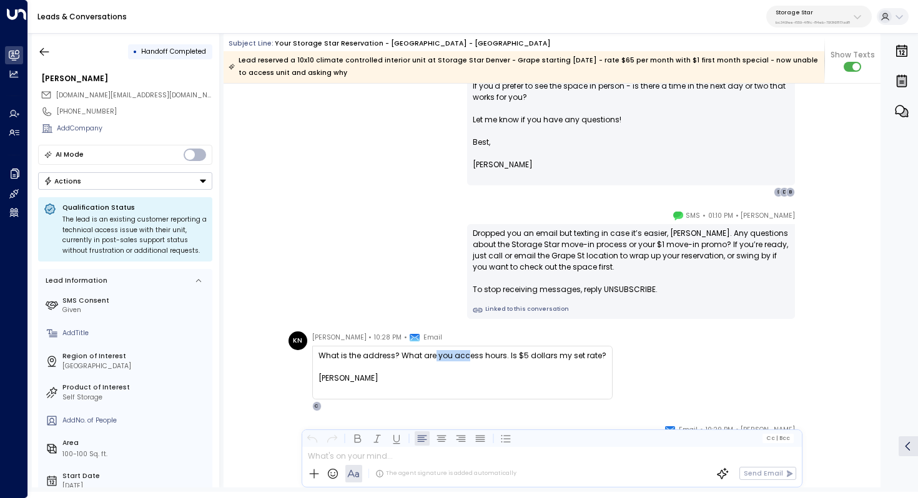
drag, startPoint x: 464, startPoint y: 357, endPoint x: 432, endPoint y: 357, distance: 31.8
click at [432, 357] on div "What is the address? What are you access hours. Is $5 dollars my set rate?" at bounding box center [462, 355] width 288 height 11
drag, startPoint x: 366, startPoint y: 357, endPoint x: 386, endPoint y: 357, distance: 19.4
click at [386, 357] on div "What is the address? What are you access hours. Is $5 dollars my set rate?" at bounding box center [462, 355] width 288 height 11
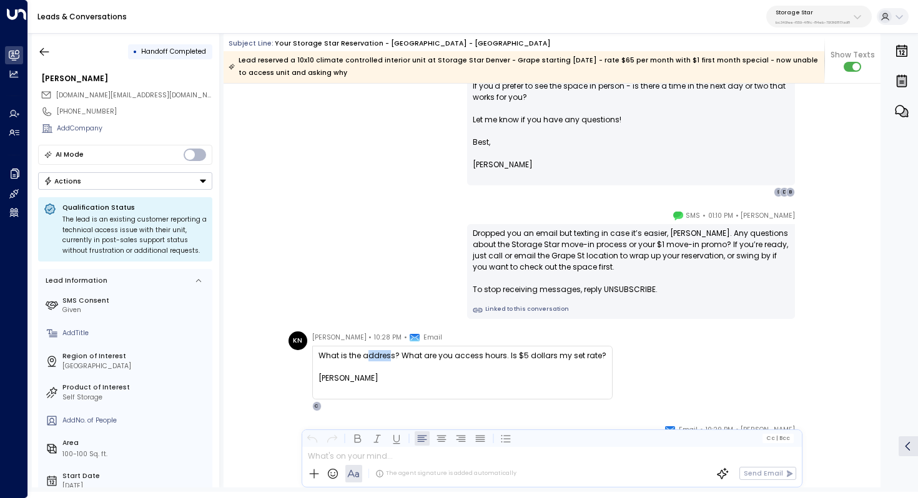
click at [386, 357] on div "What is the address? What are you access hours. Is $5 dollars my set rate?" at bounding box center [462, 355] width 288 height 11
drag, startPoint x: 391, startPoint y: 358, endPoint x: 376, endPoint y: 358, distance: 15.0
click at [376, 358] on div "What is the address? What are you access hours. Is $5 dollars my set rate?" at bounding box center [462, 355] width 288 height 11
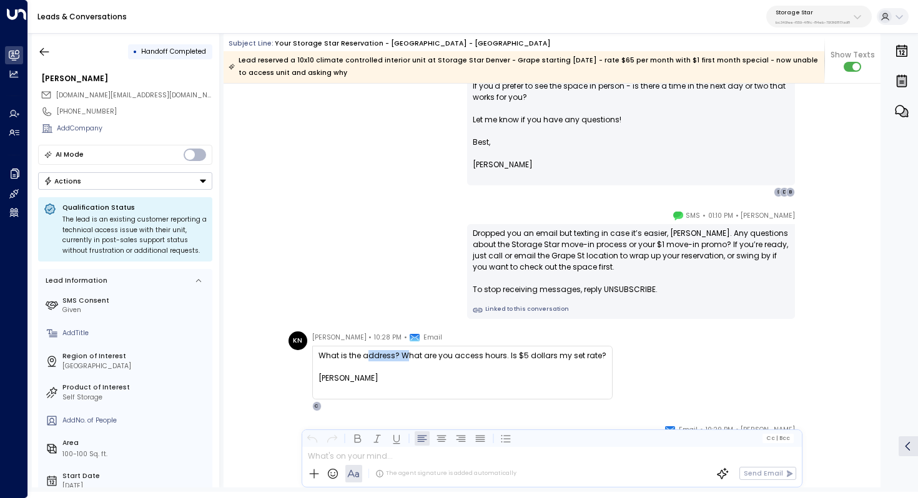
drag, startPoint x: 364, startPoint y: 358, endPoint x: 406, endPoint y: 357, distance: 41.8
click at [406, 357] on div "What is the address? What are you access hours. Is $5 dollars my set rate?" at bounding box center [462, 355] width 288 height 11
drag, startPoint x: 448, startPoint y: 358, endPoint x: 433, endPoint y: 358, distance: 15.6
click at [433, 358] on div "What is the address? What are you access hours. Is $5 dollars my set rate?" at bounding box center [462, 355] width 288 height 11
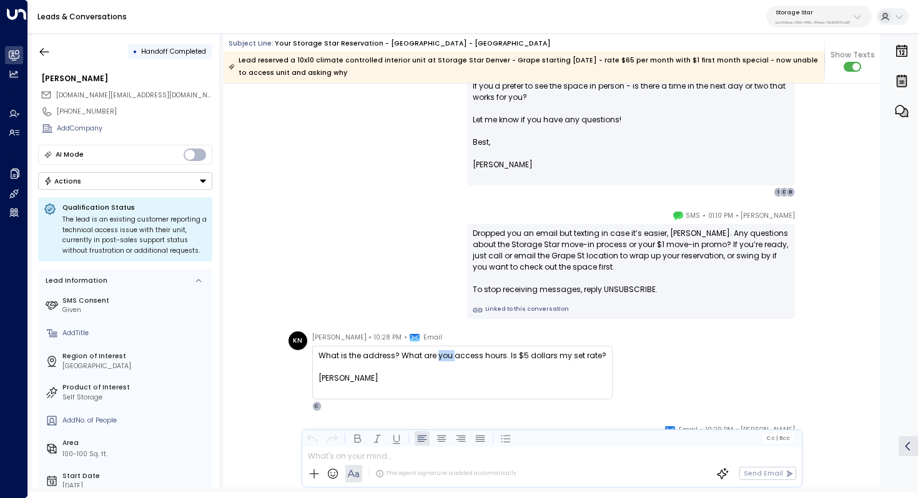
click at [433, 358] on div "What is the address? What are you access hours. Is $5 dollars my set rate?" at bounding box center [462, 355] width 288 height 11
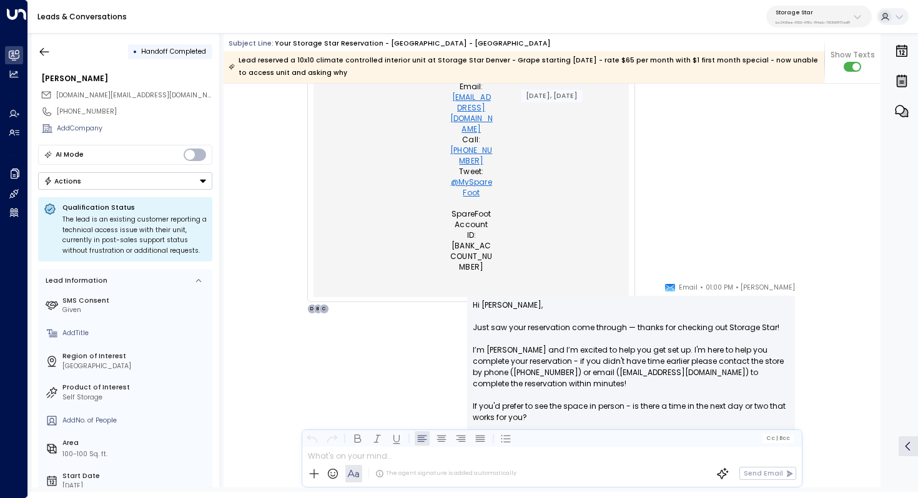
scroll to position [780, 0]
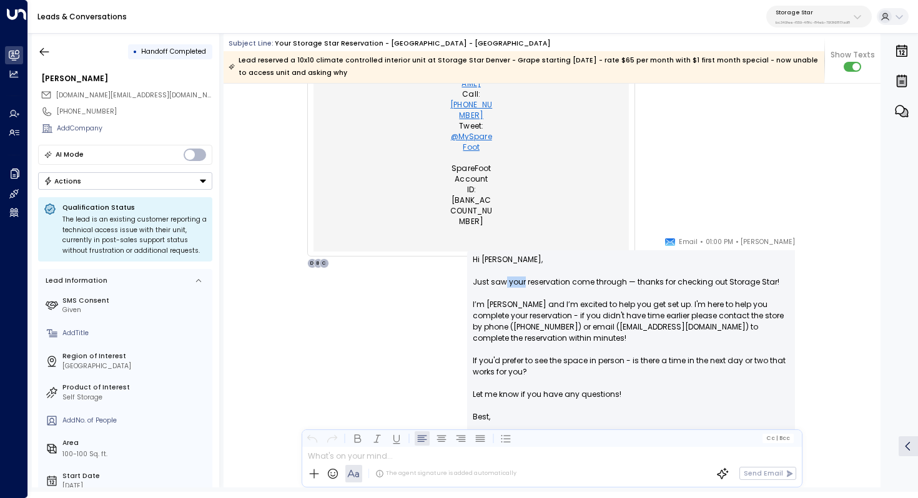
drag, startPoint x: 502, startPoint y: 280, endPoint x: 522, endPoint y: 280, distance: 20.0
click at [522, 280] on p "Hi [PERSON_NAME], Just saw your reservation come through — thanks for checking …" at bounding box center [631, 332] width 316 height 157
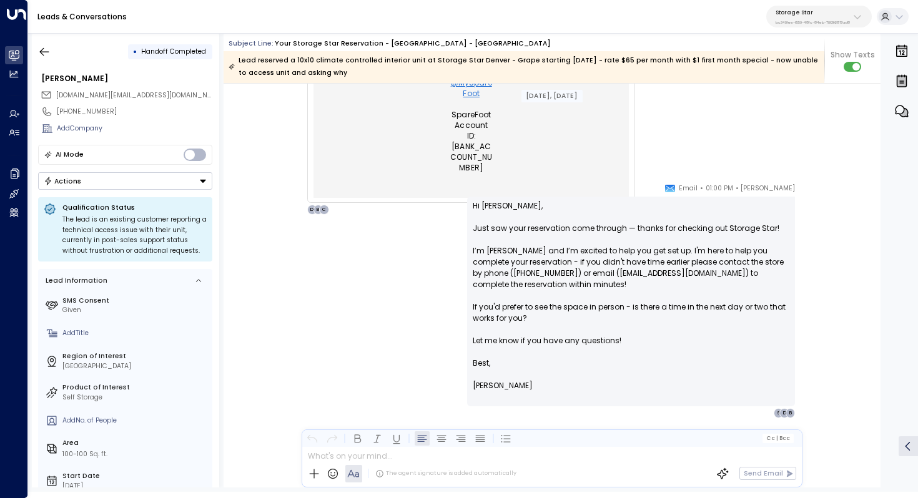
scroll to position [836, 0]
drag, startPoint x: 496, startPoint y: 224, endPoint x: 582, endPoint y: 224, distance: 85.5
click at [582, 224] on p "Hi [PERSON_NAME], Just saw your reservation come through — thanks for checking …" at bounding box center [631, 277] width 316 height 157
drag, startPoint x: 539, startPoint y: 221, endPoint x: 612, endPoint y: 221, distance: 73.0
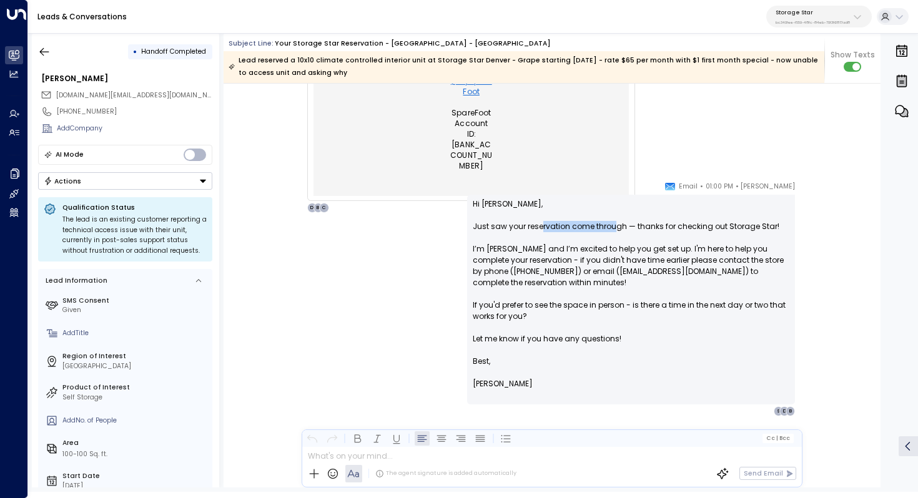
click at [612, 221] on p "Hi [PERSON_NAME], Just saw your reservation come through — thanks for checking …" at bounding box center [631, 277] width 316 height 157
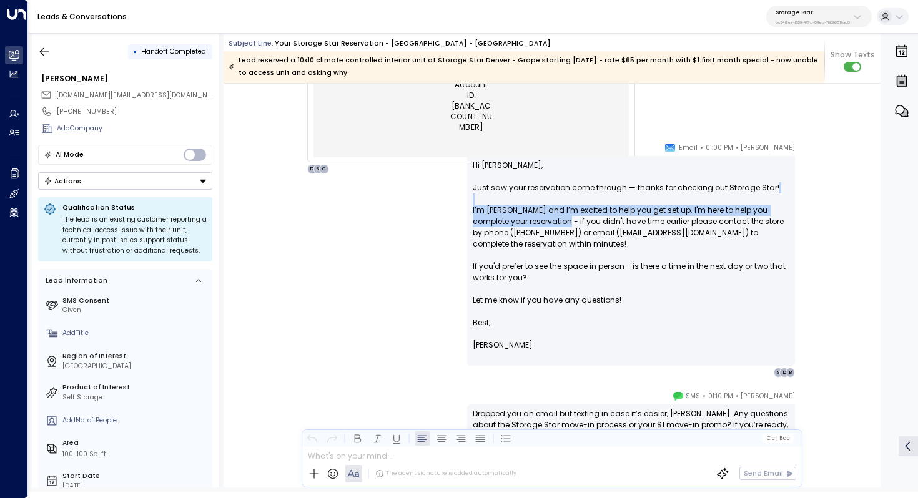
drag, startPoint x: 547, startPoint y: 203, endPoint x: 547, endPoint y: 222, distance: 18.7
click at [547, 222] on p "Hi [PERSON_NAME], Just saw your reservation come through — thanks for checking …" at bounding box center [631, 238] width 316 height 157
click at [607, 217] on p "Hi [PERSON_NAME], Just saw your reservation come through — thanks for checking …" at bounding box center [631, 238] width 316 height 157
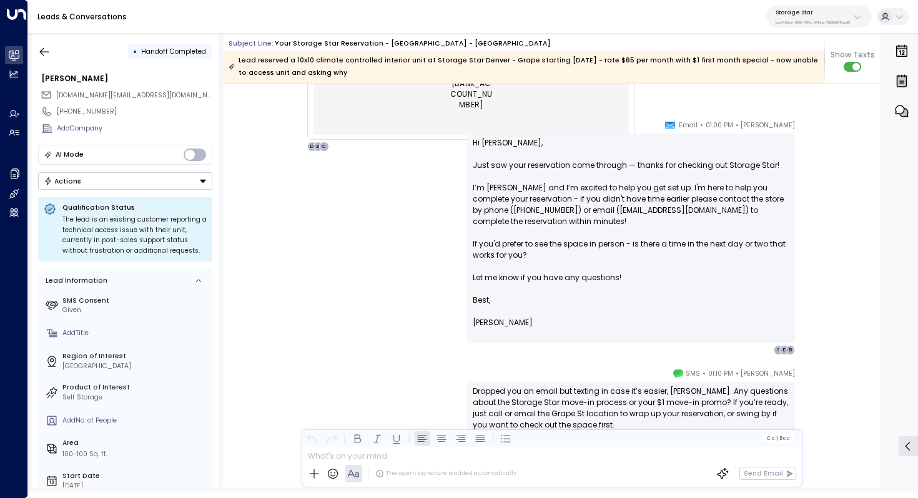
scroll to position [971, 0]
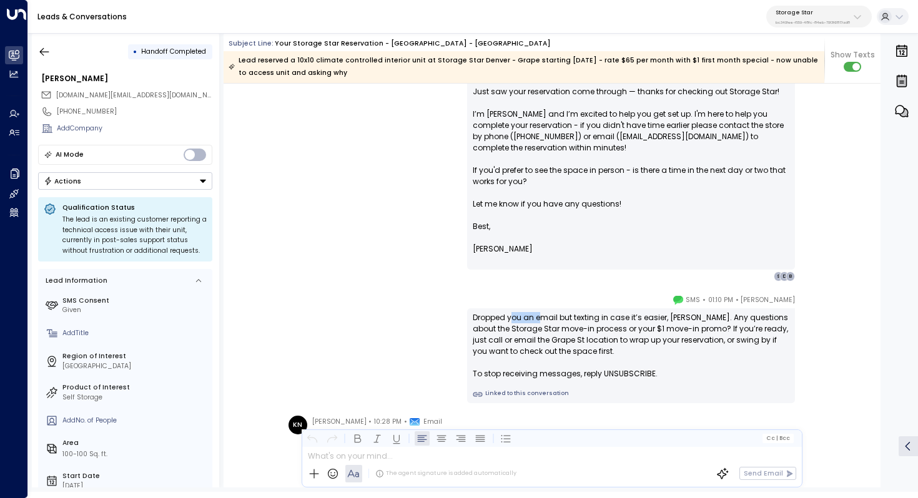
drag, startPoint x: 511, startPoint y: 321, endPoint x: 540, endPoint y: 321, distance: 29.3
click at [540, 321] on div "Dropped you an email but texting in case it’s easier, [PERSON_NAME]. Any questi…" at bounding box center [631, 345] width 316 height 67
click at [583, 320] on div "Dropped you an email but texting in case it’s easier, [PERSON_NAME]. Any questi…" at bounding box center [631, 345] width 316 height 67
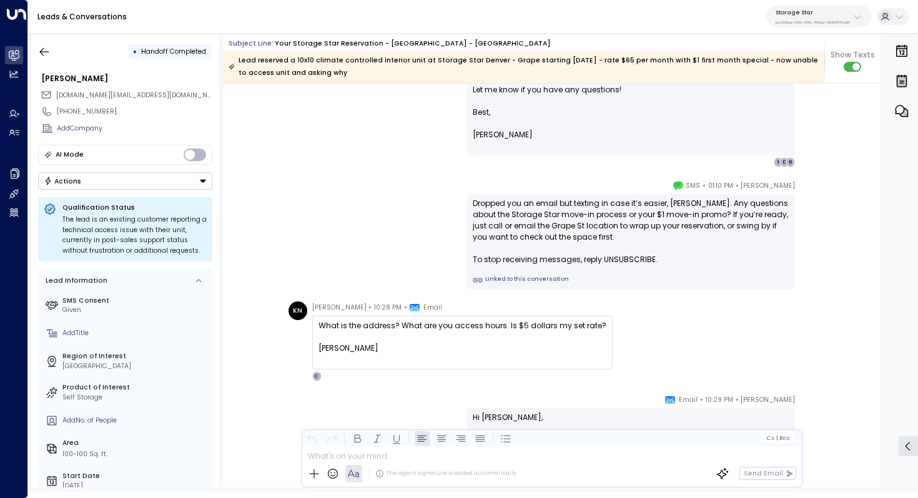
scroll to position [1099, 0]
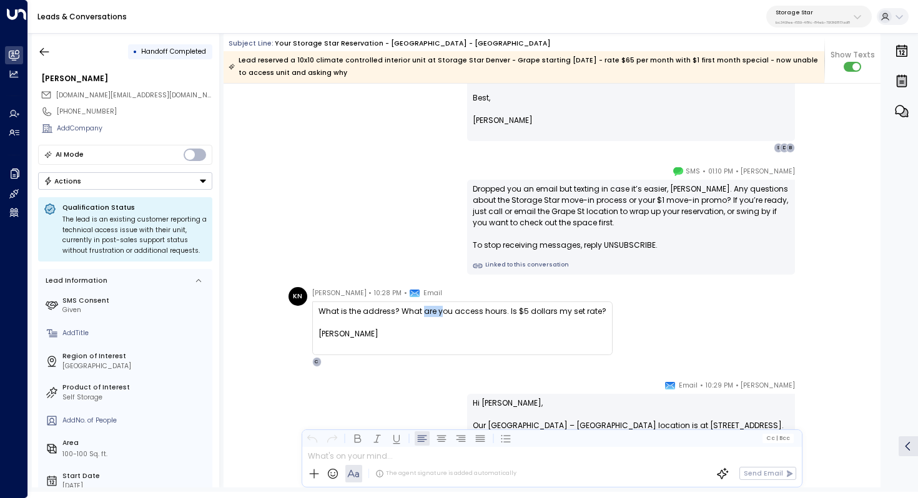
drag, startPoint x: 419, startPoint y: 312, endPoint x: 438, endPoint y: 312, distance: 18.7
click at [438, 312] on div "What is the address? What are you access hours. Is $5 dollars my set rate?" at bounding box center [462, 311] width 288 height 11
click at [471, 315] on div "What is the address? What are you access hours. Is $5 dollars my set rate?" at bounding box center [462, 311] width 288 height 11
drag, startPoint x: 477, startPoint y: 315, endPoint x: 525, endPoint y: 315, distance: 48.1
click at [525, 315] on div "What is the address? What are you access hours. Is $5 dollars my set rate?" at bounding box center [462, 311] width 288 height 11
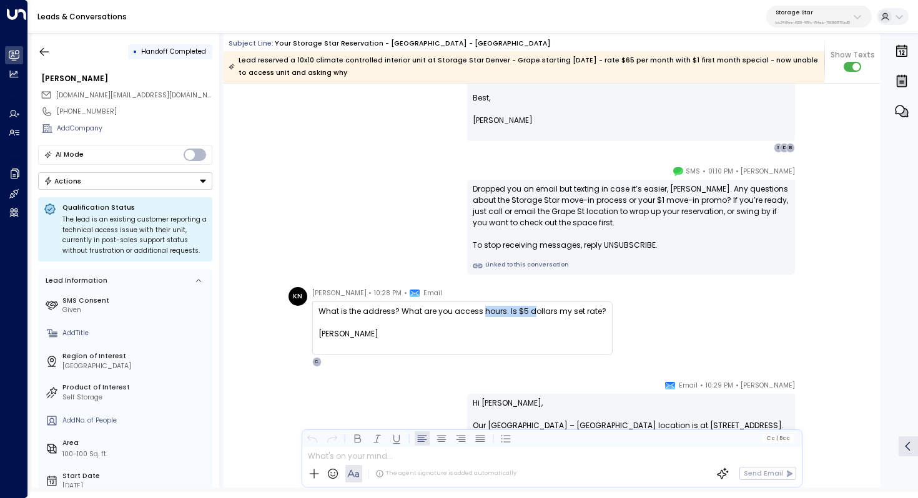
click at [525, 315] on div "What is the address? What are you access hours. Is $5 dollars my set rate?" at bounding box center [462, 311] width 288 height 11
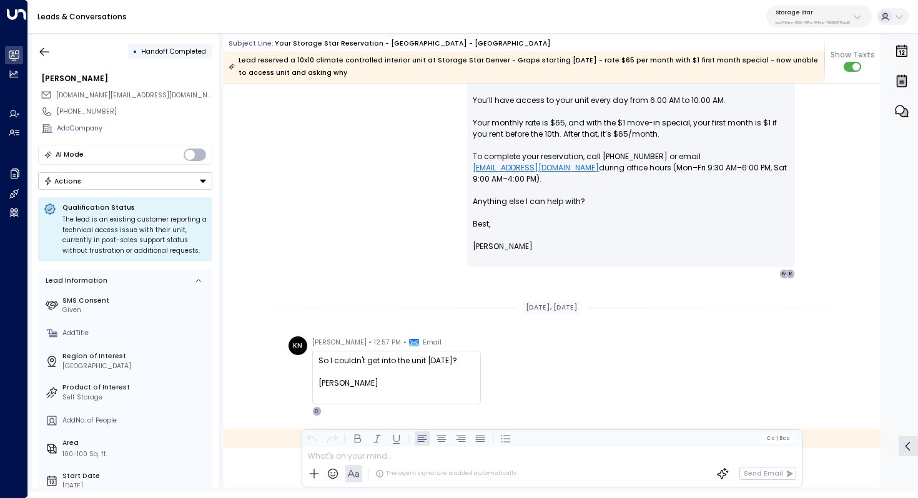
scroll to position [1473, 0]
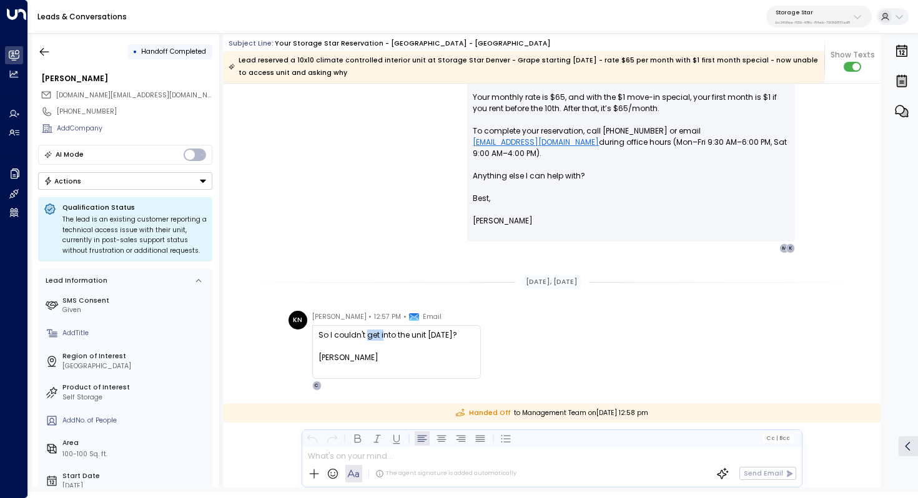
drag, startPoint x: 365, startPoint y: 334, endPoint x: 390, endPoint y: 334, distance: 25.0
click at [389, 334] on div "So I couldn't get into the unit [DATE]?" at bounding box center [396, 335] width 156 height 11
click at [390, 334] on div "So I couldn't get into the unit [DATE]?" at bounding box center [396, 335] width 156 height 11
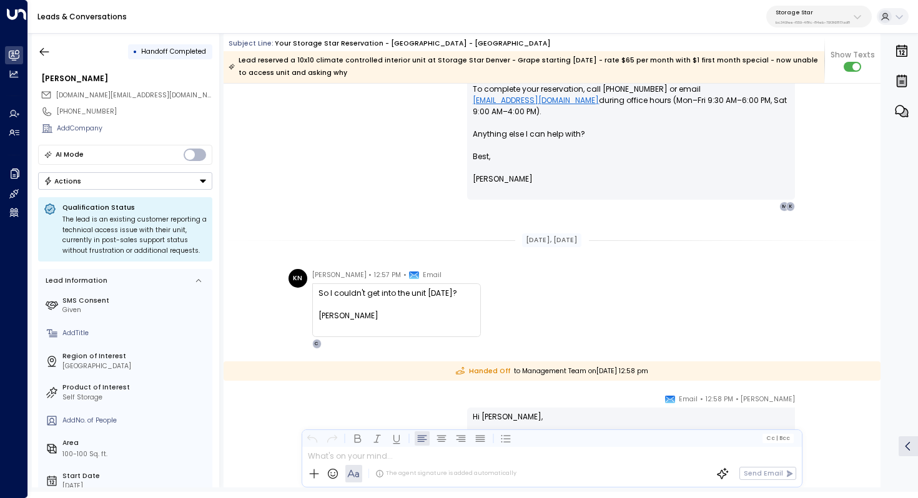
scroll to position [1519, 0]
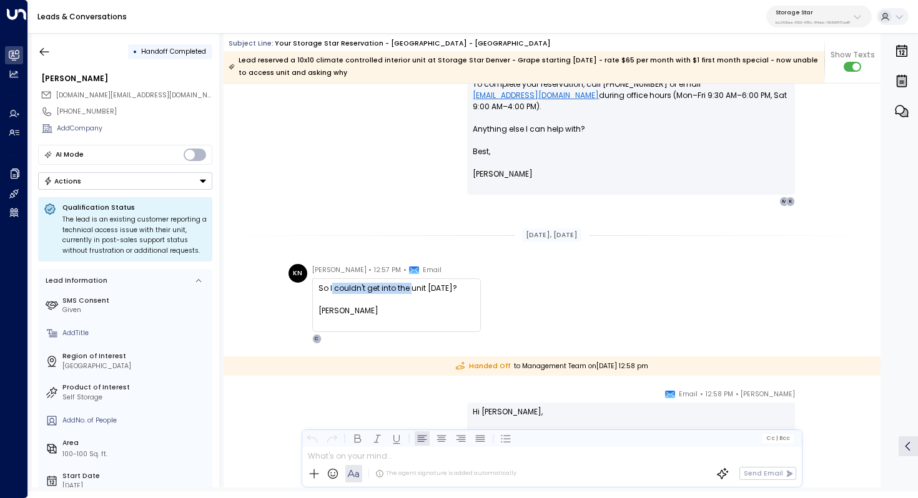
drag, startPoint x: 330, startPoint y: 293, endPoint x: 409, endPoint y: 293, distance: 78.7
click at [409, 293] on div "So I couldn't get into the unit [DATE]?" at bounding box center [396, 288] width 156 height 11
drag, startPoint x: 438, startPoint y: 293, endPoint x: 430, endPoint y: 293, distance: 8.1
click at [431, 293] on div "So I couldn't get into the unit [DATE]?" at bounding box center [396, 288] width 156 height 11
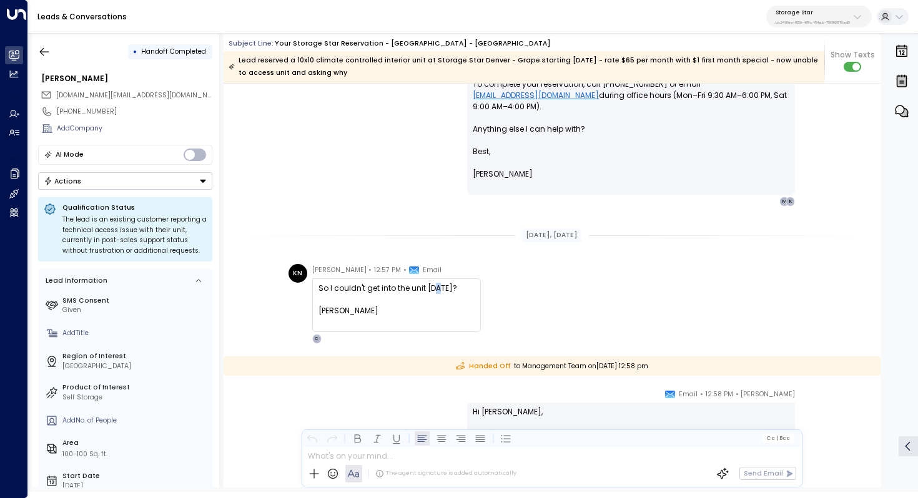
click at [430, 293] on div "So I couldn't get into the unit [DATE]?" at bounding box center [396, 288] width 156 height 11
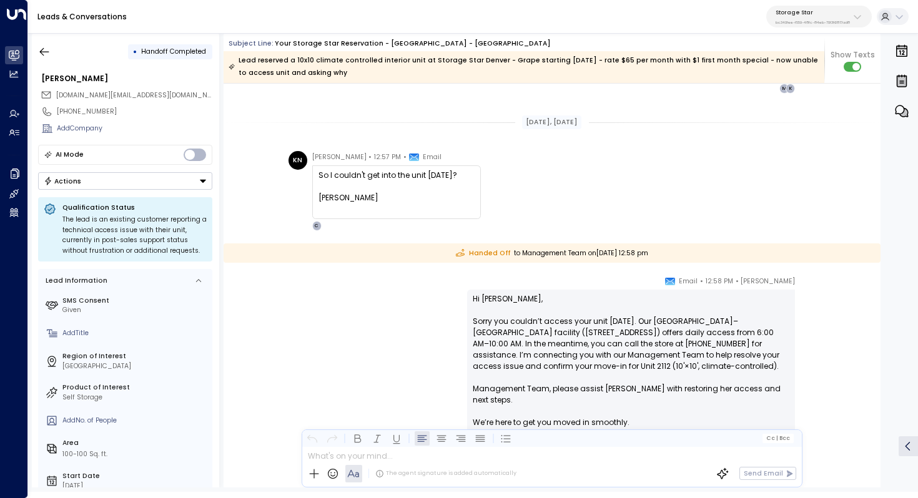
scroll to position [1657, 0]
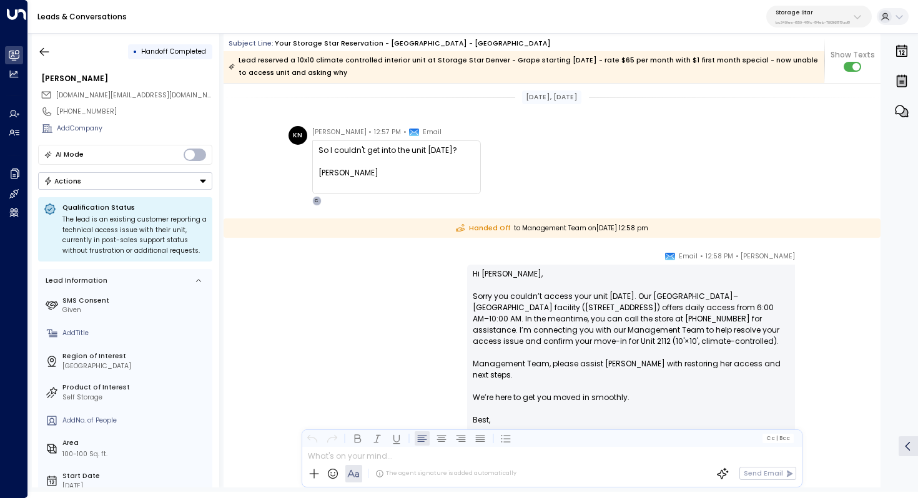
click at [814, 22] on p "bc340fee-f559-48fc-84eb-70f3f6817ad8" at bounding box center [812, 22] width 74 height 5
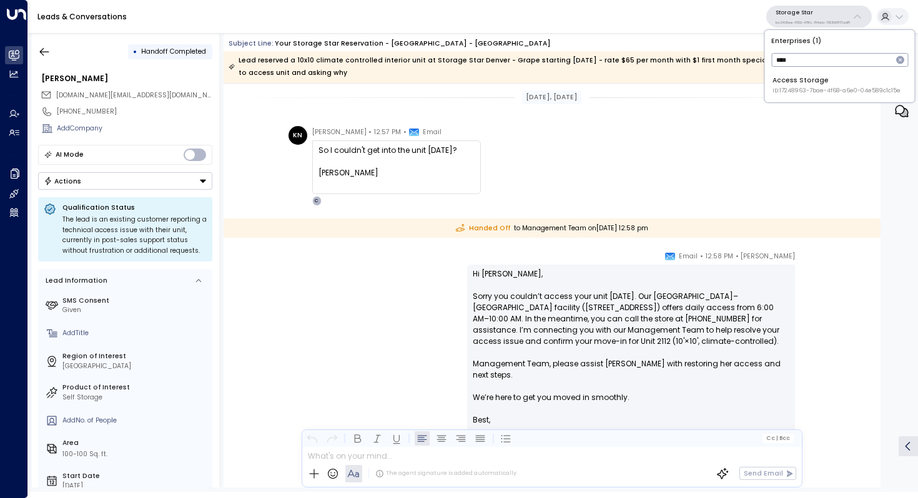
type input "****"
click at [812, 85] on div "Access Storage ID: 17248963-7bae-4f68-a6e0-04e589c1c15e" at bounding box center [836, 85] width 128 height 19
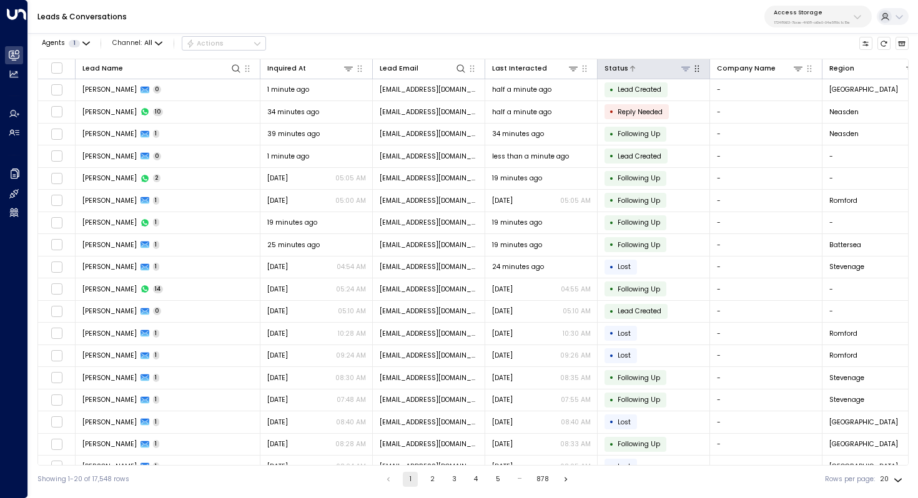
click at [685, 69] on icon at bounding box center [685, 69] width 10 height 10
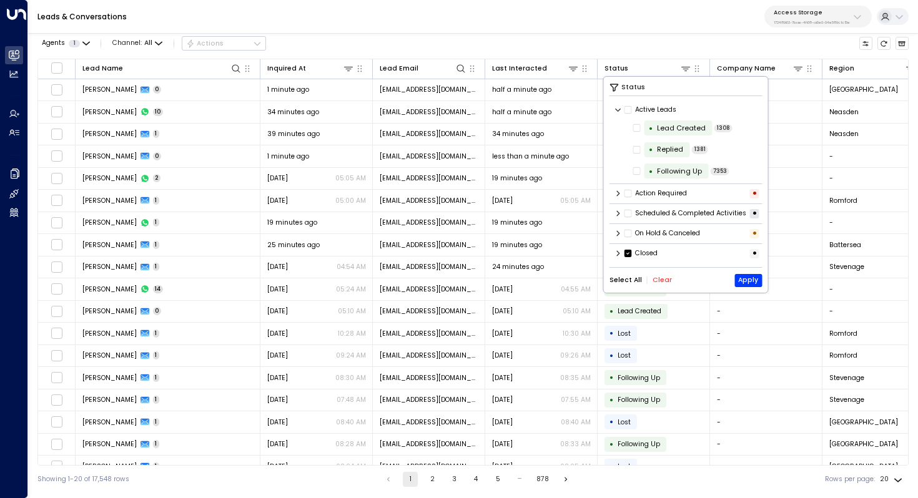
click at [654, 284] on button "Clear" at bounding box center [661, 280] width 19 height 7
click at [619, 217] on icon at bounding box center [617, 213] width 7 height 7
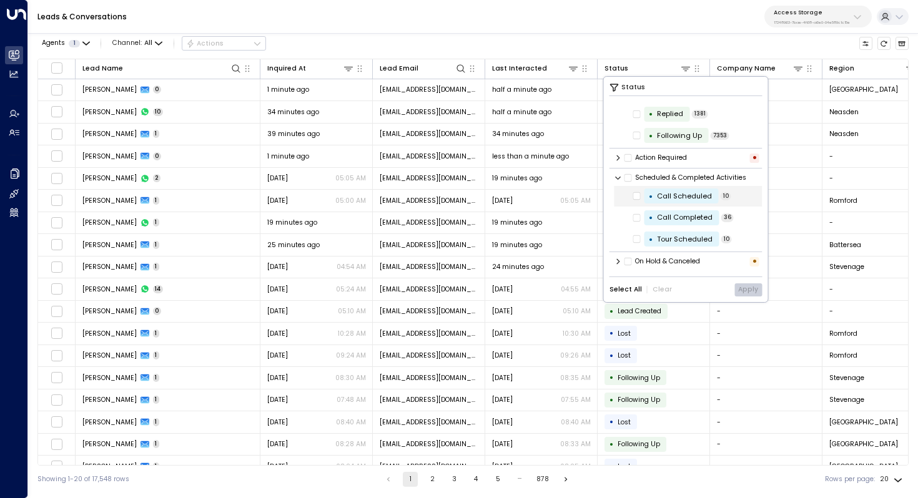
scroll to position [37, 0]
click at [747, 291] on button "Apply" at bounding box center [747, 289] width 27 height 13
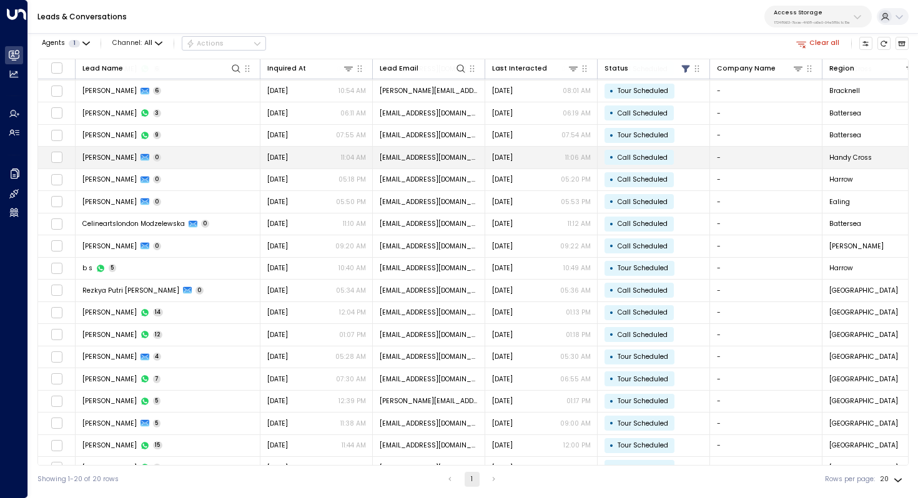
scroll to position [60, 0]
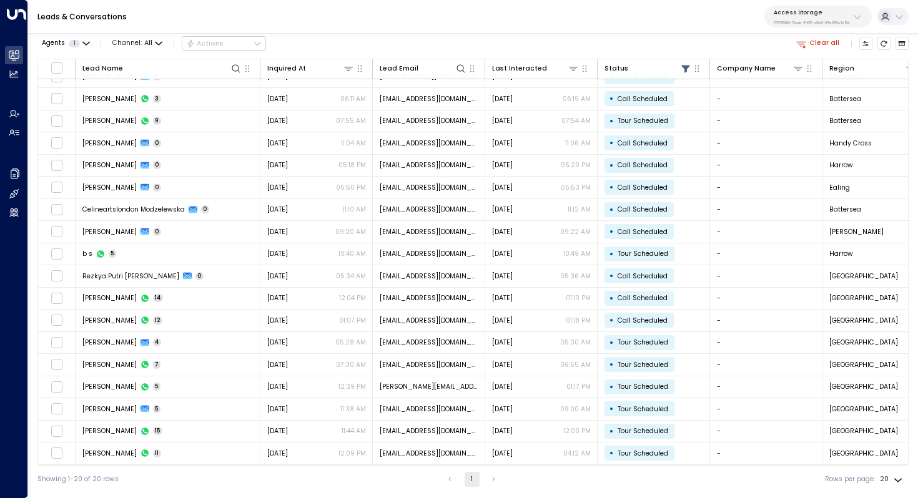
click at [488, 483] on li "pagination navigation" at bounding box center [494, 479] width 16 height 15
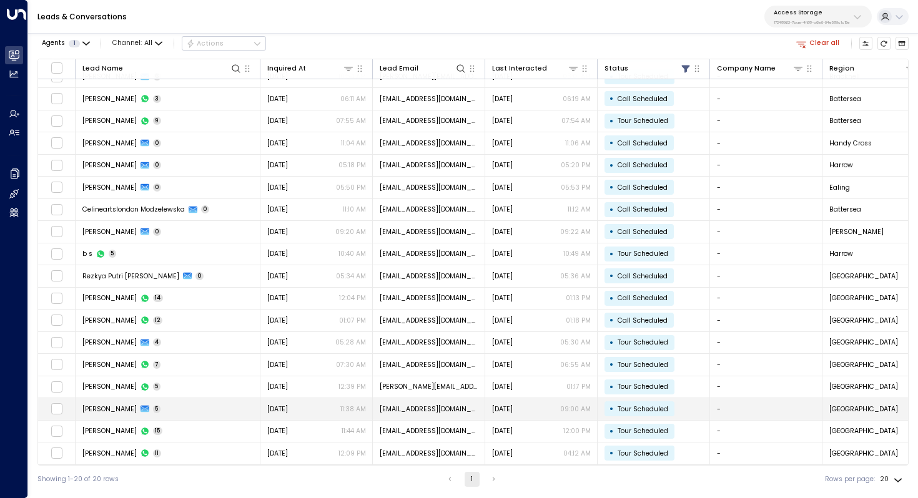
click at [117, 408] on span "[PERSON_NAME]" at bounding box center [109, 409] width 54 height 9
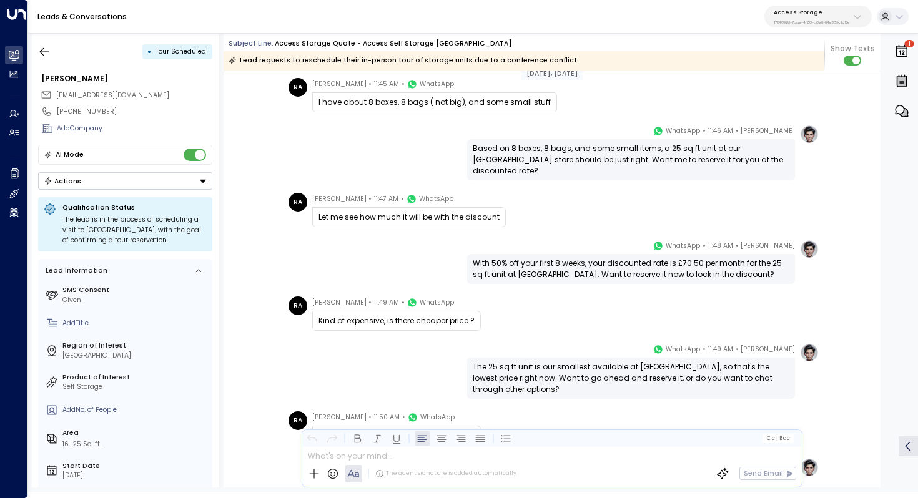
scroll to position [903, 0]
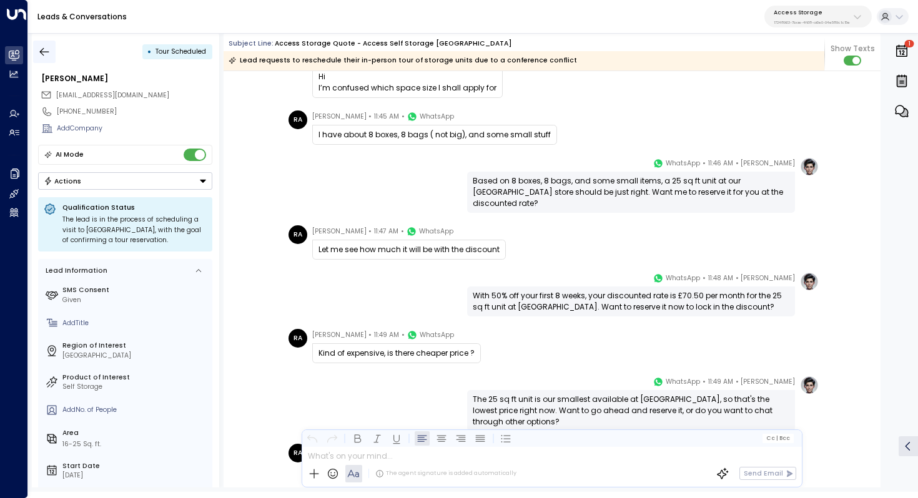
click at [41, 51] on icon "button" at bounding box center [44, 51] width 9 height 8
